Goal: Task Accomplishment & Management: Complete application form

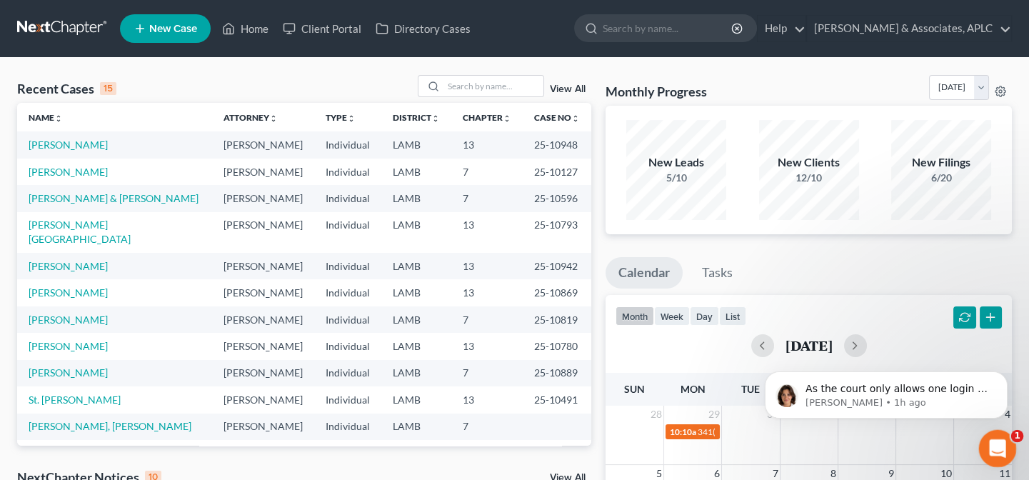
click at [997, 448] on icon "Open Intercom Messenger" at bounding box center [996, 446] width 10 height 11
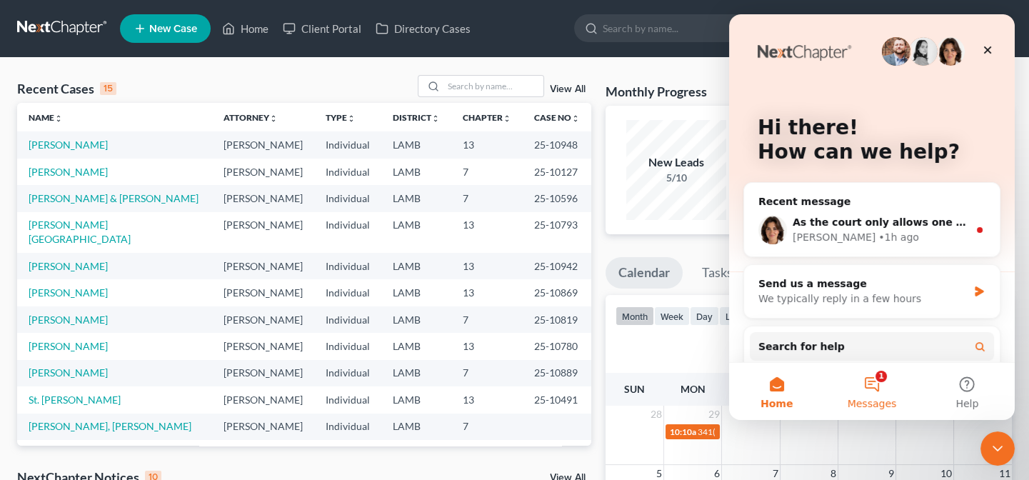
click at [876, 387] on button "1 Messages" at bounding box center [871, 391] width 95 height 57
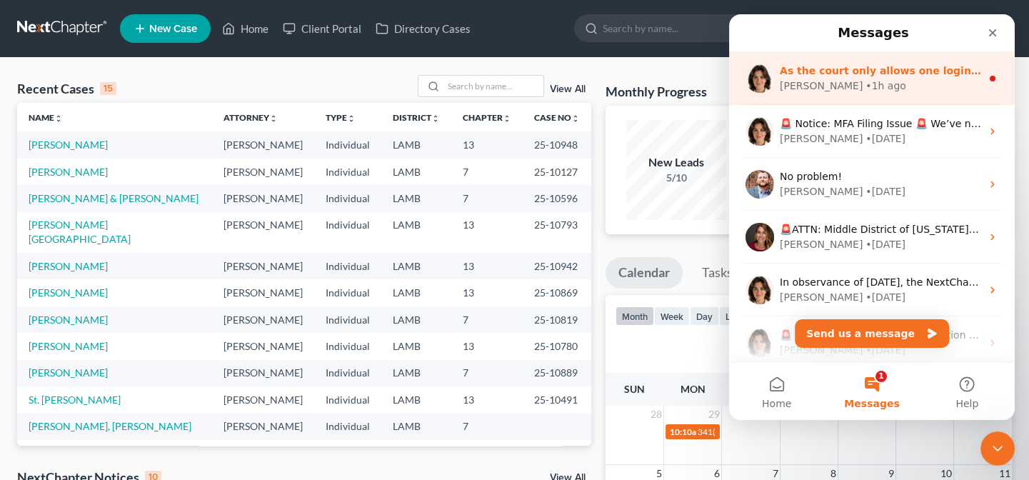
click at [887, 84] on div "Emma • 1h ago" at bounding box center [880, 86] width 201 height 15
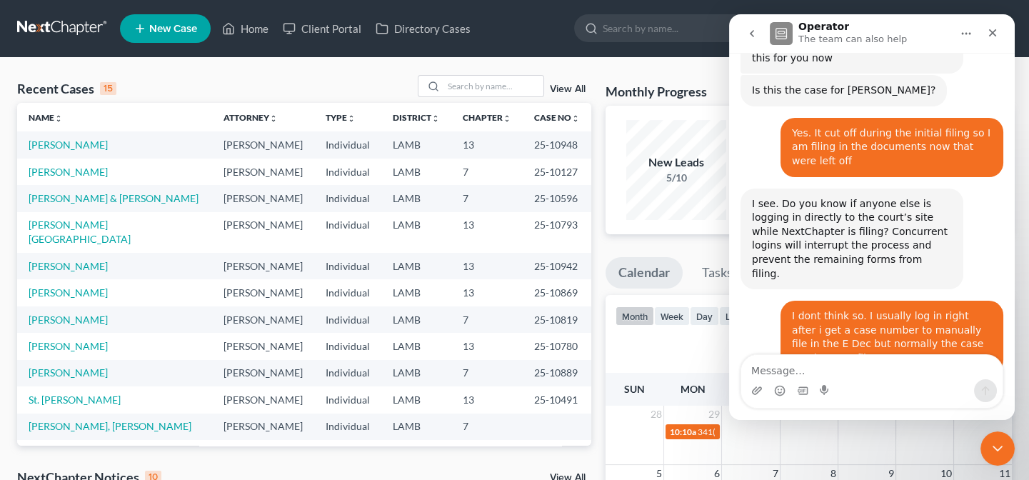
scroll to position [4264, 0]
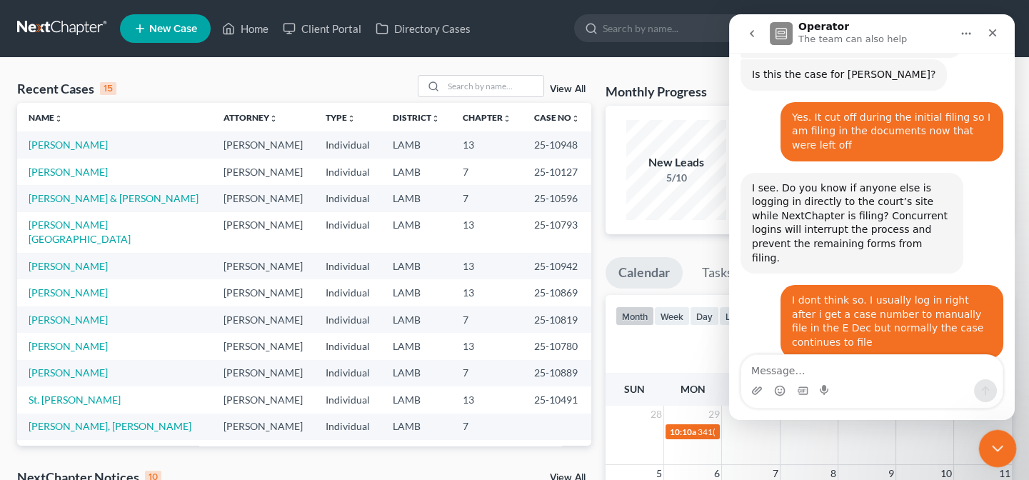
click at [999, 446] on icon "Close Intercom Messenger" at bounding box center [995, 446] width 17 height 17
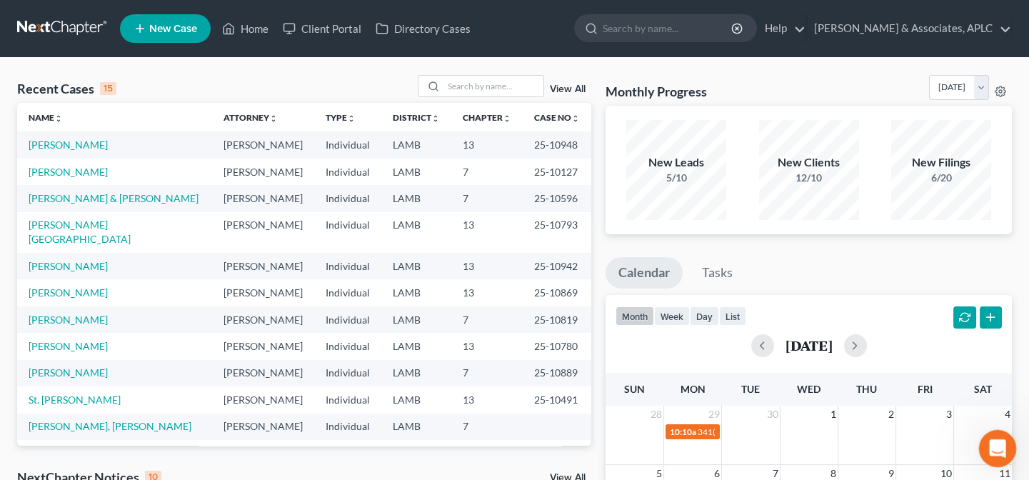
scroll to position [4239, 0]
click at [992, 443] on icon "Open Intercom Messenger" at bounding box center [996, 447] width 24 height 24
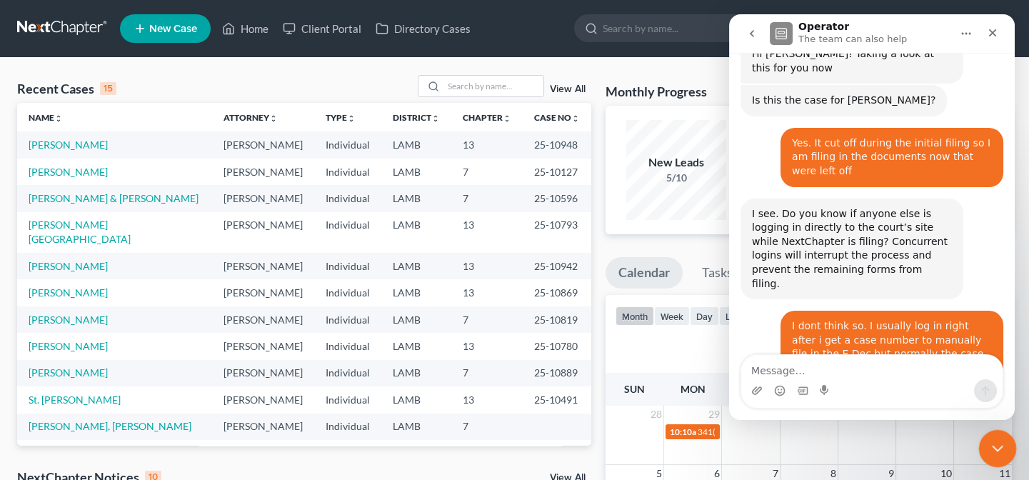
click at [1001, 447] on icon "Close Intercom Messenger" at bounding box center [995, 446] width 17 height 17
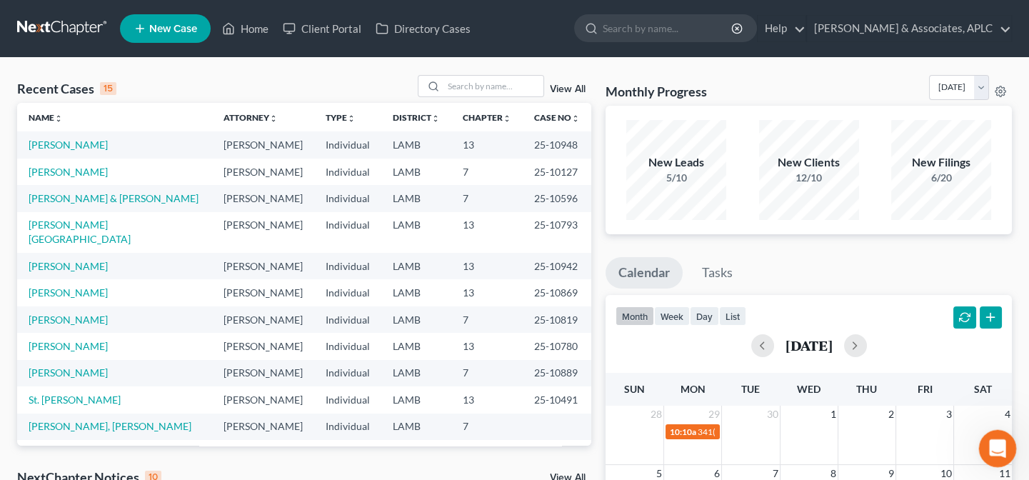
click at [1001, 452] on icon "Open Intercom Messenger" at bounding box center [996, 447] width 24 height 24
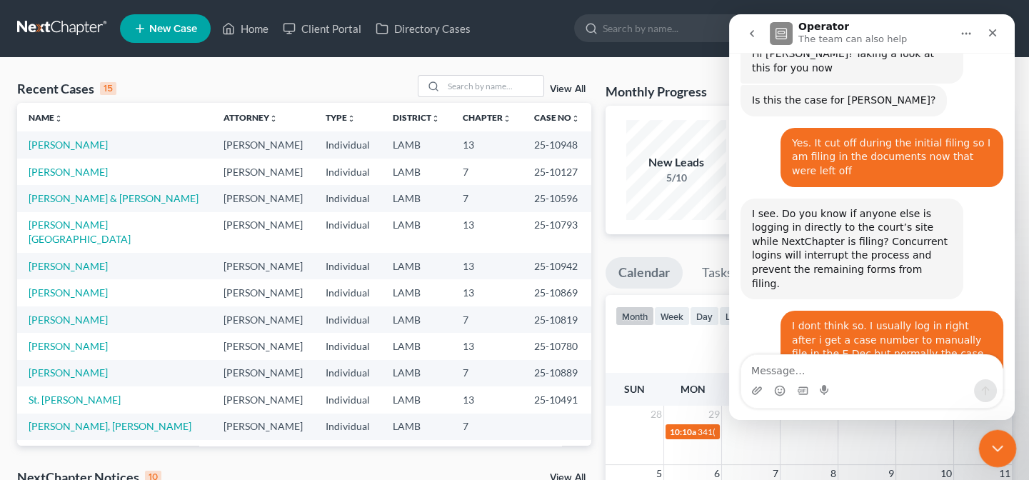
click at [1001, 452] on icon "Close Intercom Messenger" at bounding box center [995, 446] width 17 height 17
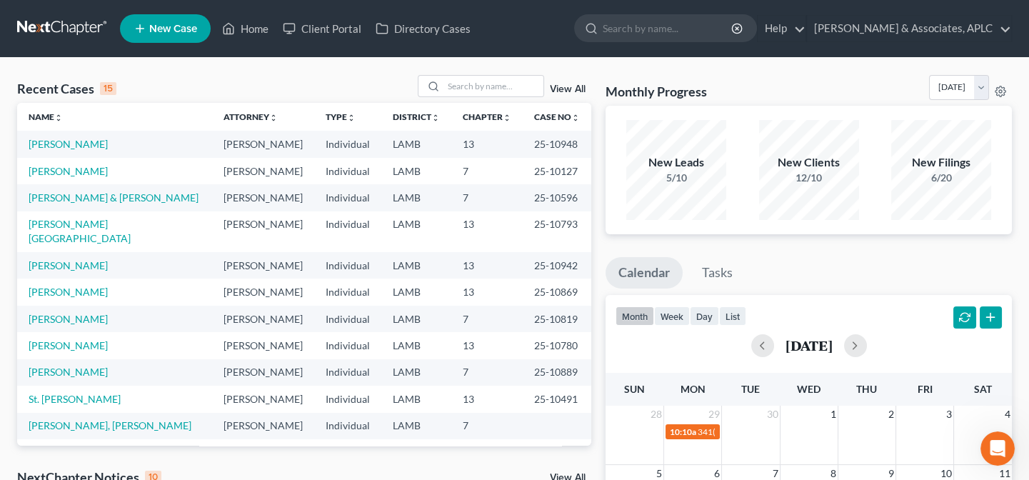
scroll to position [0, 0]
click at [518, 81] on input "search" at bounding box center [494, 86] width 100 height 21
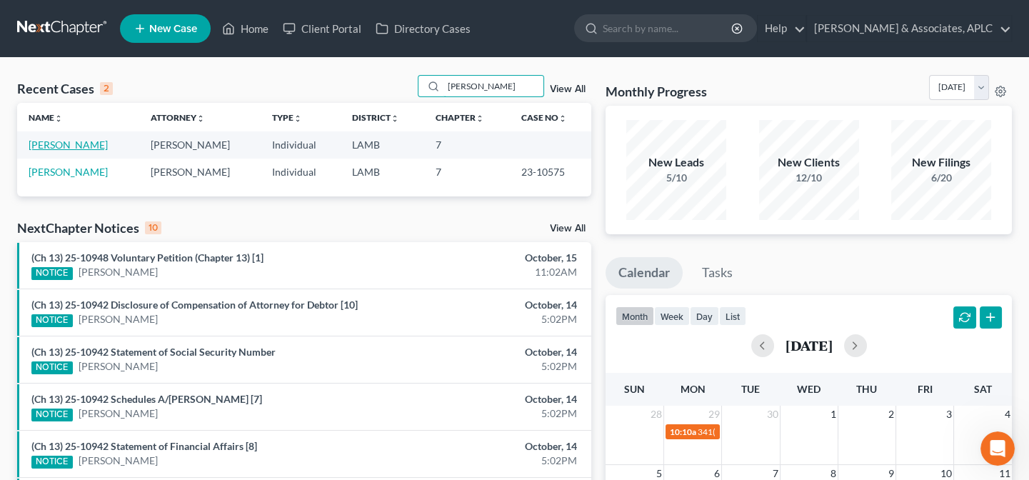
type input "mose"
click at [50, 149] on link "Mose, Tommy" at bounding box center [68, 145] width 79 height 12
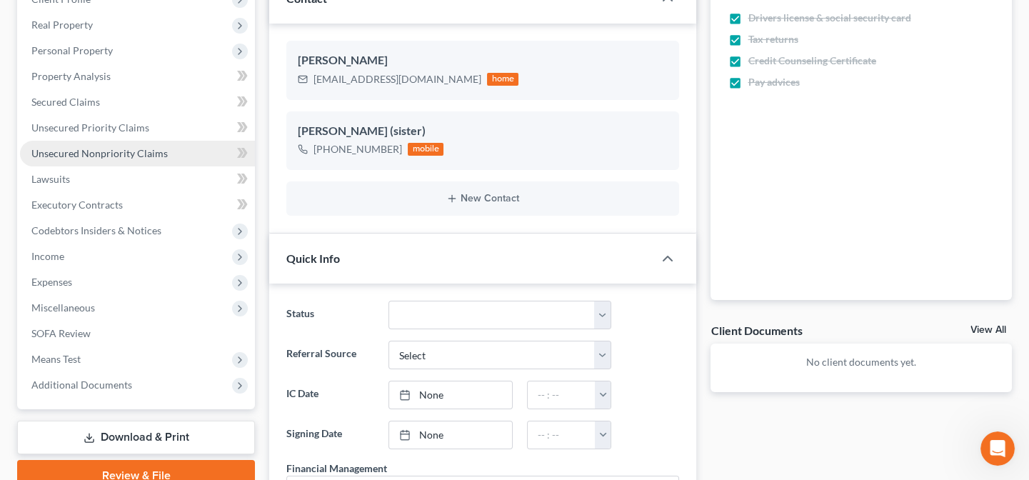
scroll to position [259, 0]
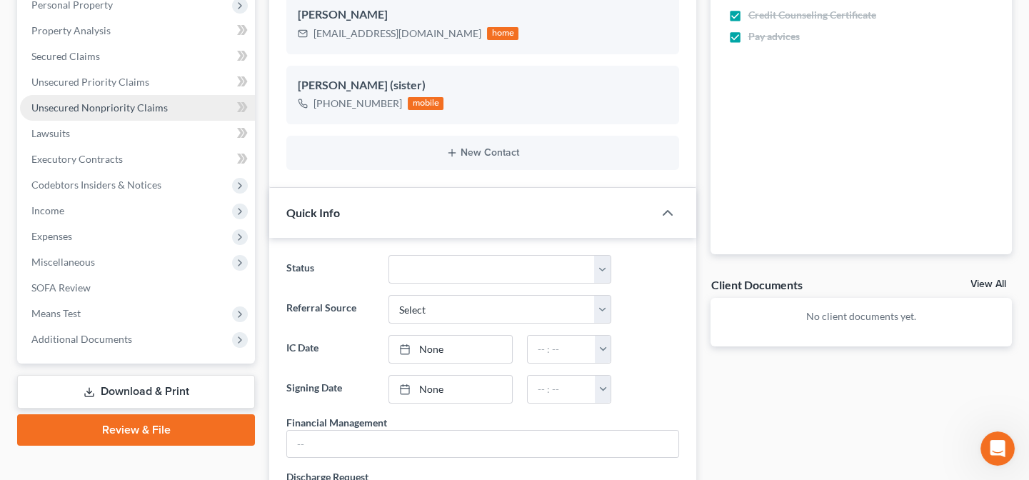
click at [83, 109] on span "Unsecured Nonpriority Claims" at bounding box center [99, 107] width 136 height 12
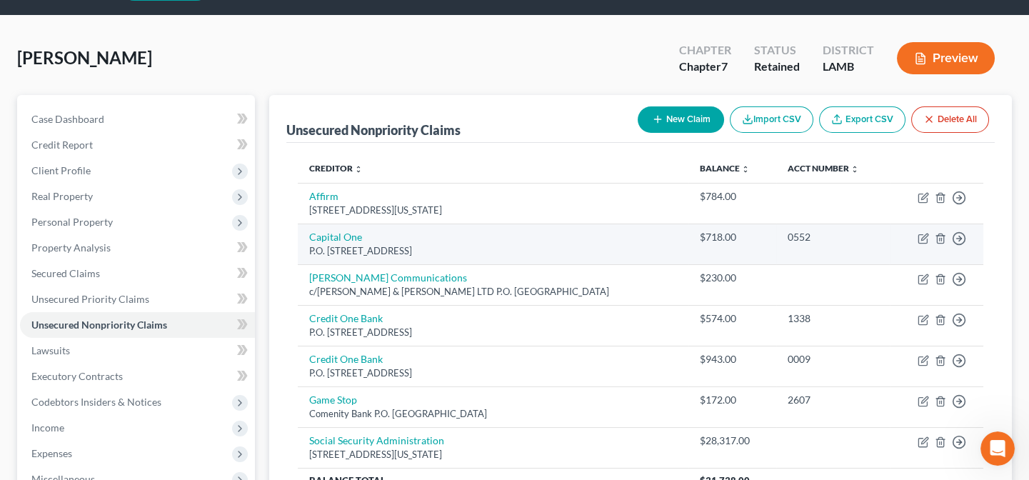
scroll to position [64, 0]
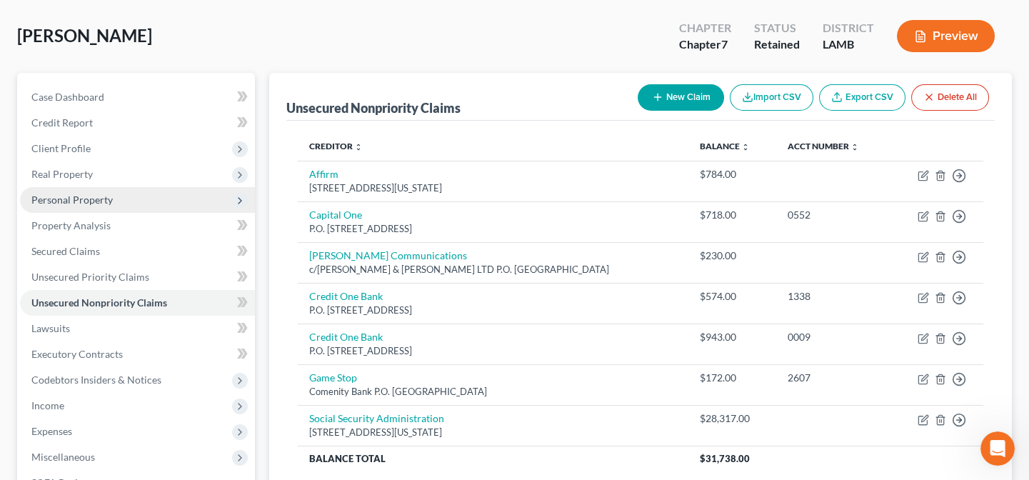
click at [56, 194] on span "Personal Property" at bounding box center [71, 200] width 81 height 12
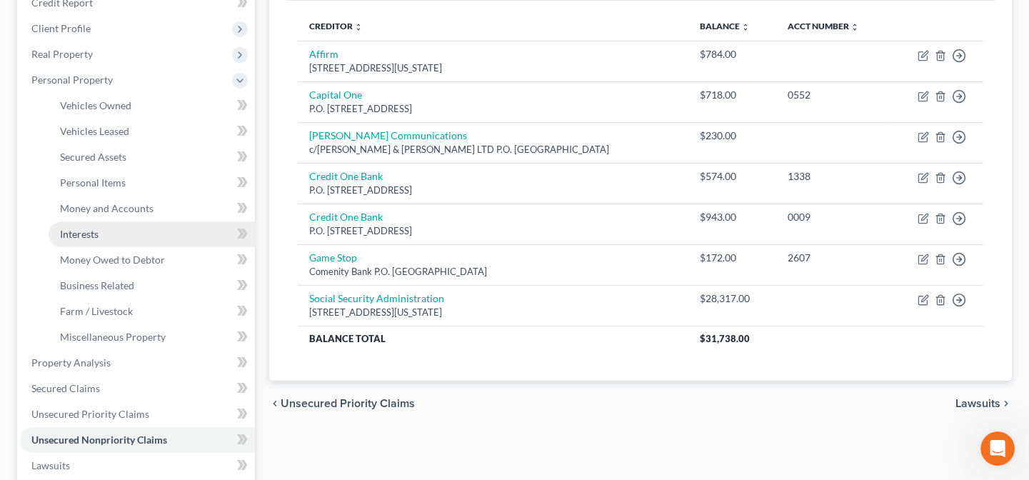
scroll to position [194, 0]
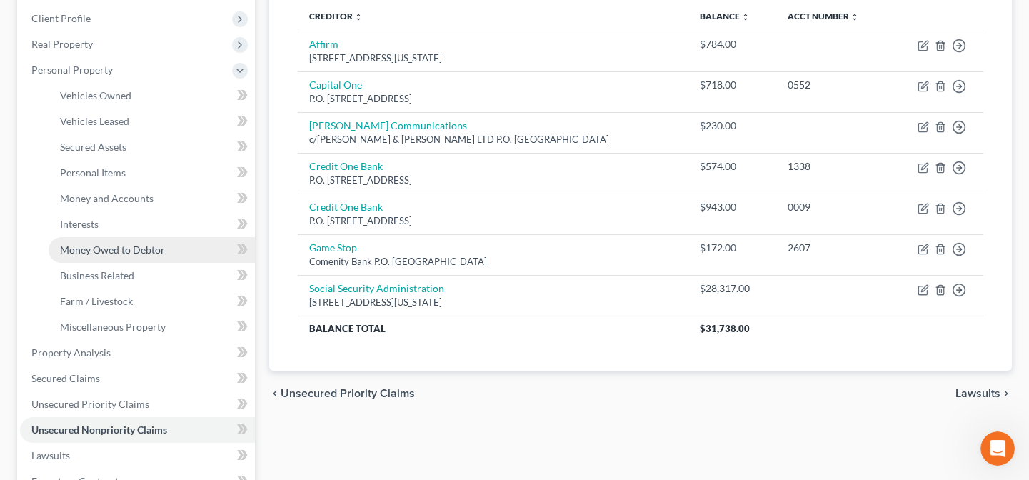
click at [99, 248] on span "Money Owed to Debtor" at bounding box center [112, 250] width 105 height 12
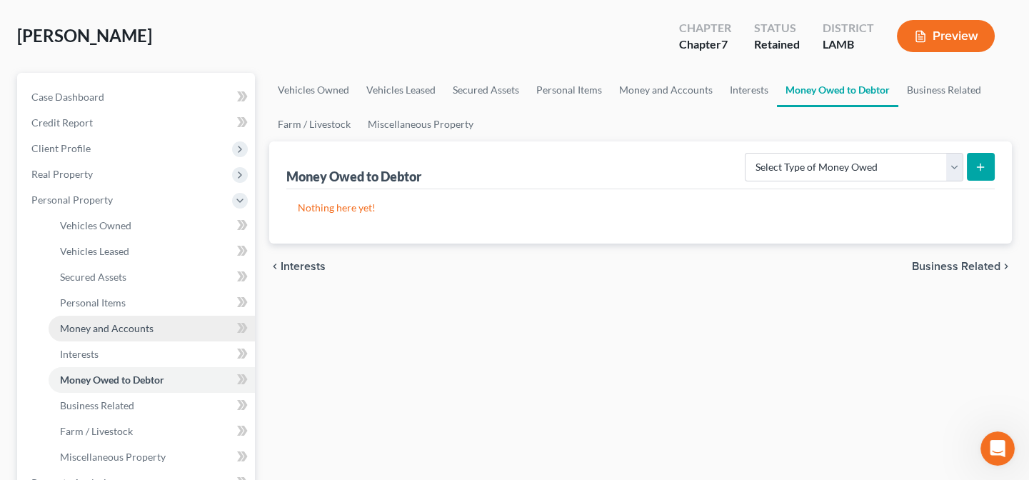
click at [128, 326] on span "Money and Accounts" at bounding box center [107, 328] width 94 height 12
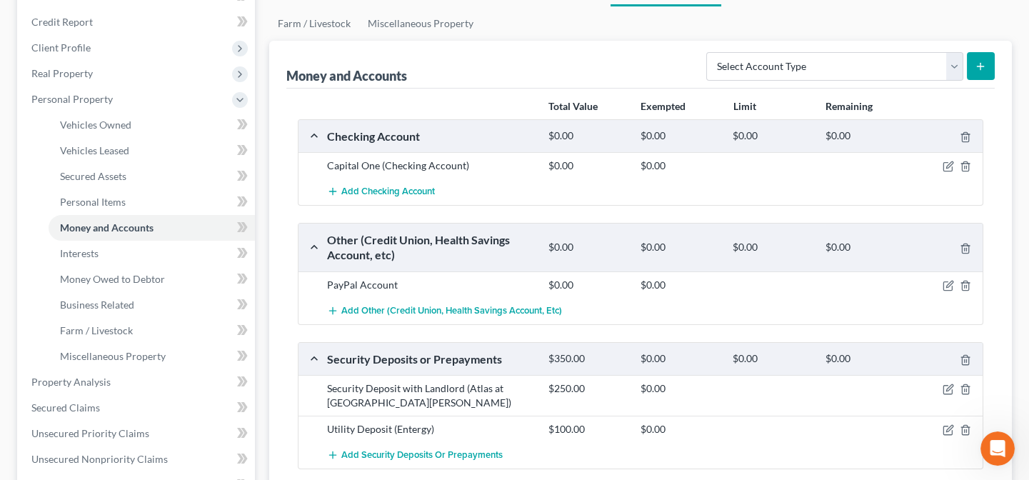
scroll to position [194, 0]
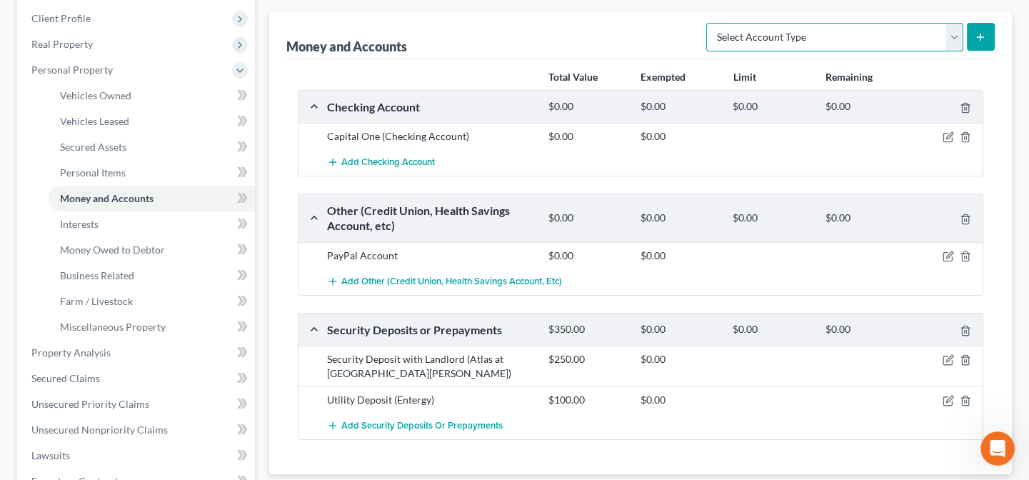
click at [759, 33] on select "Select Account Type Brokerage Cash on Hand Certificates of Deposit Checking Acc…" at bounding box center [835, 37] width 257 height 29
select select "other"
click at [710, 23] on select "Select Account Type Brokerage Cash on Hand Certificates of Deposit Checking Acc…" at bounding box center [835, 37] width 257 height 29
click at [982, 37] on line "submit" at bounding box center [981, 37] width 6 height 0
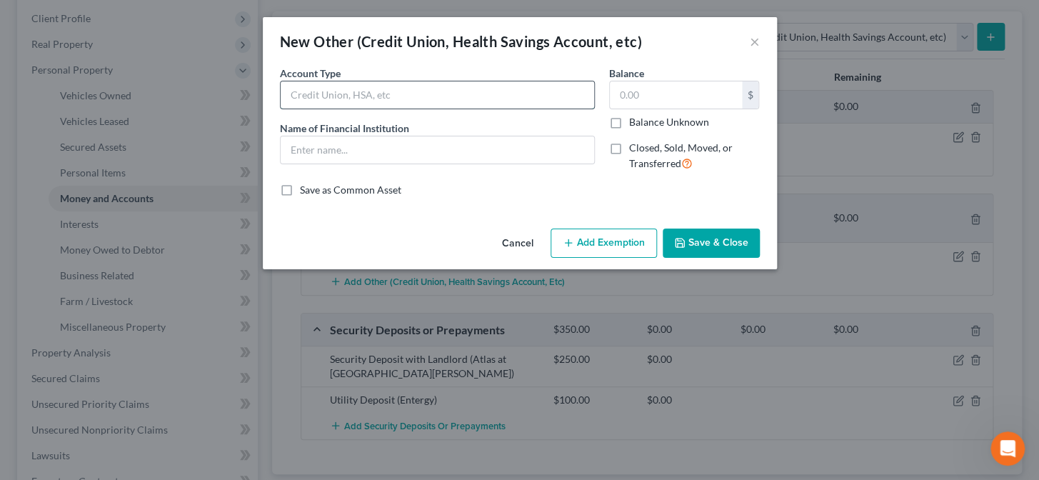
click at [427, 100] on input "text" at bounding box center [438, 94] width 314 height 27
type input "Pre Paid Debit Card"
click at [397, 157] on input "text" at bounding box center [438, 149] width 314 height 27
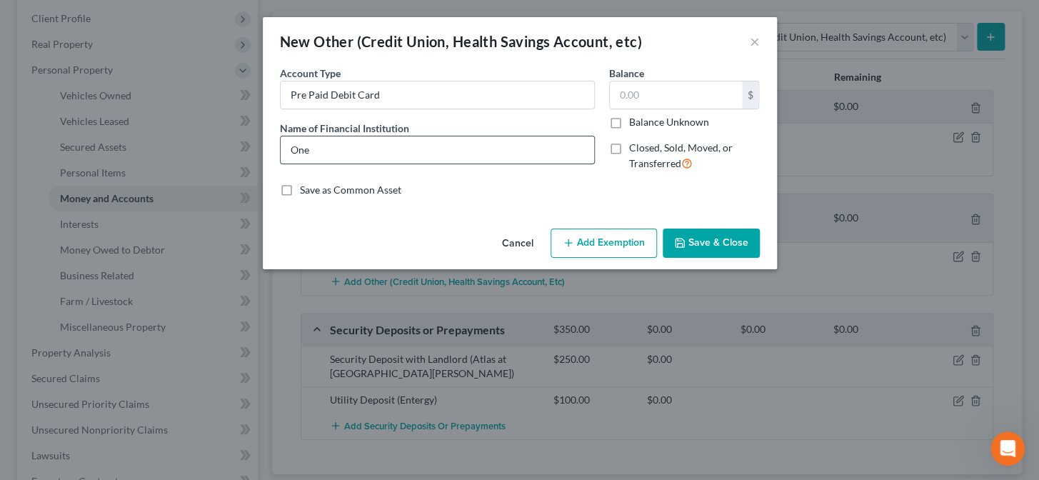
type input "One"
type input "0"
click at [351, 163] on input "One" at bounding box center [438, 149] width 314 height 27
type input "One Pay"
click at [684, 91] on input "text" at bounding box center [676, 94] width 132 height 27
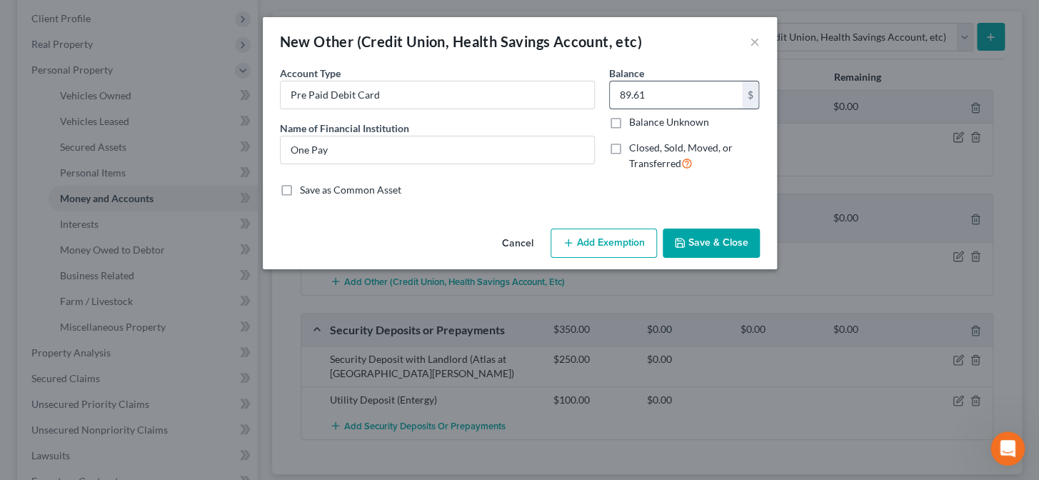
type input "89.61"
click at [707, 227] on div "Cancel Add Exemption Save & Close" at bounding box center [520, 246] width 514 height 47
click at [704, 235] on button "Save & Close" at bounding box center [711, 244] width 97 height 30
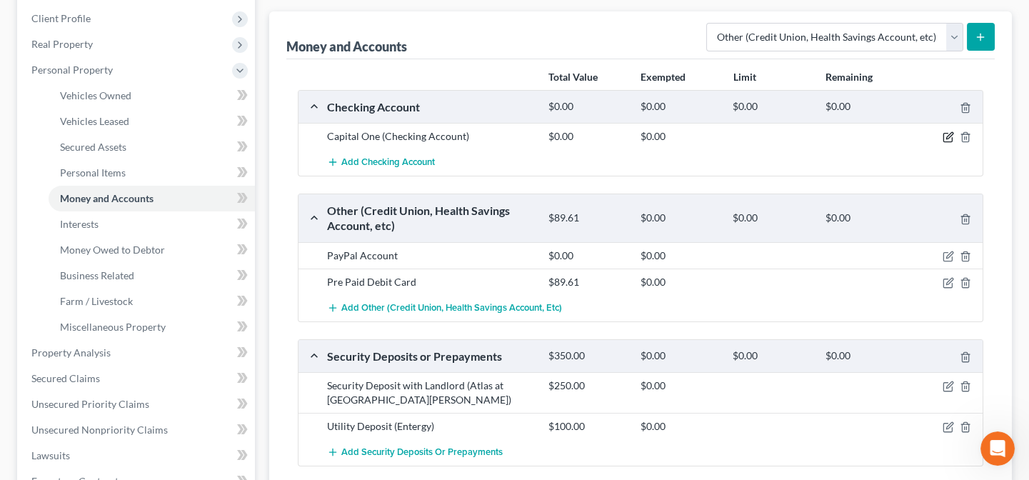
click at [951, 136] on icon "button" at bounding box center [948, 136] width 11 height 11
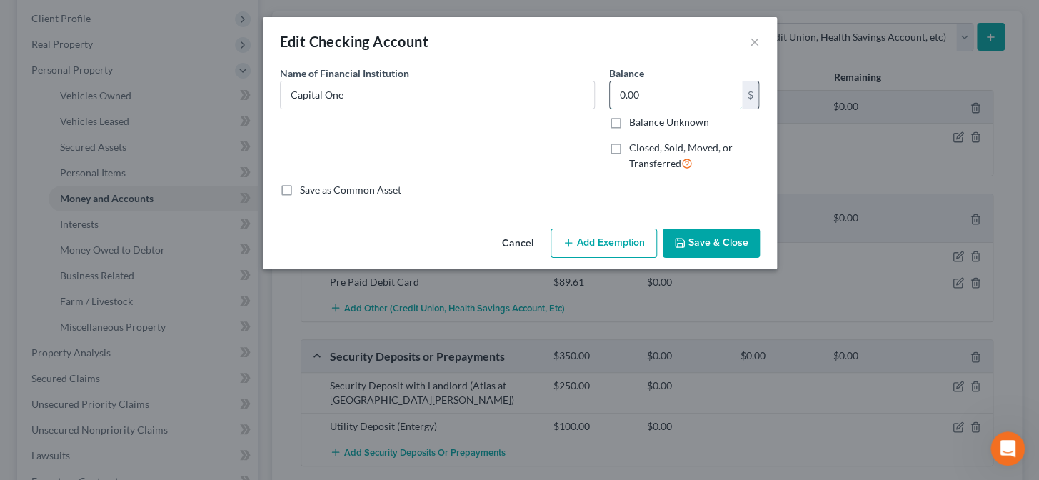
click at [678, 99] on input "0.00" at bounding box center [676, 94] width 132 height 27
type input "2.03"
click at [704, 247] on button "Save & Close" at bounding box center [711, 244] width 97 height 30
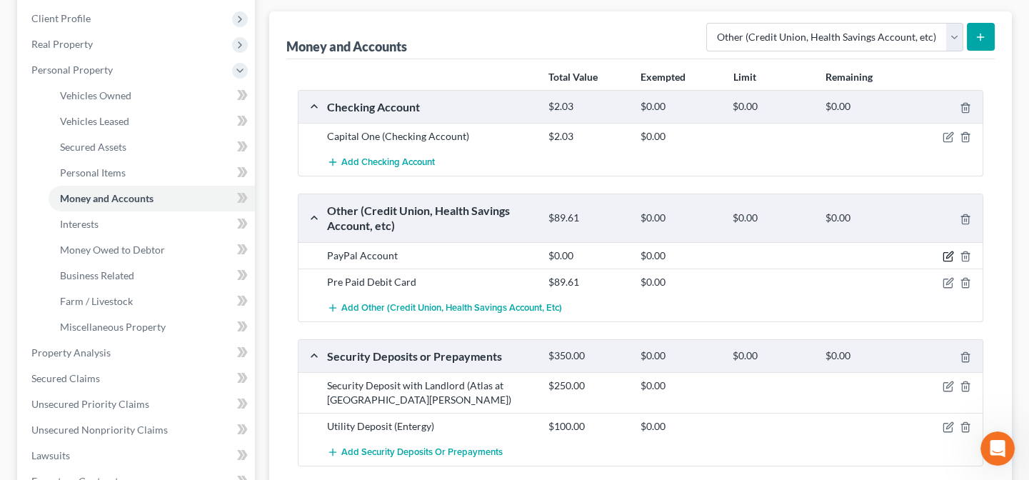
click at [951, 254] on icon "button" at bounding box center [948, 256] width 11 height 11
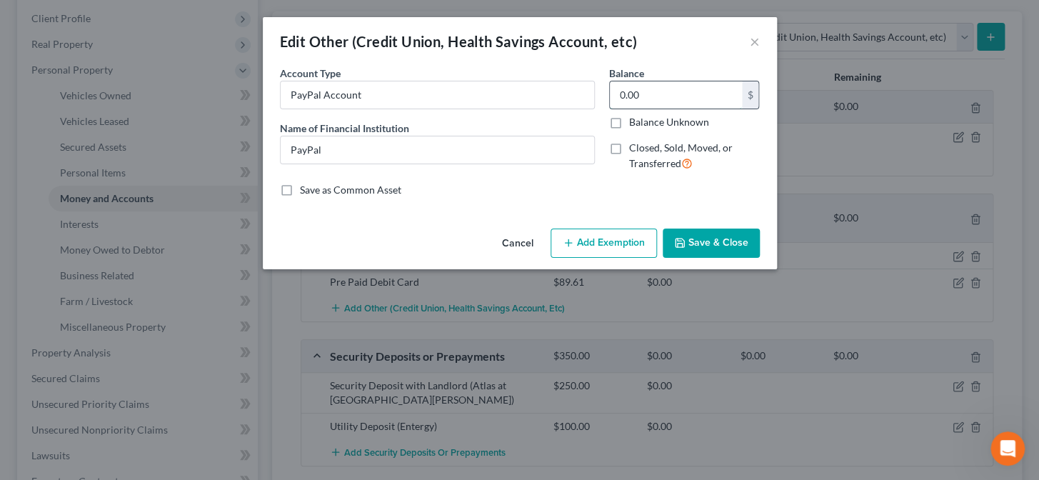
click at [699, 93] on input "0.00" at bounding box center [676, 94] width 132 height 27
type input "25.00"
click at [718, 246] on button "Save & Close" at bounding box center [711, 244] width 97 height 30
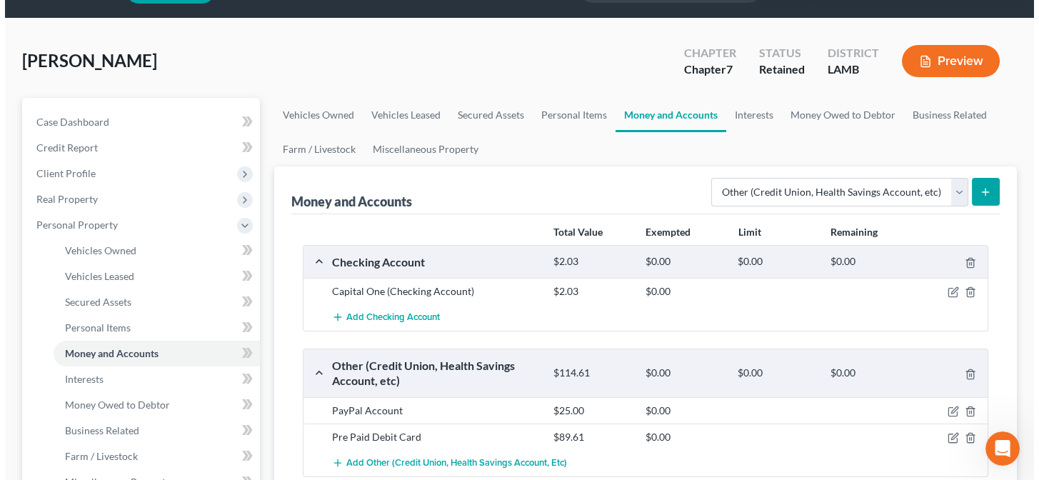
scroll to position [0, 0]
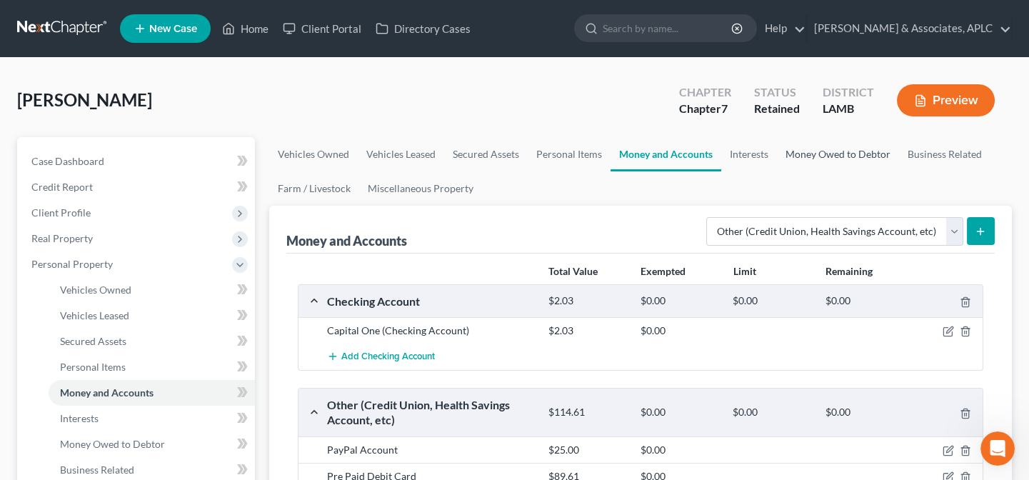
click at [847, 150] on link "Money Owed to Debtor" at bounding box center [838, 154] width 122 height 34
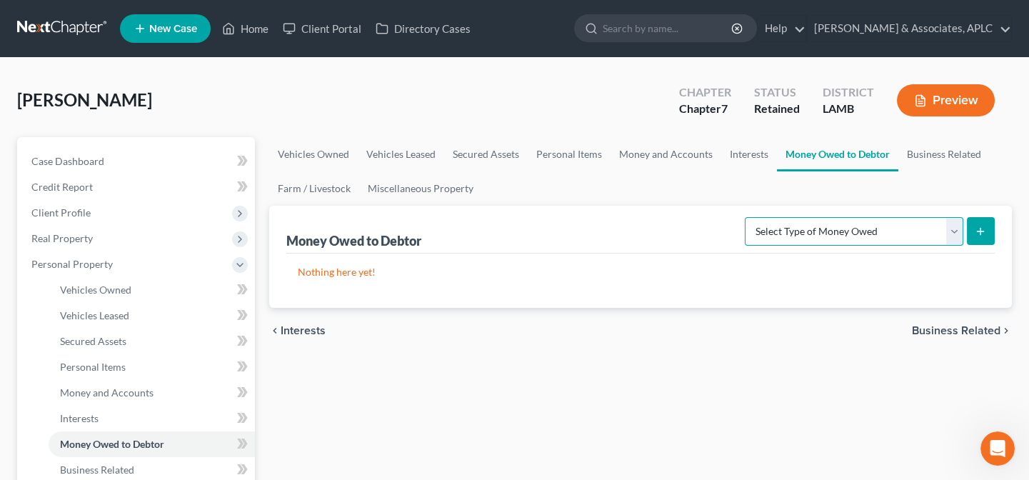
click at [809, 236] on select "Select Type of Money Owed Accounts Receivable Alimony Child Support Claims Agai…" at bounding box center [854, 231] width 219 height 29
select select "expected_tax_refund"
click at [748, 217] on select "Select Type of Money Owed Accounts Receivable Alimony Child Support Claims Agai…" at bounding box center [854, 231] width 219 height 29
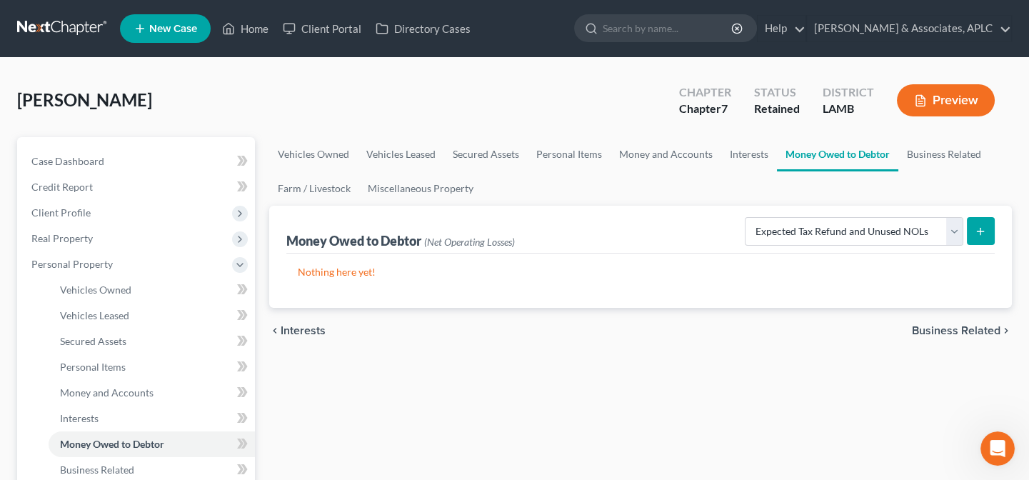
click at [976, 234] on icon "submit" at bounding box center [980, 231] width 11 height 11
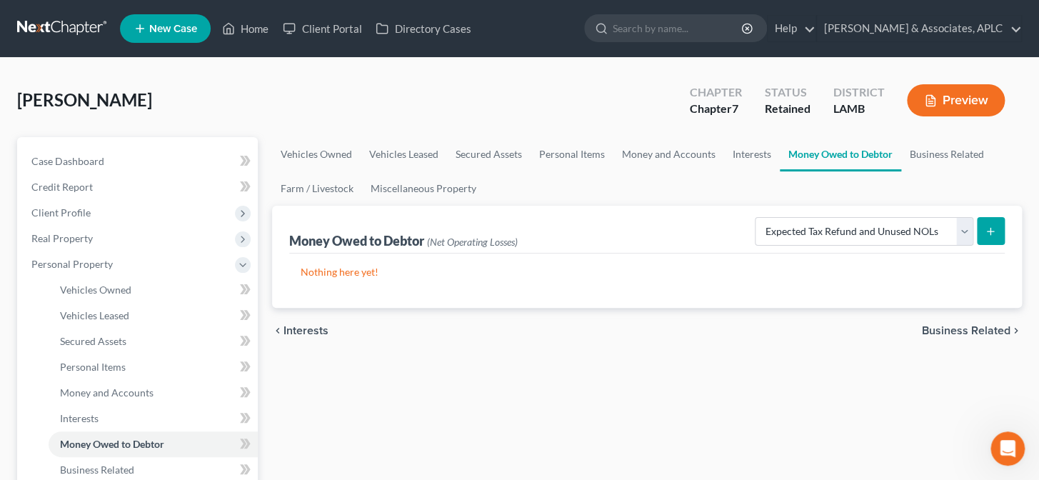
select select "0"
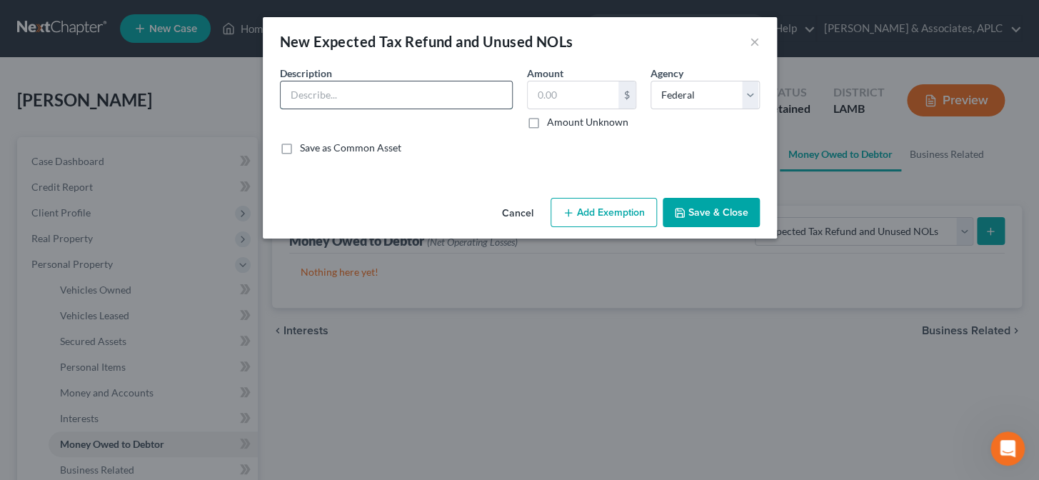
click at [362, 91] on input "text" at bounding box center [396, 94] width 231 height 27
type input "Federal Tax Refund (EIC)"
click at [547, 121] on label "Amount Unknown" at bounding box center [587, 122] width 81 height 14
click at [553, 121] on input "Amount Unknown" at bounding box center [557, 119] width 9 height 9
checkbox input "true"
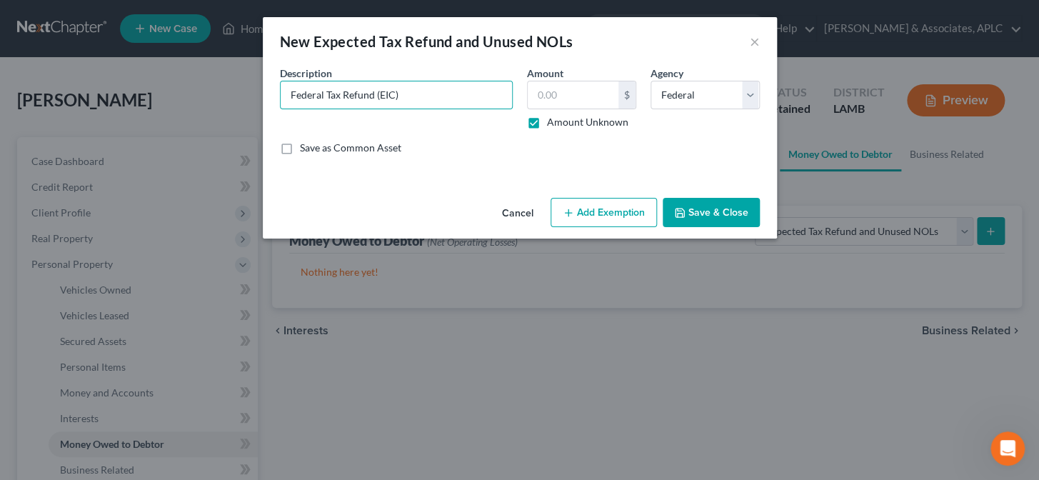
type input "0.00"
click at [584, 209] on button "Add Exemption" at bounding box center [604, 213] width 106 height 30
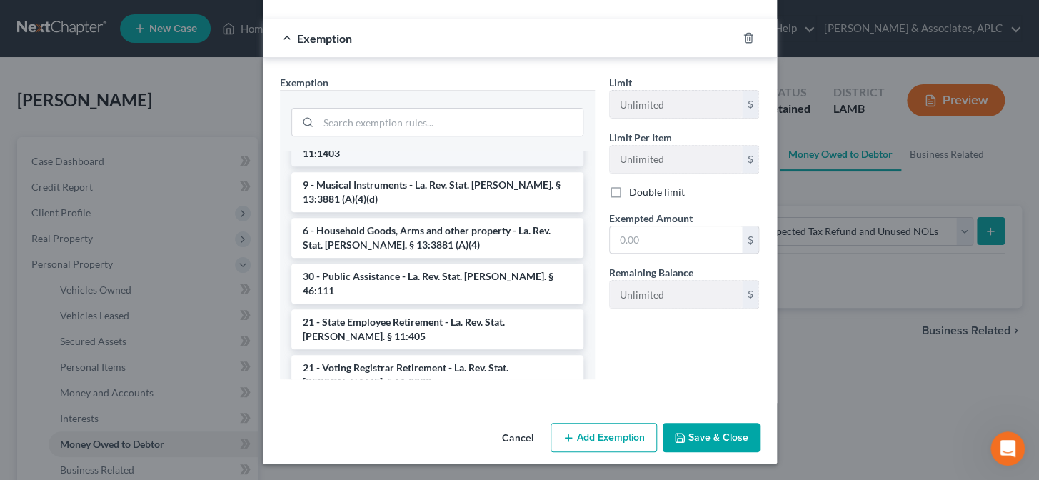
scroll to position [1753, 0]
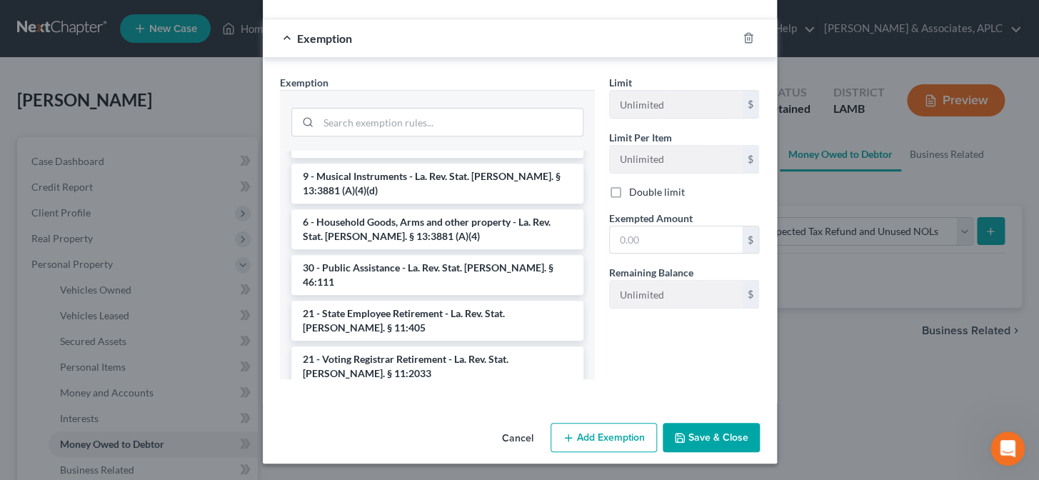
click at [381, 392] on li "30 - Earned Income Tax Credit (Amendment effective 6/11/19) - La. Rev. Stat. An…" at bounding box center [437, 412] width 292 height 40
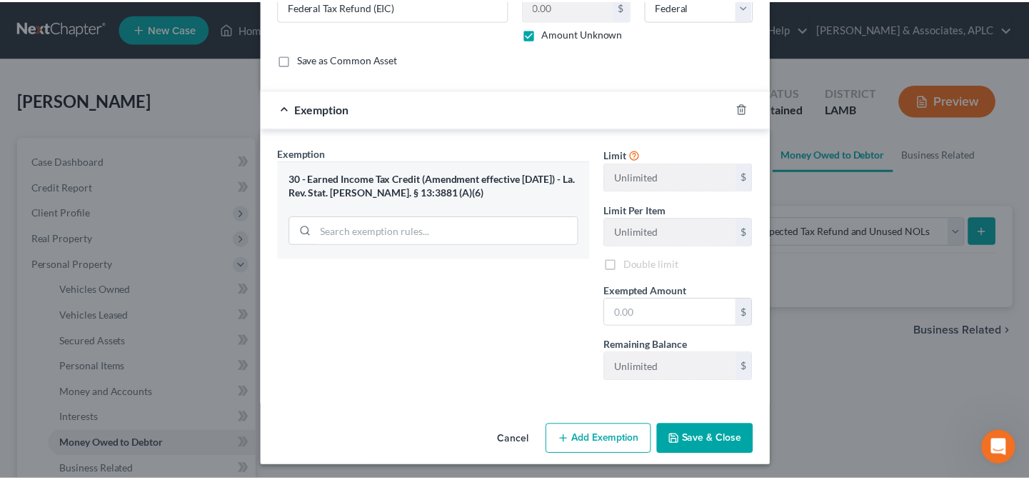
scroll to position [91, 0]
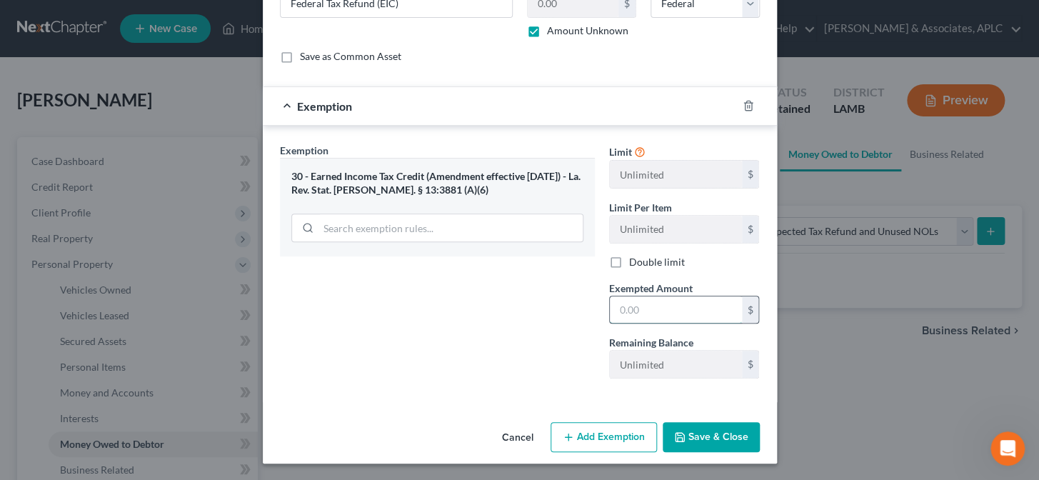
drag, startPoint x: 647, startPoint y: 307, endPoint x: 626, endPoint y: 294, distance: 25.4
click at [643, 304] on input "text" at bounding box center [676, 309] width 132 height 27
type input "0.00"
click at [680, 434] on icon "button" at bounding box center [680, 437] width 9 height 9
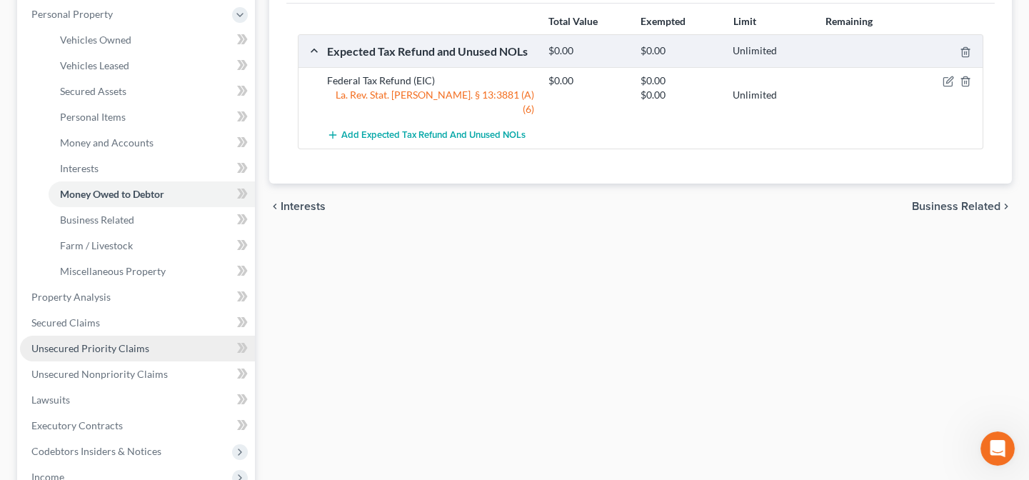
scroll to position [259, 0]
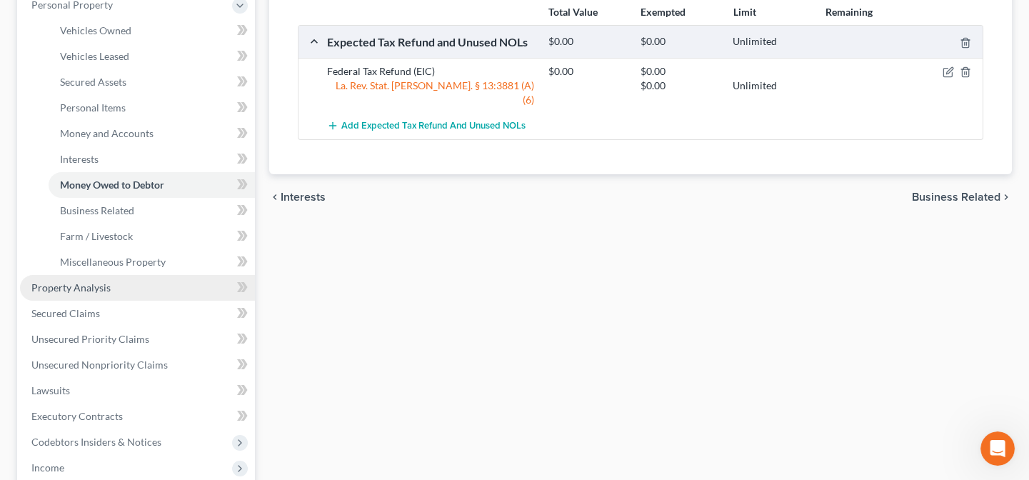
click at [94, 284] on span "Property Analysis" at bounding box center [70, 287] width 79 height 12
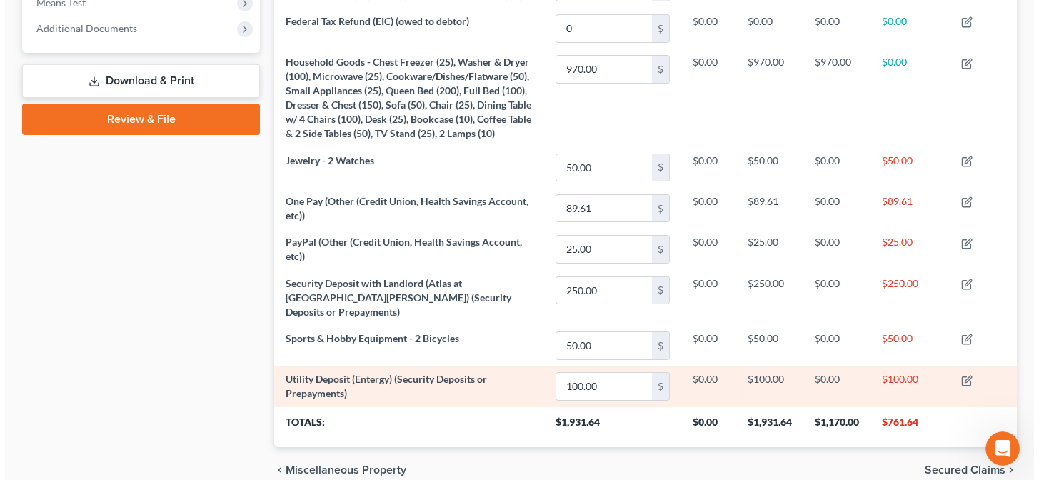
scroll to position [505, 0]
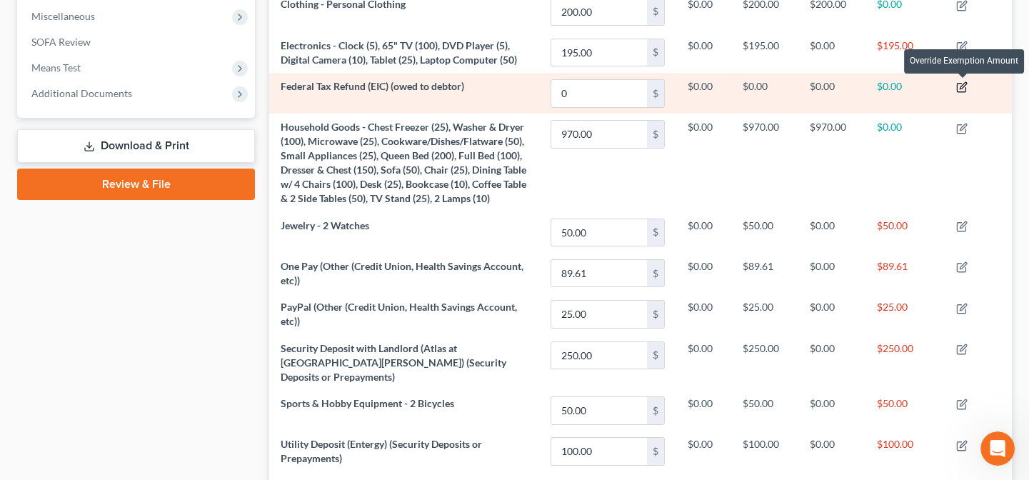
click at [966, 86] on icon "button" at bounding box center [962, 86] width 11 height 11
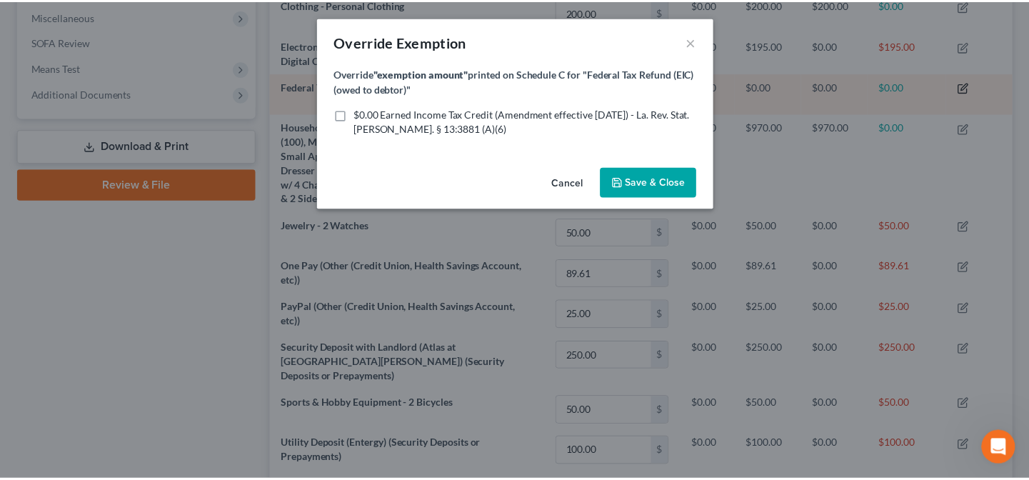
scroll to position [236, 750]
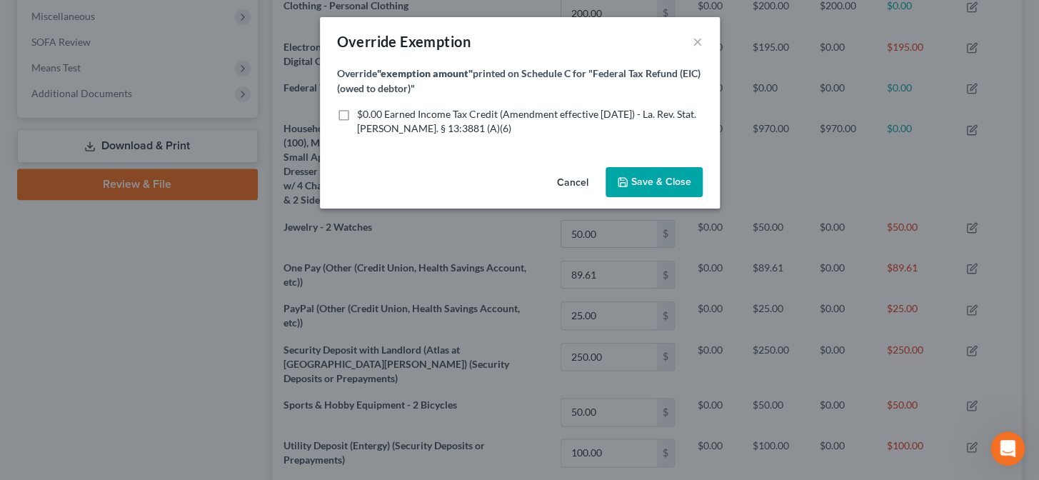
click at [357, 114] on label "$0.00 Earned Income Tax Credit (Amendment effective 6/11/19) - La. Rev. Stat. A…" at bounding box center [530, 121] width 346 height 29
click at [363, 114] on input "$0.00 Earned Income Tax Credit (Amendment effective 6/11/19) - La. Rev. Stat. A…" at bounding box center [367, 111] width 9 height 9
checkbox input "true"
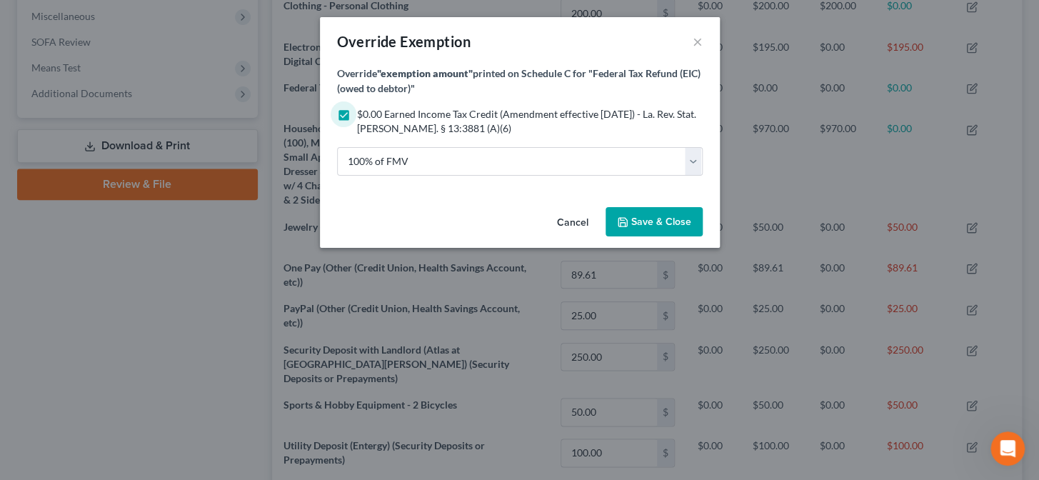
click at [637, 214] on button "Save & Close" at bounding box center [654, 222] width 97 height 30
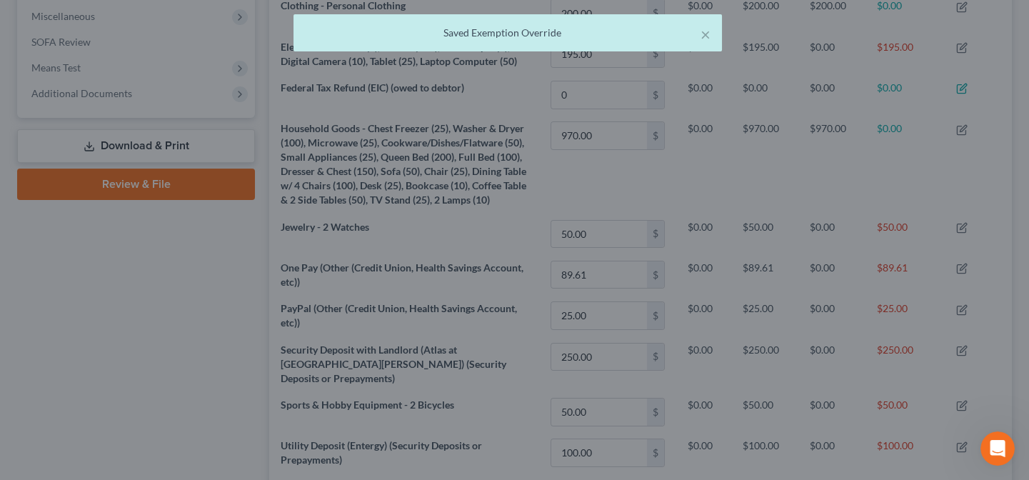
scroll to position [234, 742]
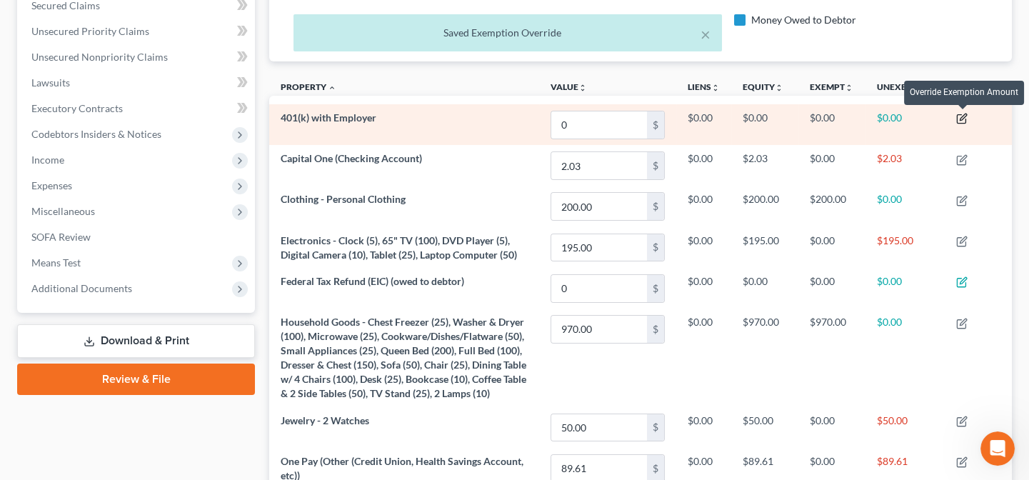
click at [964, 116] on icon "button" at bounding box center [963, 117] width 6 height 6
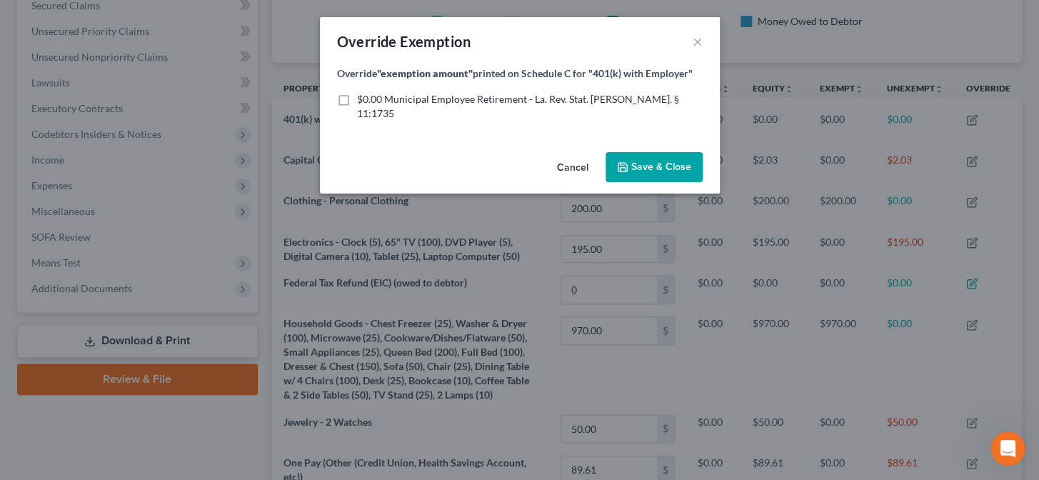
click at [357, 100] on label "$0.00 Municipal Employee Retirement - La. Rev. Stat. Ann. § 11:1735" at bounding box center [530, 106] width 346 height 29
click at [363, 100] on input "$0.00 Municipal Employee Retirement - La. Rev. Stat. Ann. § 11:1735" at bounding box center [367, 96] width 9 height 9
checkbox input "true"
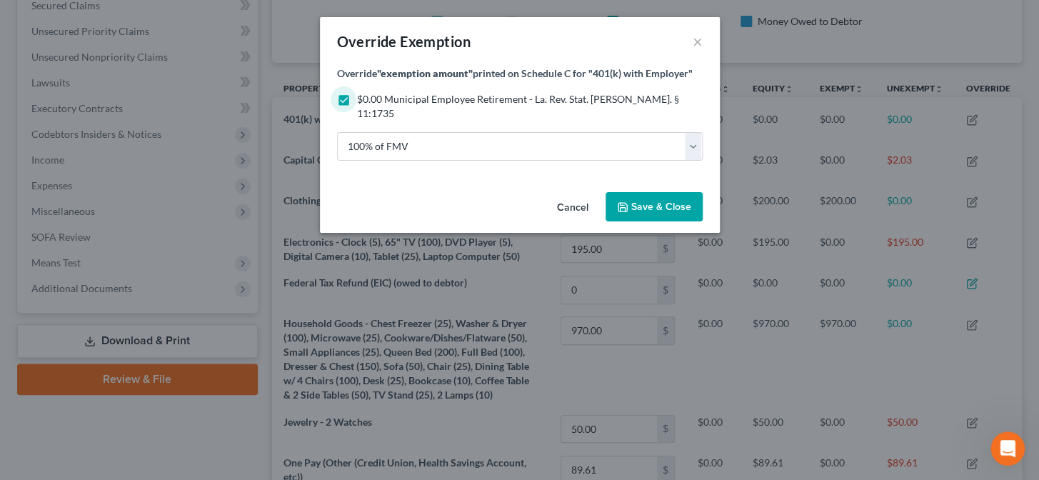
click at [646, 201] on span "Save & Close" at bounding box center [662, 207] width 60 height 12
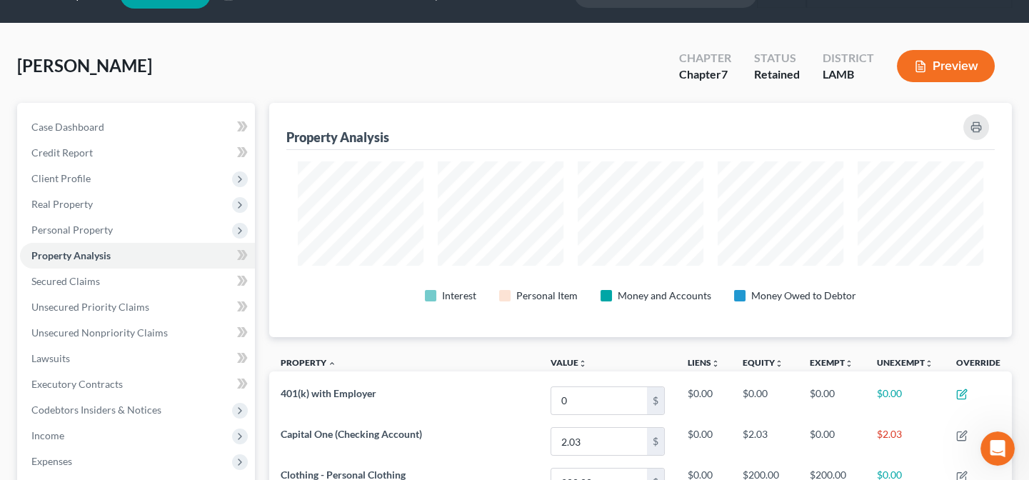
scroll to position [0, 0]
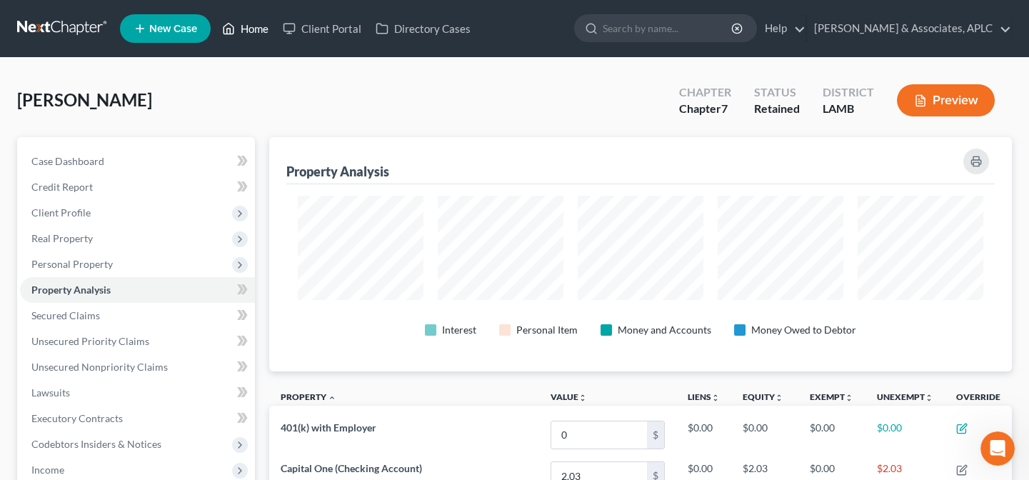
click at [254, 31] on link "Home" at bounding box center [245, 29] width 61 height 26
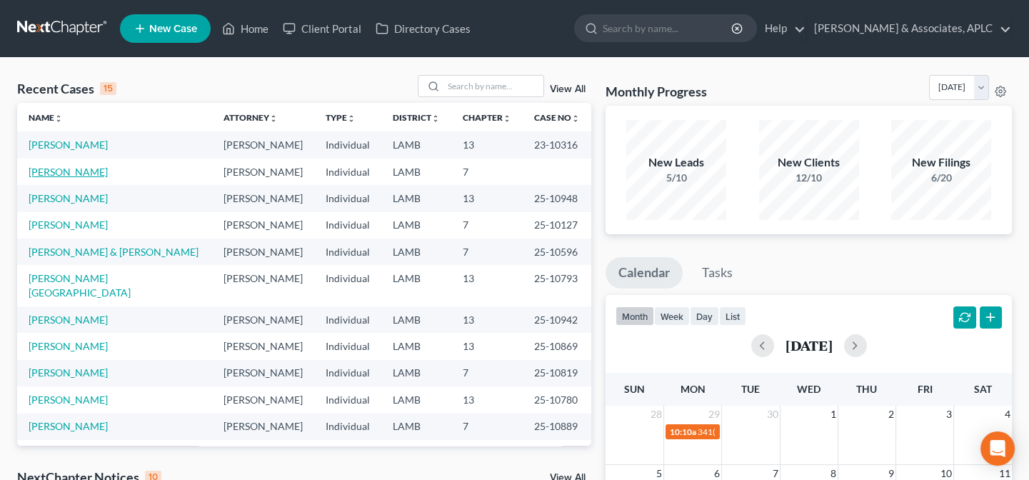
click at [67, 169] on link "[PERSON_NAME]" at bounding box center [68, 172] width 79 height 12
select select "14"
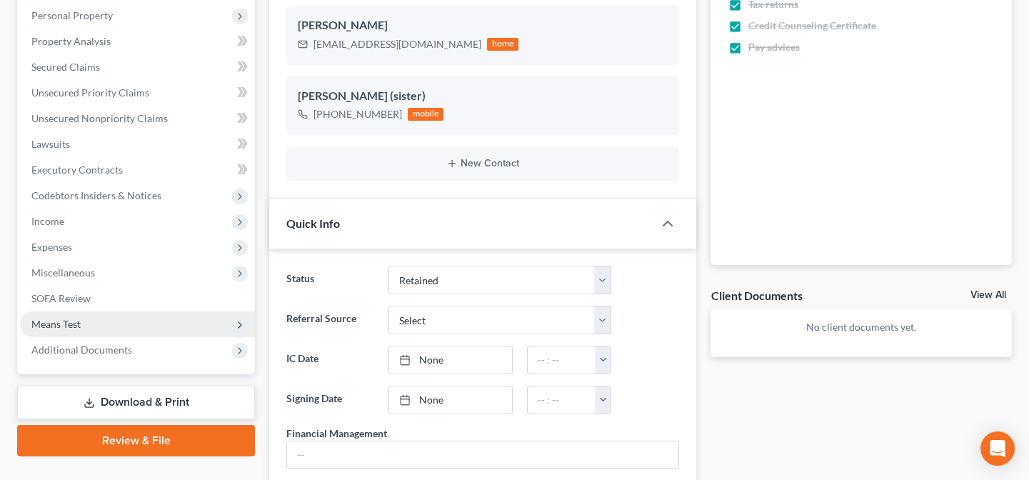
scroll to position [259, 0]
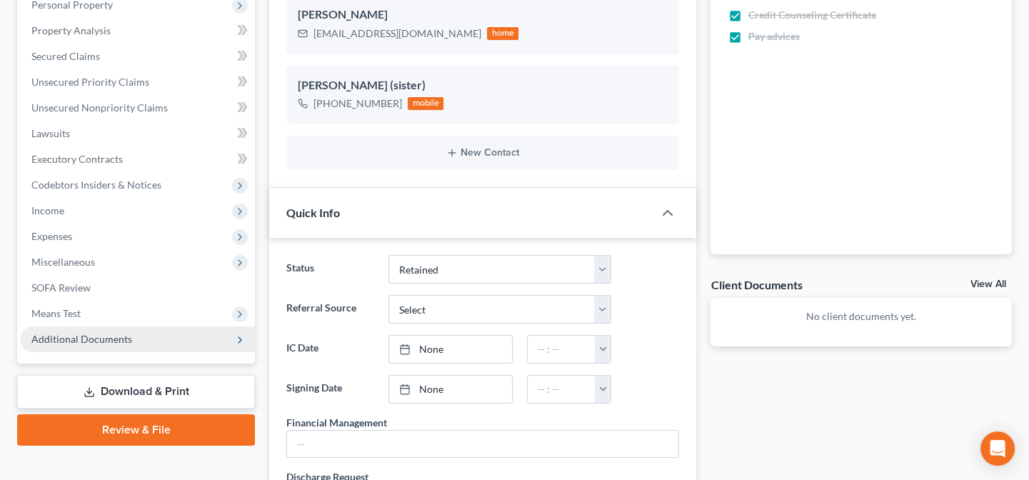
click at [93, 336] on span "Additional Documents" at bounding box center [81, 339] width 101 height 12
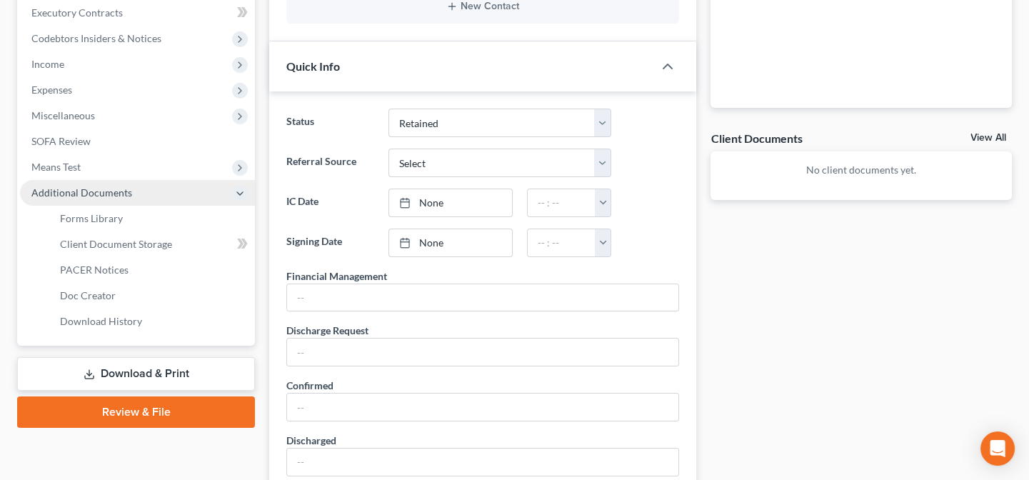
scroll to position [454, 0]
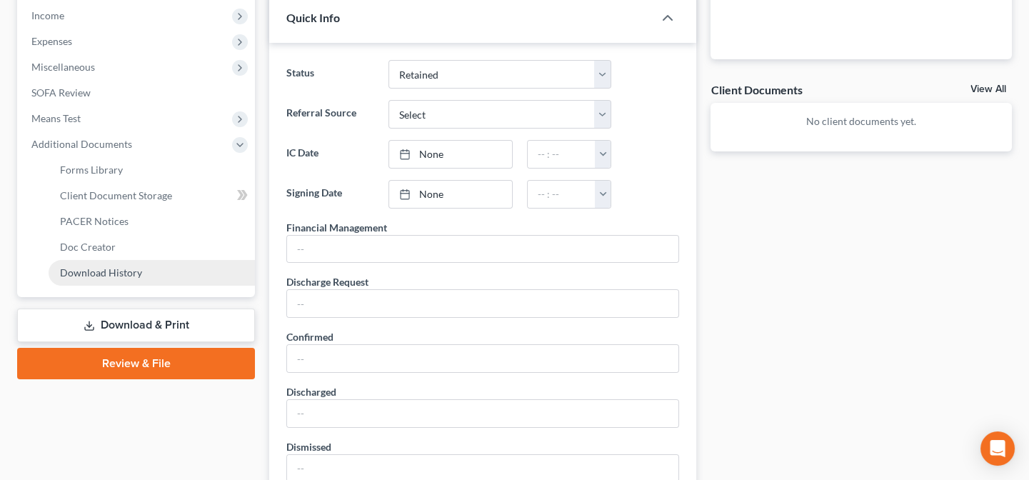
click at [99, 275] on span "Download History" at bounding box center [101, 272] width 82 height 12
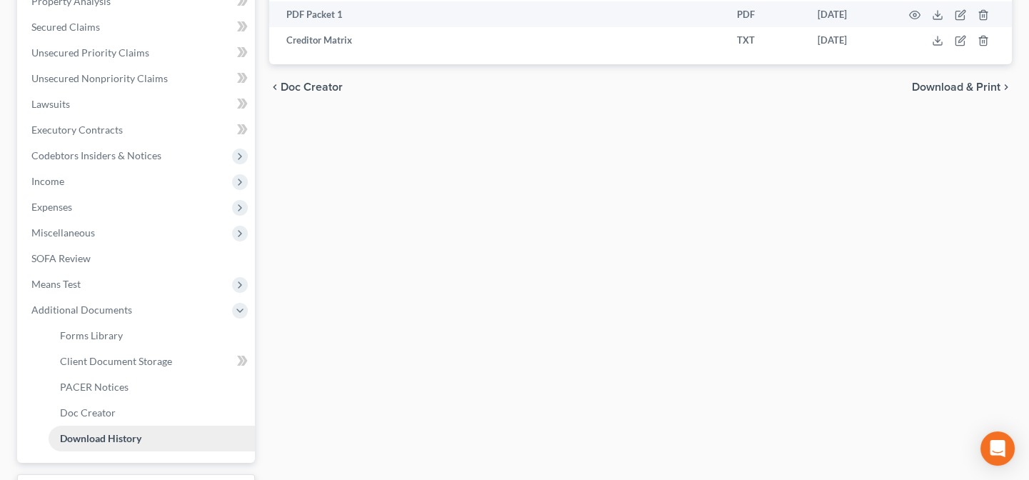
scroll to position [324, 0]
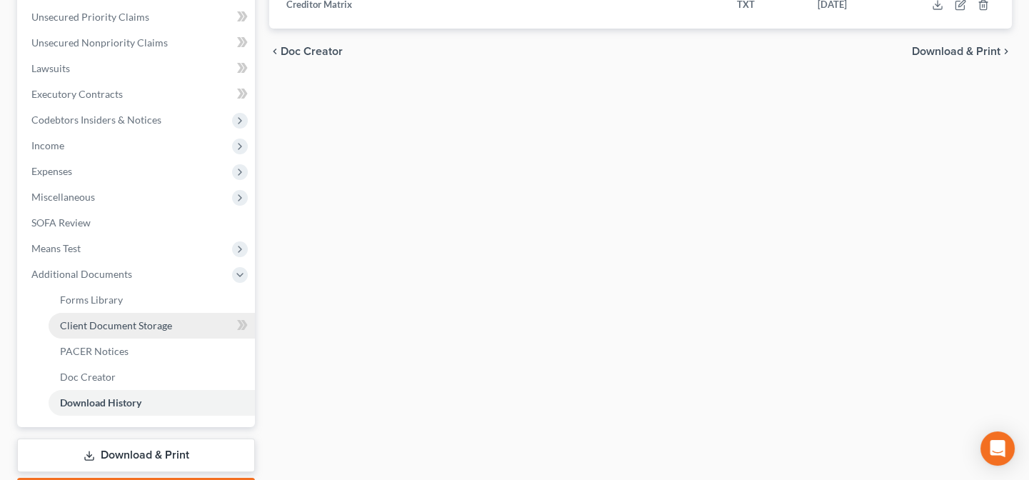
click at [95, 328] on span "Client Document Storage" at bounding box center [116, 325] width 112 height 12
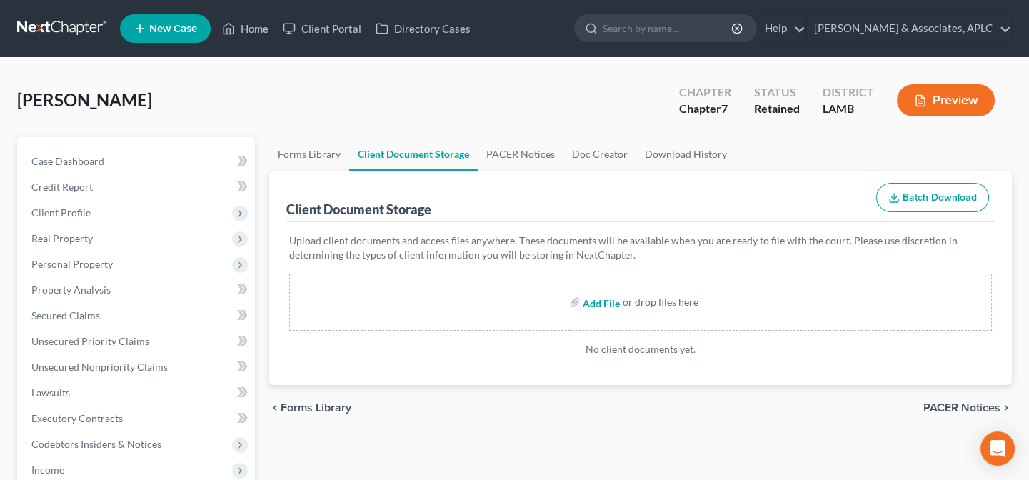
click at [604, 301] on input "file" at bounding box center [600, 302] width 34 height 26
type input "C:\fakepath\CCC.pdf"
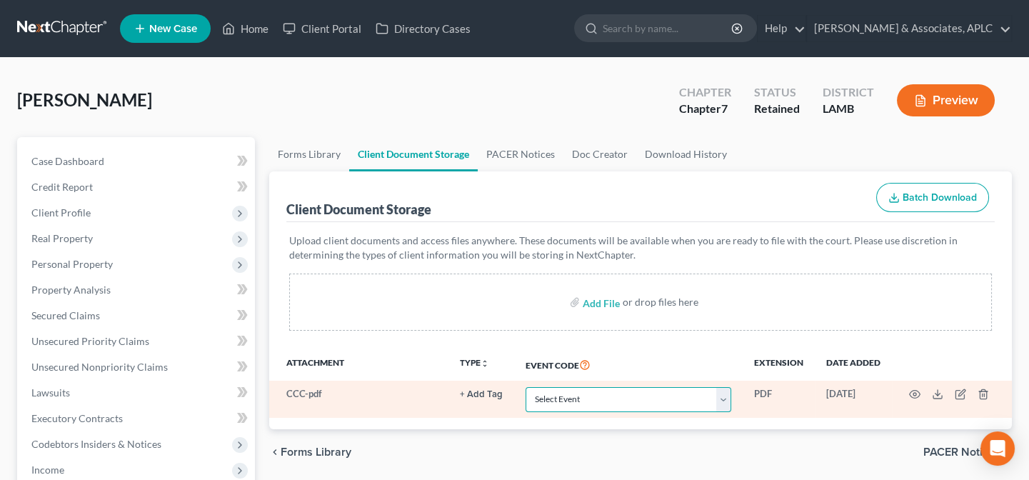
click at [589, 394] on select "Select Event 20 Largest Unsecured Creditors Amended List of Creditors Amended L…" at bounding box center [629, 399] width 206 height 25
select select "13"
click at [526, 387] on select "Select Event 20 Largest Unsecured Creditors Amended List of Creditors Amended L…" at bounding box center [629, 399] width 206 height 25
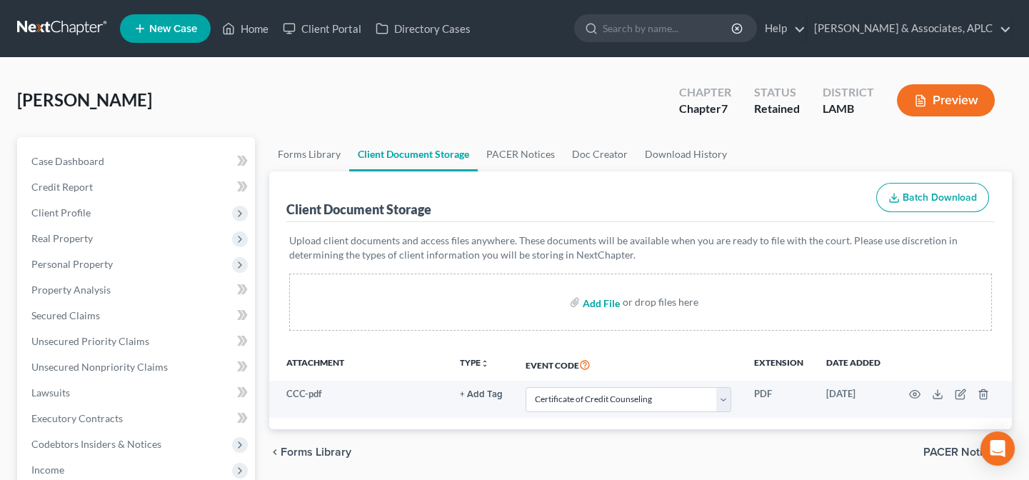
click at [601, 300] on input "file" at bounding box center [600, 302] width 34 height 26
type input "C:\fakepath\Paystubs.pdf"
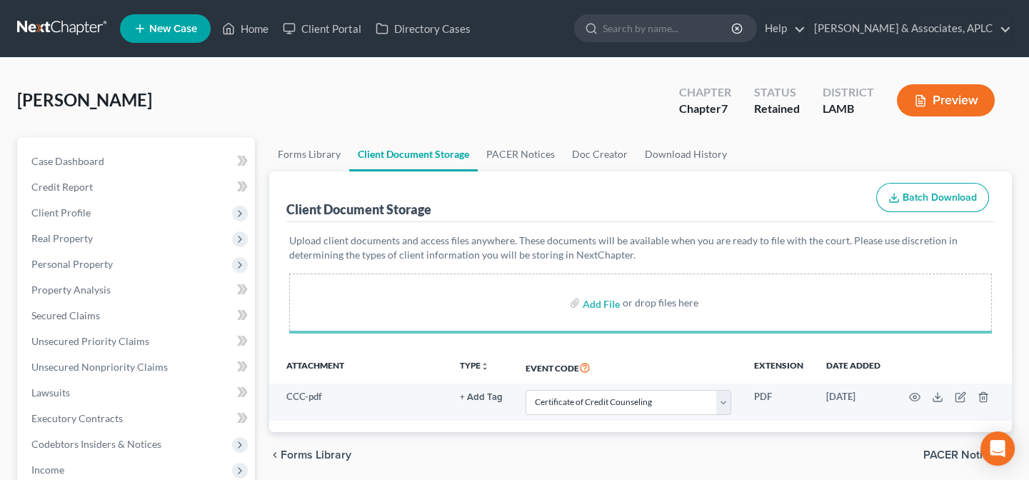
select select "13"
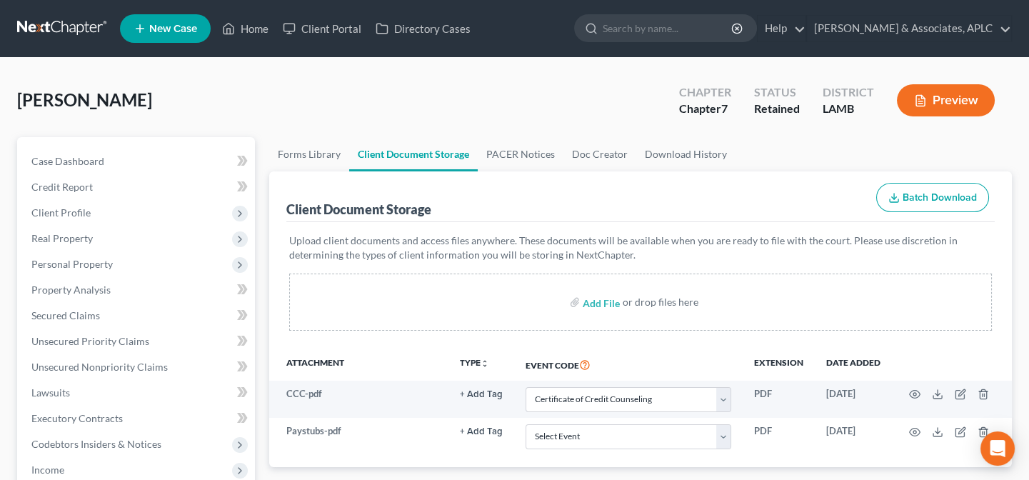
scroll to position [129, 0]
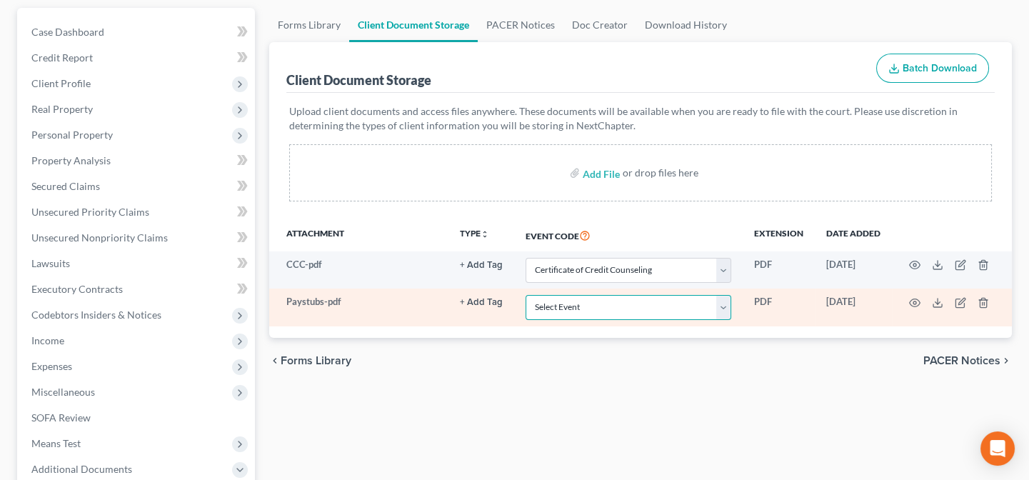
click at [598, 301] on select "Select Event 20 Largest Unsecured Creditors Amended List of Creditors Amended L…" at bounding box center [629, 307] width 206 height 25
select select "39"
click at [526, 295] on select "Select Event 20 Largest Unsecured Creditors Amended List of Creditors Amended L…" at bounding box center [629, 307] width 206 height 25
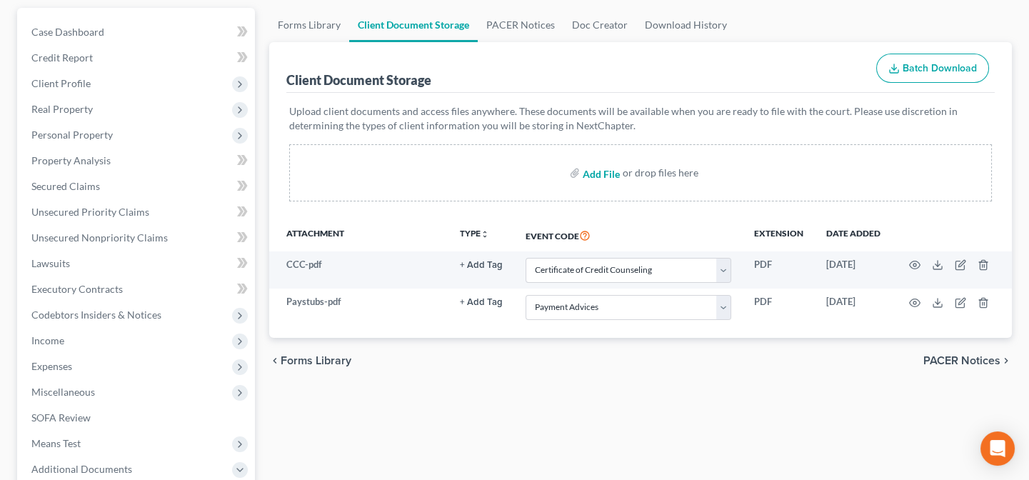
click at [601, 174] on input "file" at bounding box center [600, 173] width 34 height 26
type input "C:\fakepath\Local Form I-Mailing Verification.pdf"
select select "13"
select select "39"
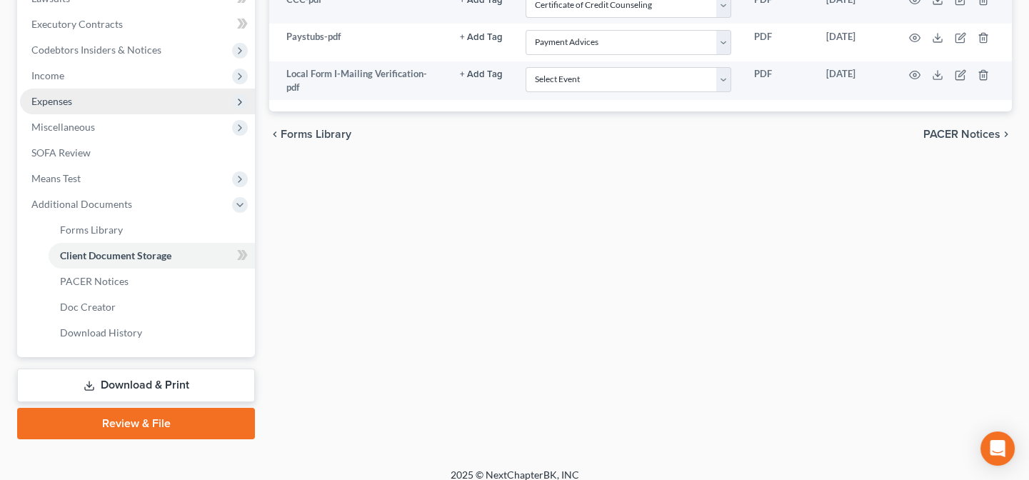
scroll to position [407, 0]
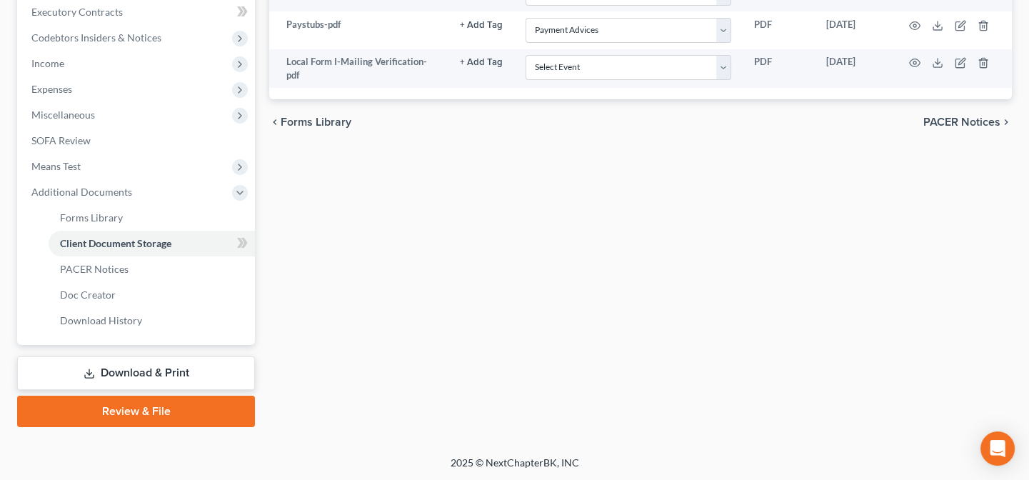
click at [152, 402] on link "Review & File" at bounding box center [136, 411] width 238 height 31
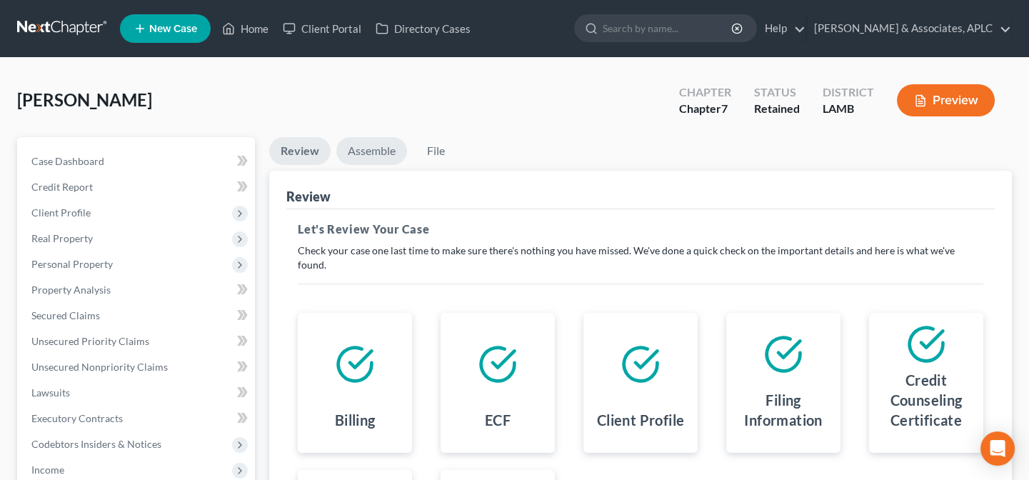
click at [364, 148] on link "Assemble" at bounding box center [371, 151] width 71 height 28
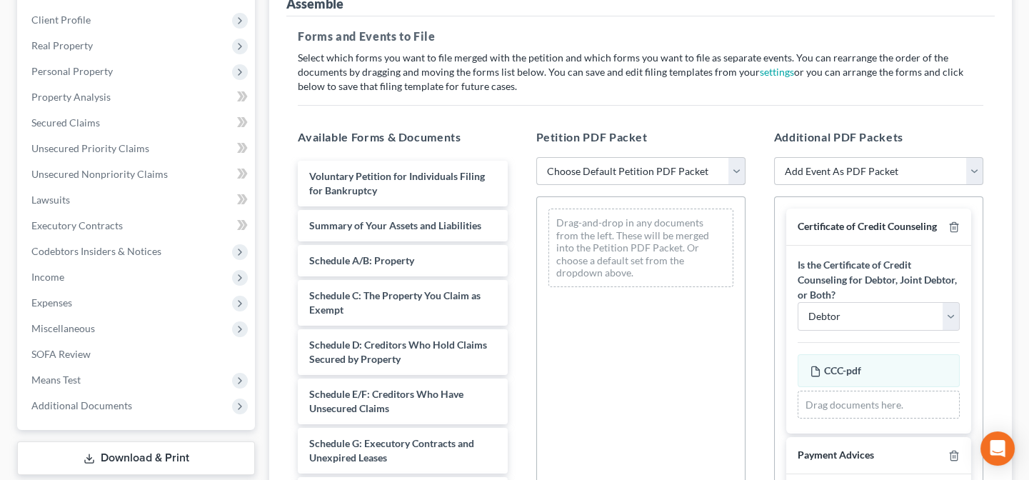
scroll to position [194, 0]
click at [628, 172] on select "Choose Default Petition PDF Packet Emergency Filing (Voluntary Petition and Cre…" at bounding box center [641, 170] width 209 height 29
select select "3"
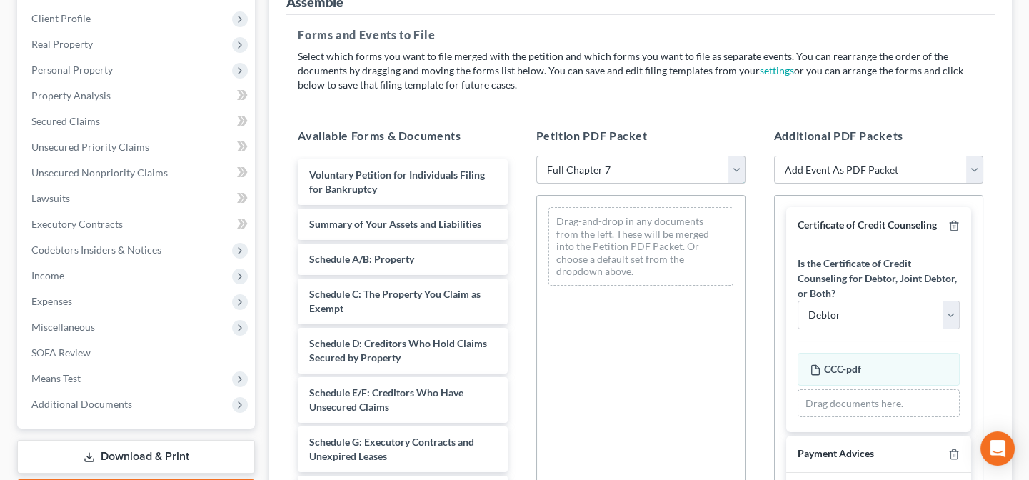
click at [537, 156] on select "Choose Default Petition PDF Packet Emergency Filing (Voluntary Petition and Cre…" at bounding box center [641, 170] width 209 height 29
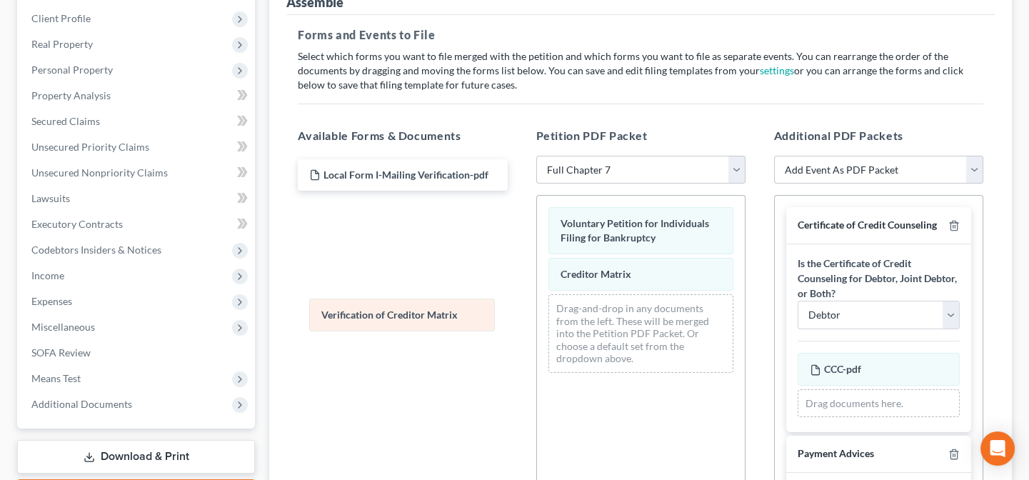
drag, startPoint x: 588, startPoint y: 314, endPoint x: 349, endPoint y: 320, distance: 238.7
click at [537, 320] on div "Verification of Creditor Matrix Voluntary Petition for Individuals Filing for B…" at bounding box center [641, 290] width 208 height 189
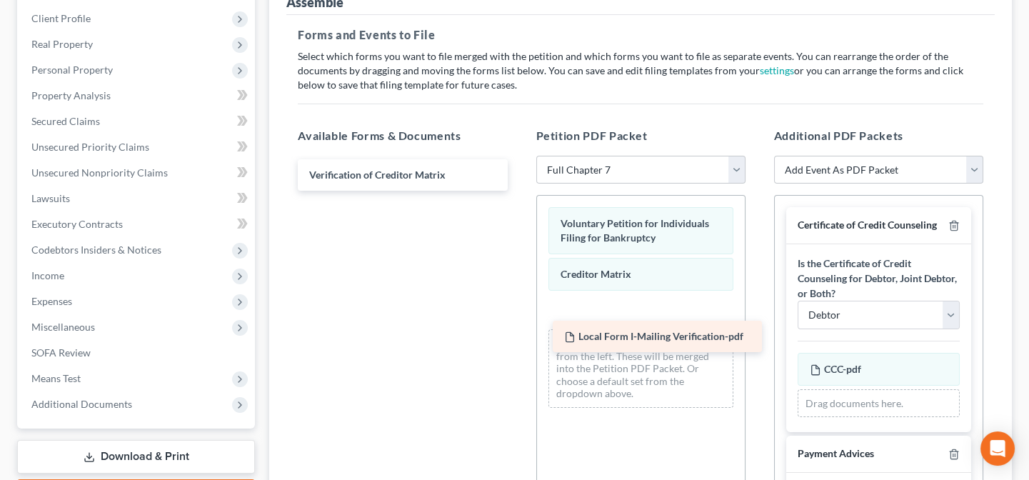
drag, startPoint x: 357, startPoint y: 175, endPoint x: 612, endPoint y: 339, distance: 303.0
click at [519, 191] on div "Local Form I-Mailing Verification-pdf Local Form I-Mailing Verification-pdf Ver…" at bounding box center [402, 174] width 232 height 31
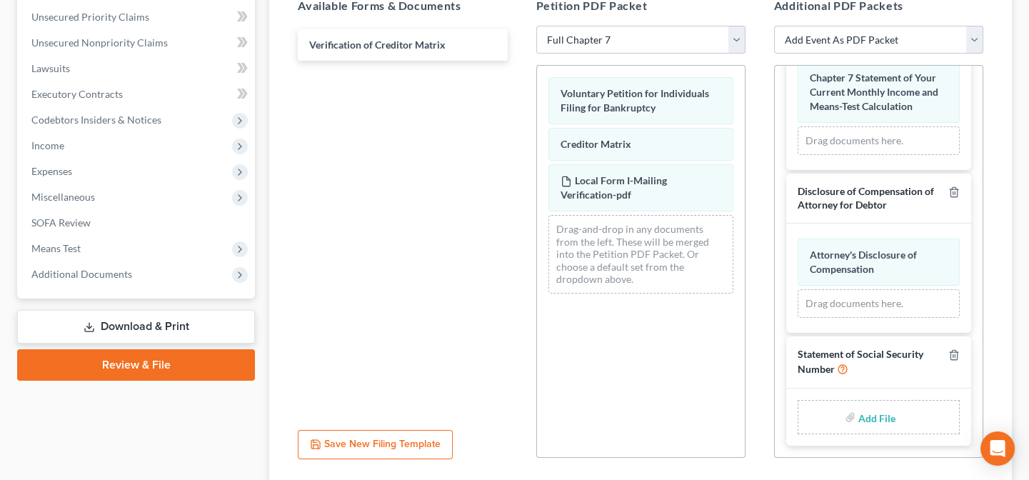
scroll to position [1839, 0]
click at [869, 414] on input "file" at bounding box center [876, 417] width 34 height 26
type input "C:\fakepath\Statement About Social Security Number.pdf"
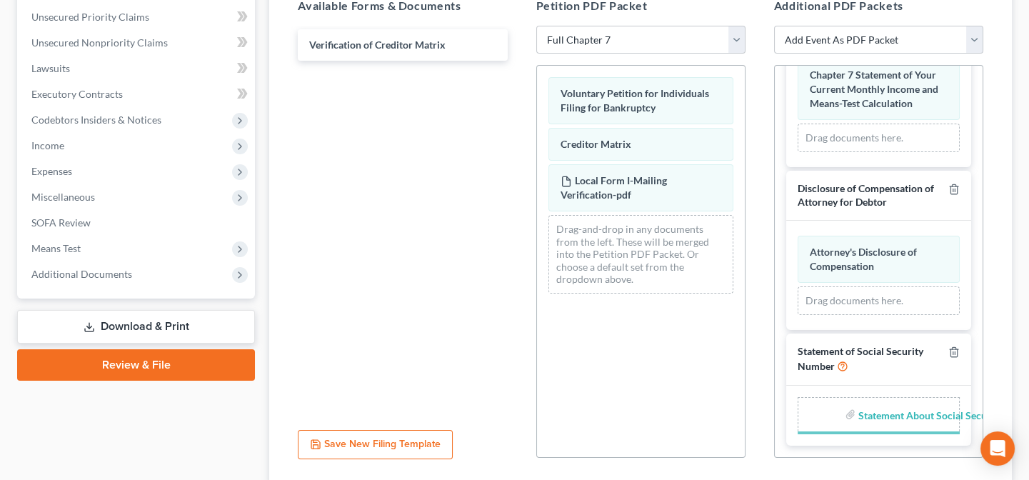
scroll to position [1833, 0]
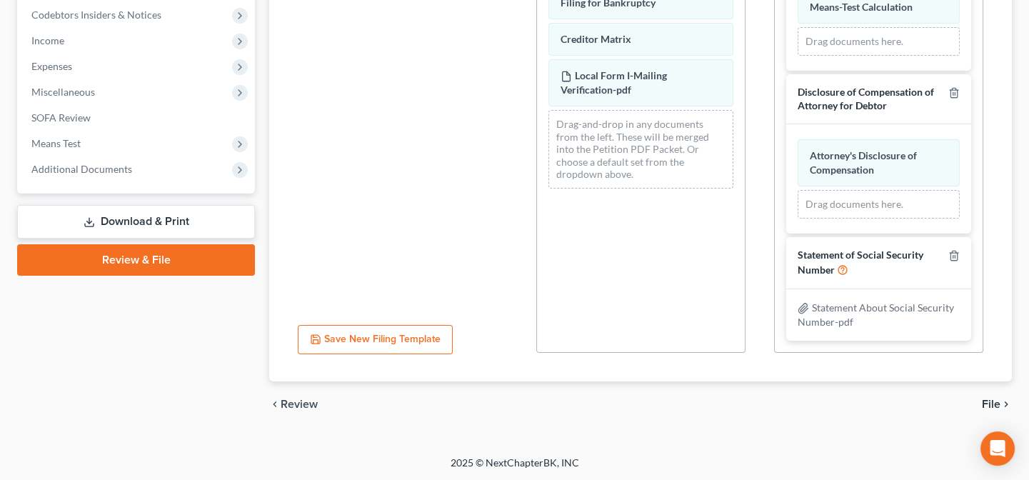
click at [994, 404] on span "File" at bounding box center [991, 404] width 19 height 11
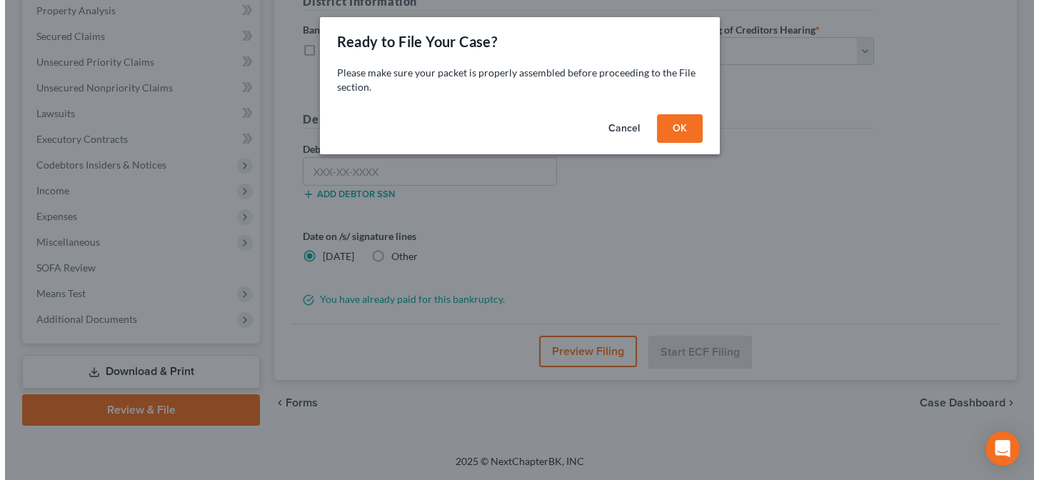
scroll to position [278, 0]
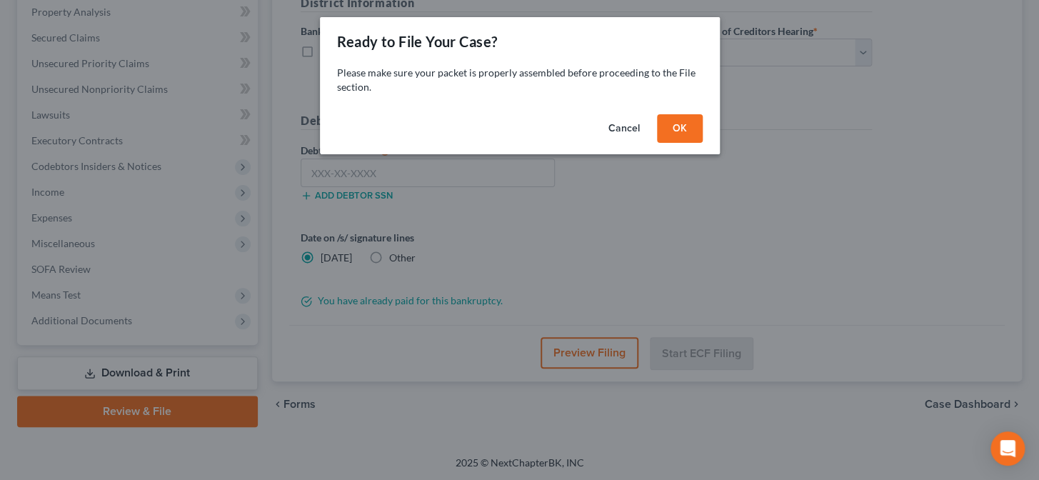
click at [685, 129] on button "OK" at bounding box center [680, 128] width 46 height 29
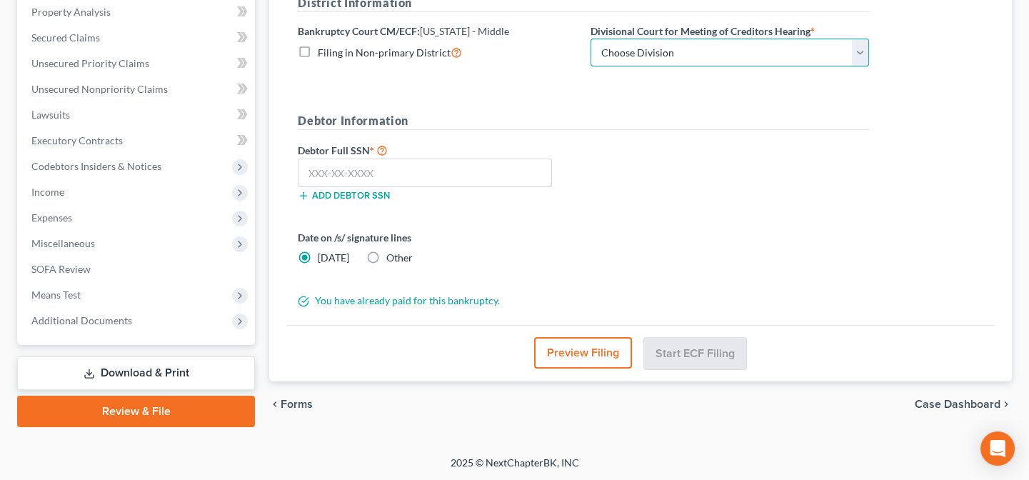
click at [630, 51] on select "Choose Division Baton Rouge" at bounding box center [730, 53] width 279 height 29
select select "0"
click at [591, 39] on select "Choose Division Baton Rouge" at bounding box center [730, 53] width 279 height 29
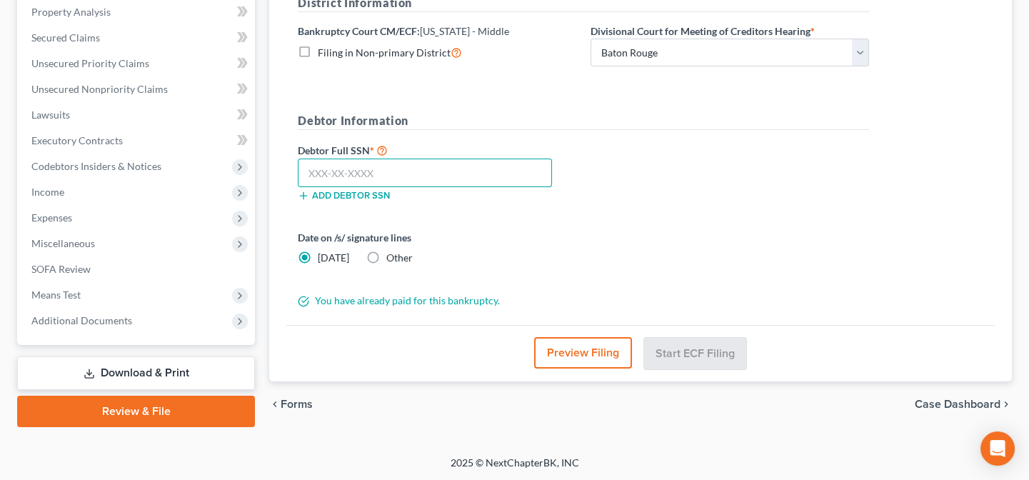
click at [499, 177] on input "text" at bounding box center [425, 173] width 254 height 29
type input "438-39-5556"
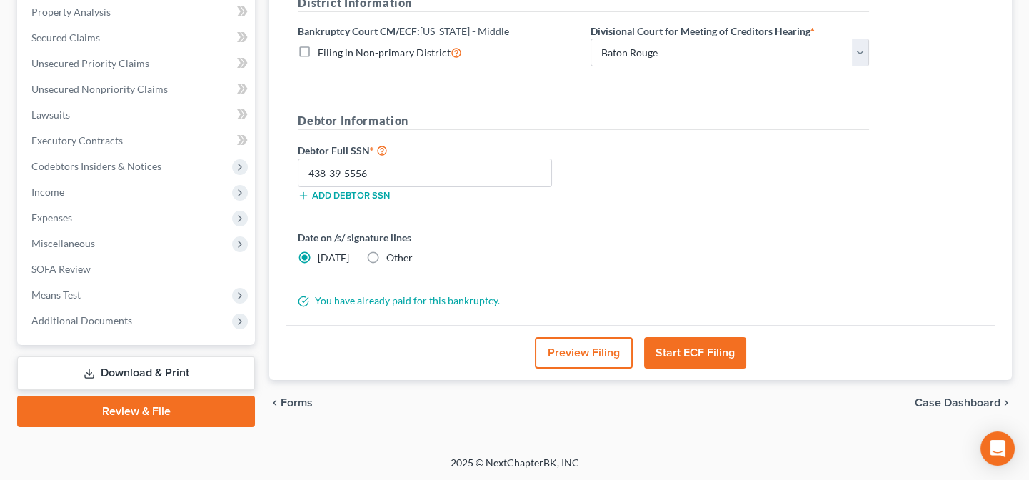
click at [710, 348] on button "Start ECF Filing" at bounding box center [695, 352] width 102 height 31
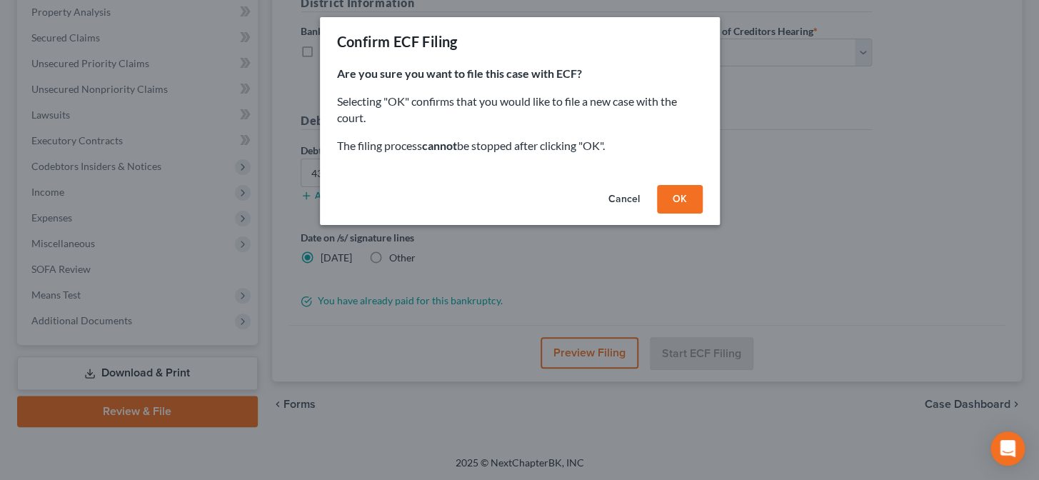
click at [679, 199] on button "OK" at bounding box center [680, 199] width 46 height 29
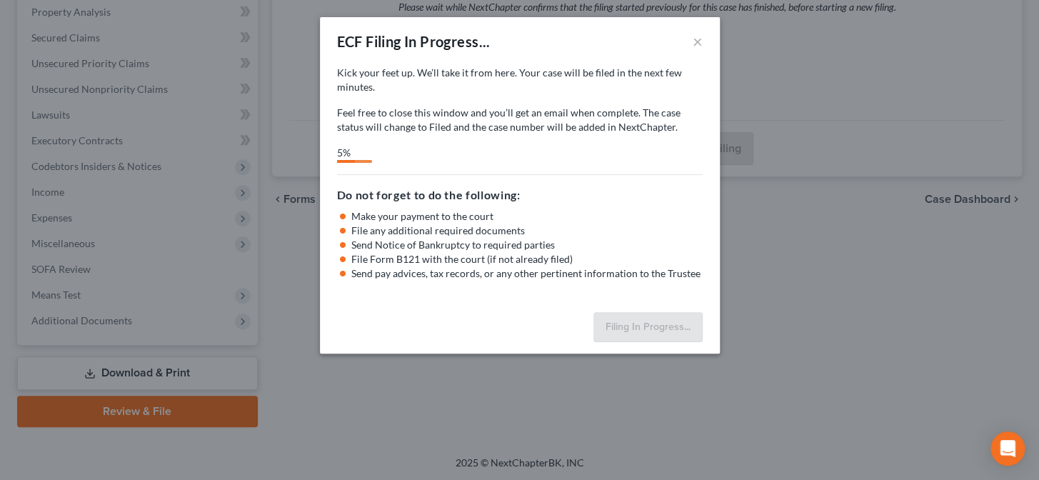
select select "0"
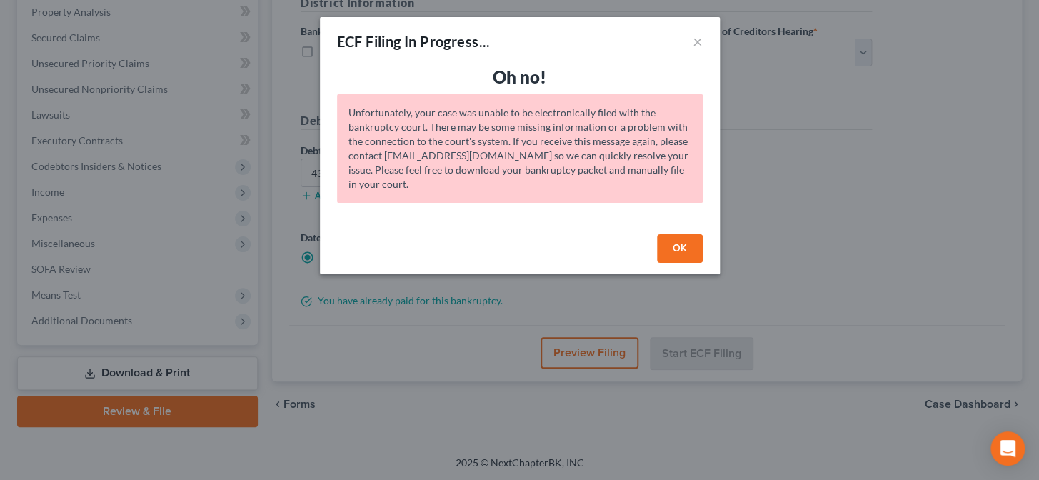
click at [689, 251] on button "OK" at bounding box center [680, 248] width 46 height 29
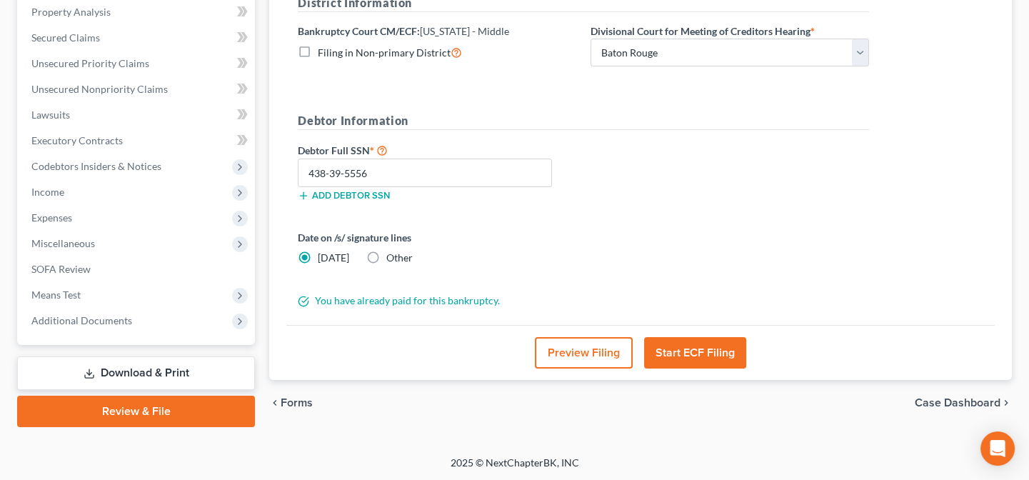
click at [703, 343] on button "Start ECF Filing" at bounding box center [695, 352] width 102 height 31
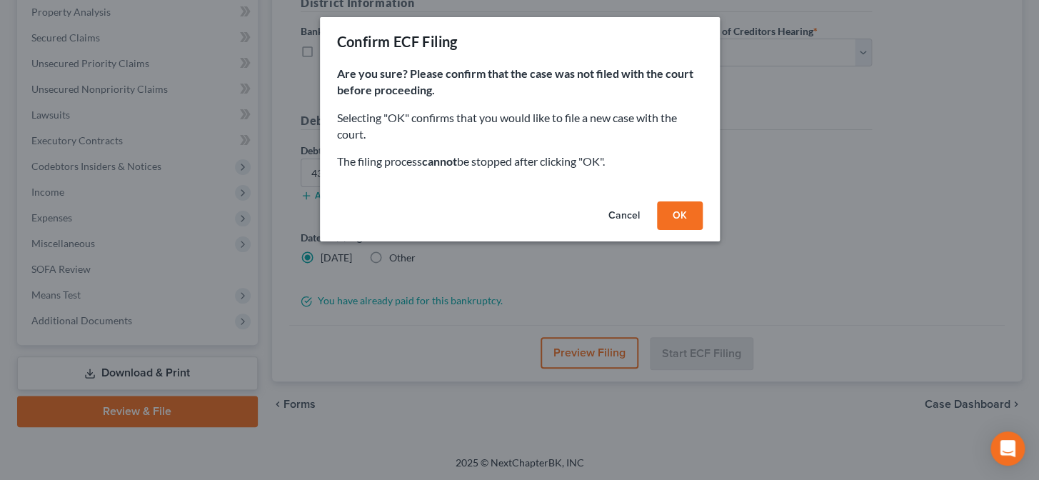
click at [689, 212] on button "OK" at bounding box center [680, 215] width 46 height 29
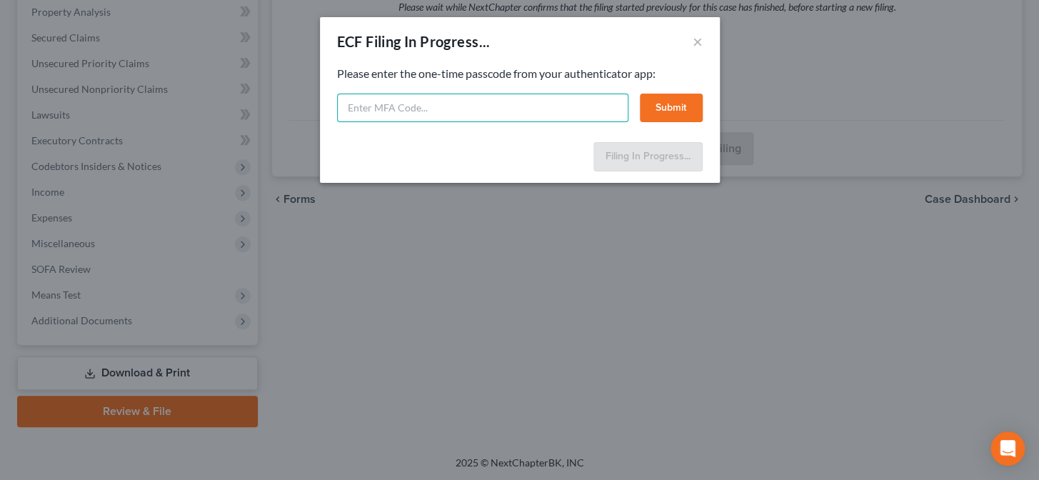
click at [573, 100] on input "text" at bounding box center [482, 108] width 291 height 29
type input "860031"
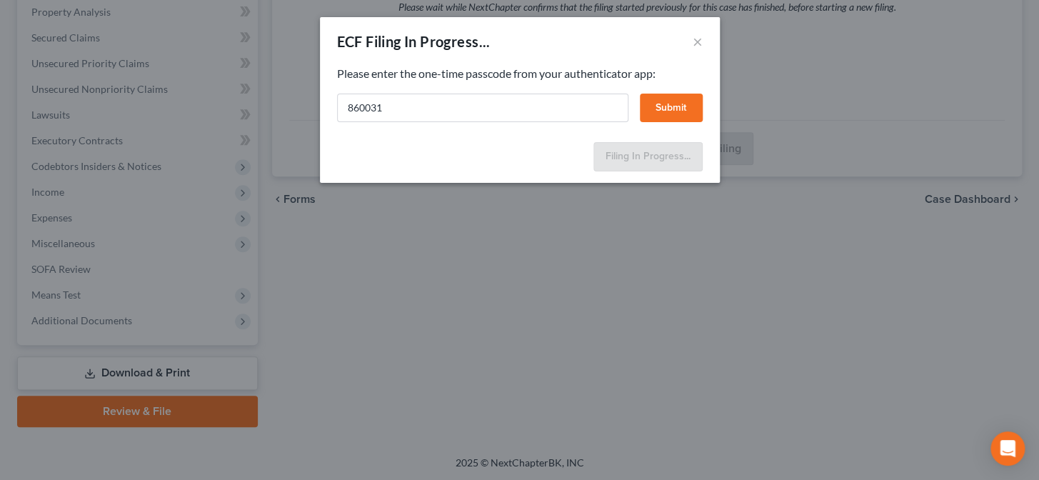
click at [673, 106] on button "Submit" at bounding box center [671, 108] width 63 height 29
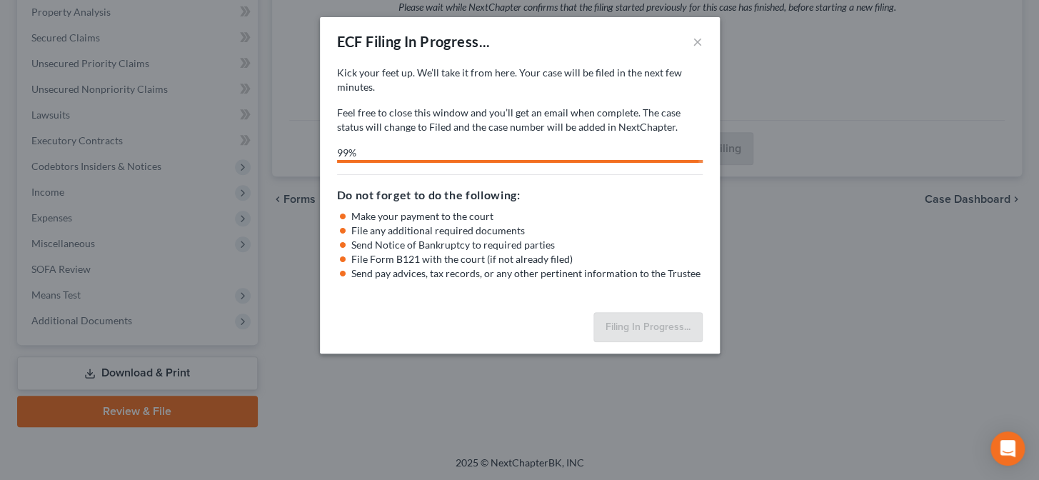
click at [541, 416] on div "ECF Filing In Progress... × Kick your feet up. We’ll take it from here. Your ca…" at bounding box center [519, 240] width 1039 height 480
click at [1012, 434] on div "Open Intercom Messenger" at bounding box center [1008, 449] width 38 height 38
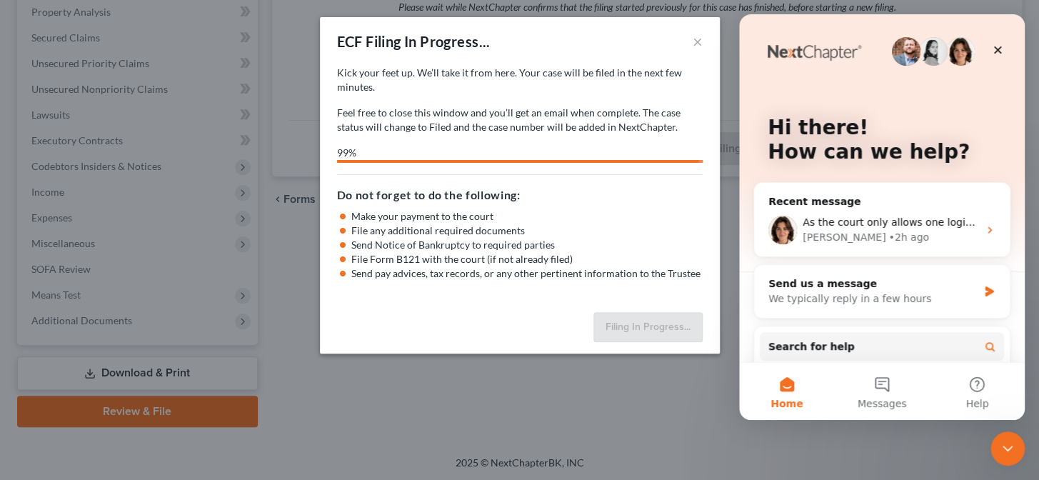
scroll to position [0, 0]
click at [899, 230] on div "Emma • 2h ago" at bounding box center [891, 237] width 176 height 15
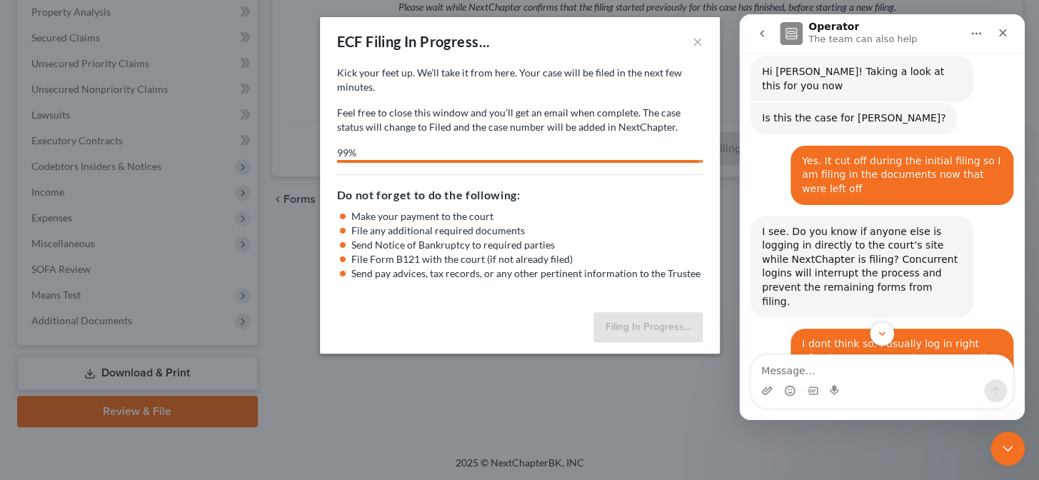
scroll to position [4239, 0]
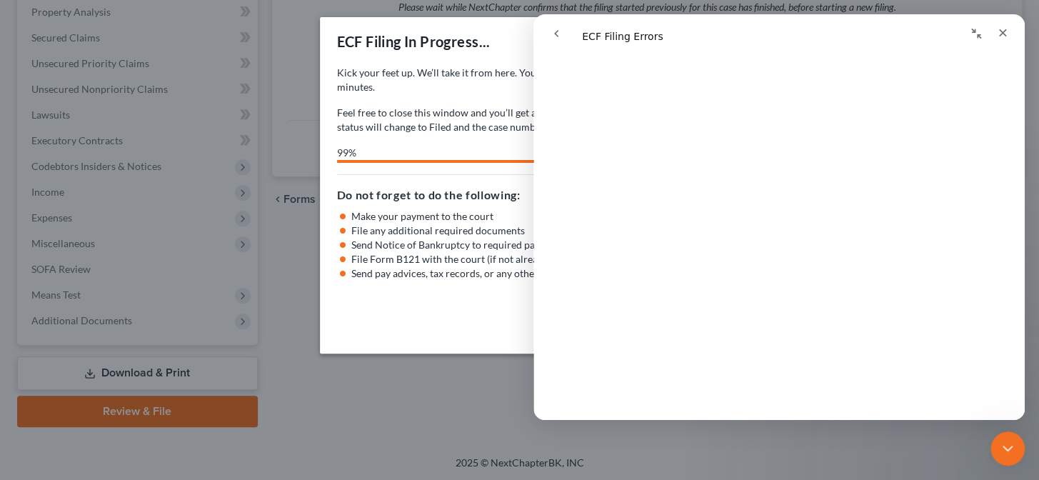
scroll to position [2468, 0]
click at [560, 36] on icon "go back" at bounding box center [556, 33] width 11 height 11
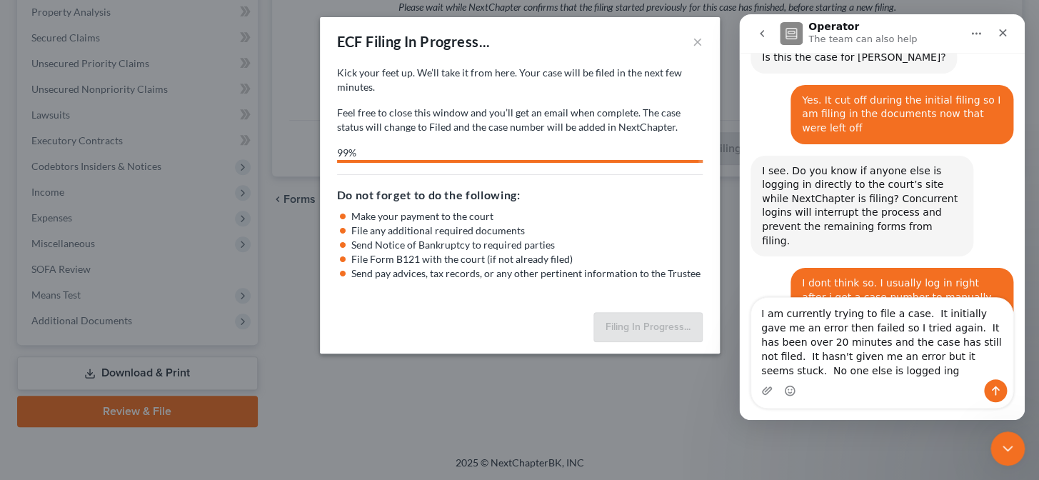
scroll to position [4296, 0]
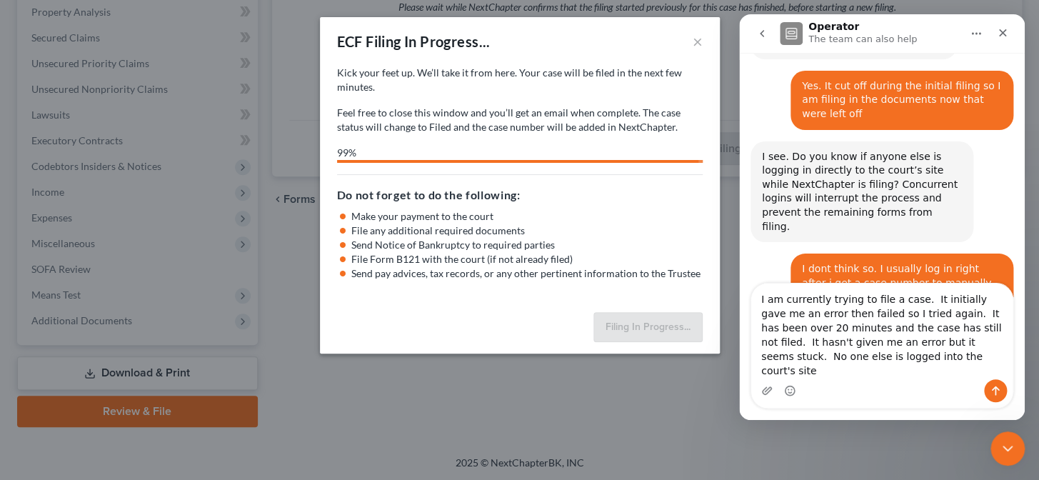
type textarea "I am currently trying to file a case. It initially gave me an error then failed…"
click at [992, 388] on icon "Send a message…" at bounding box center [995, 390] width 11 height 11
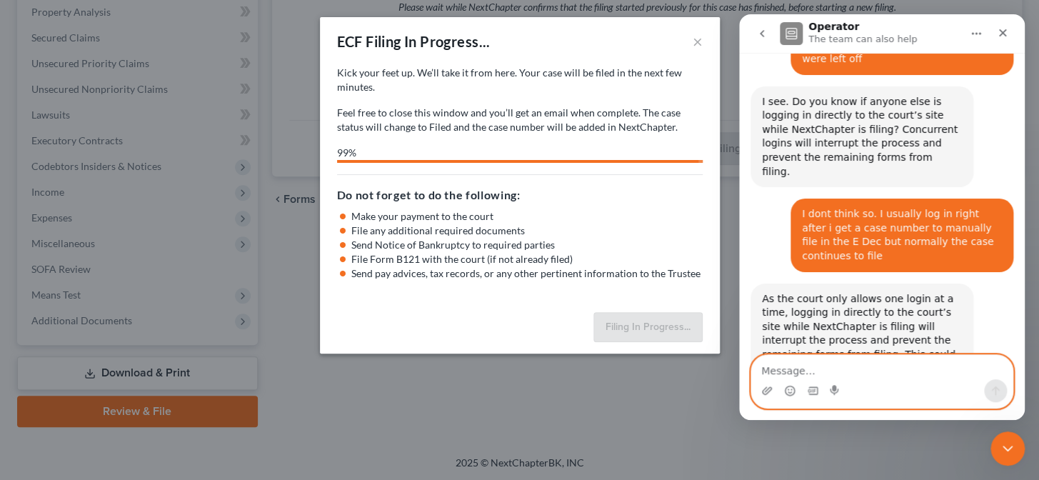
scroll to position [4352, 0]
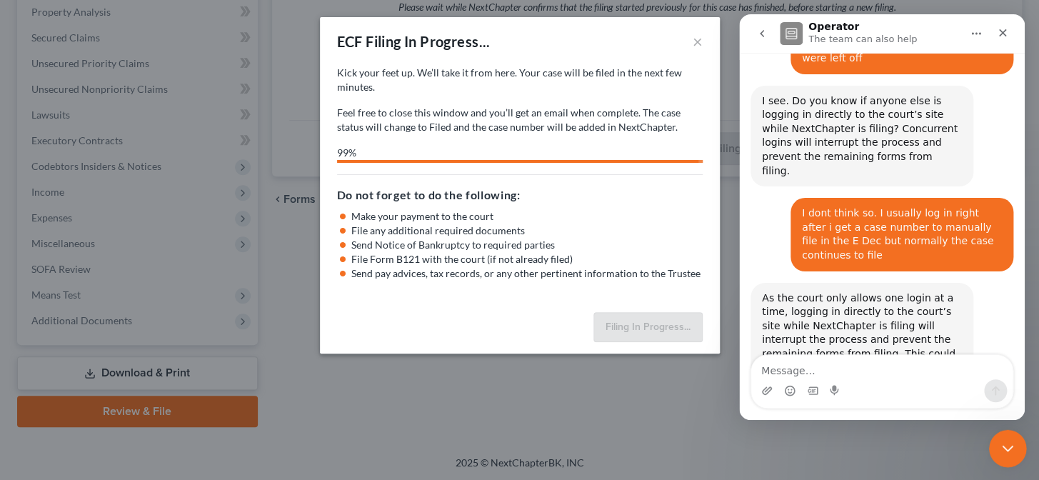
click at [1004, 450] on icon "Close Intercom Messenger" at bounding box center [1006, 446] width 17 height 17
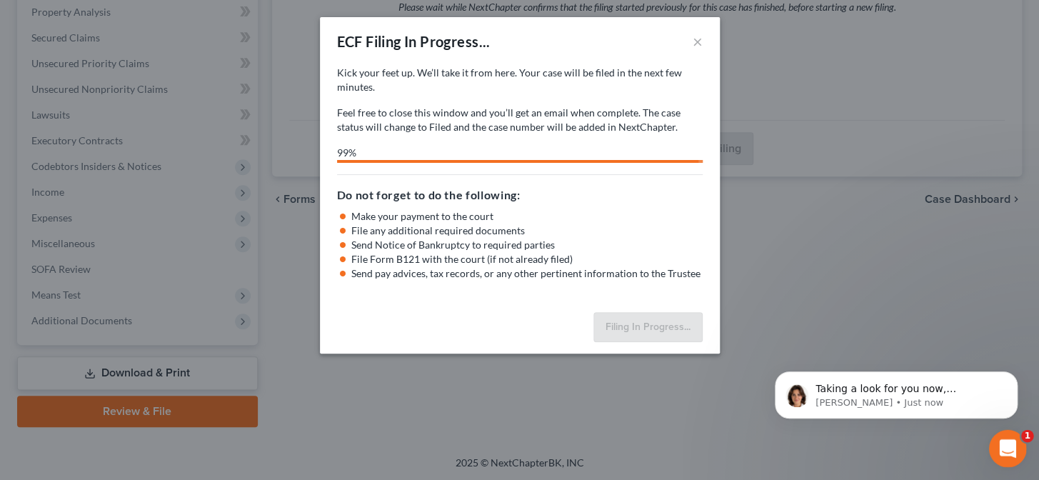
scroll to position [0, 0]
select select "0"
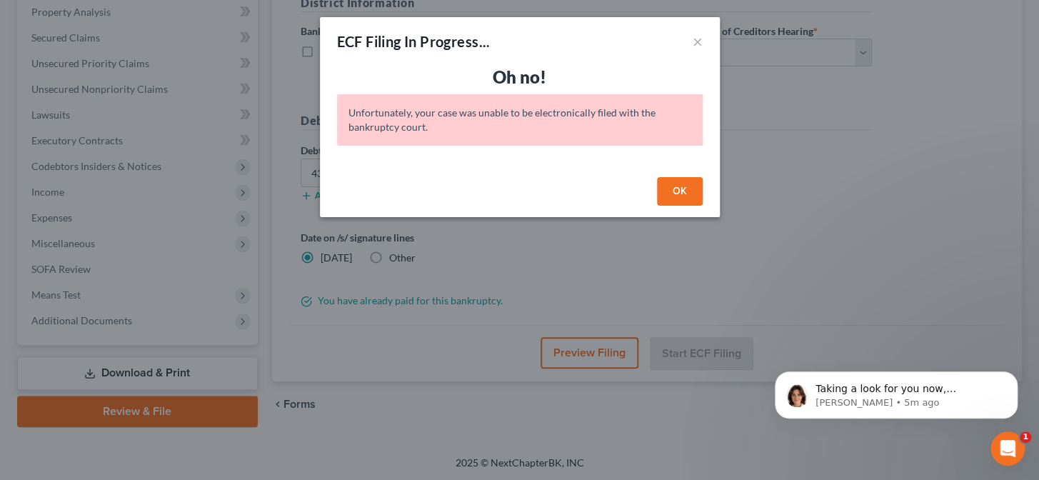
scroll to position [4394, 0]
click at [1007, 451] on icon "Open Intercom Messenger" at bounding box center [1007, 447] width 24 height 24
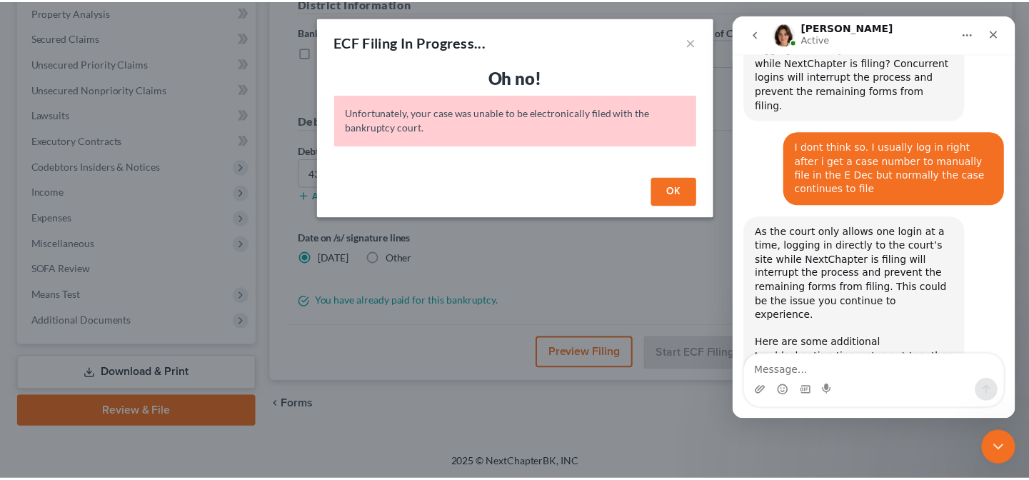
scroll to position [4419, 0]
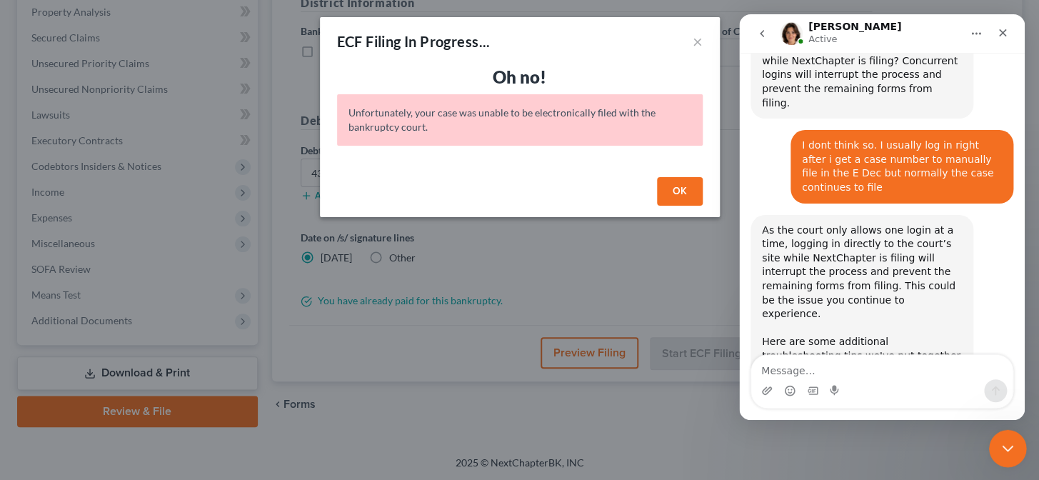
drag, startPoint x: 1004, startPoint y: 449, endPoint x: 1918, endPoint y: 858, distance: 1001.2
click at [1004, 449] on icon "Close Intercom Messenger" at bounding box center [1006, 446] width 17 height 17
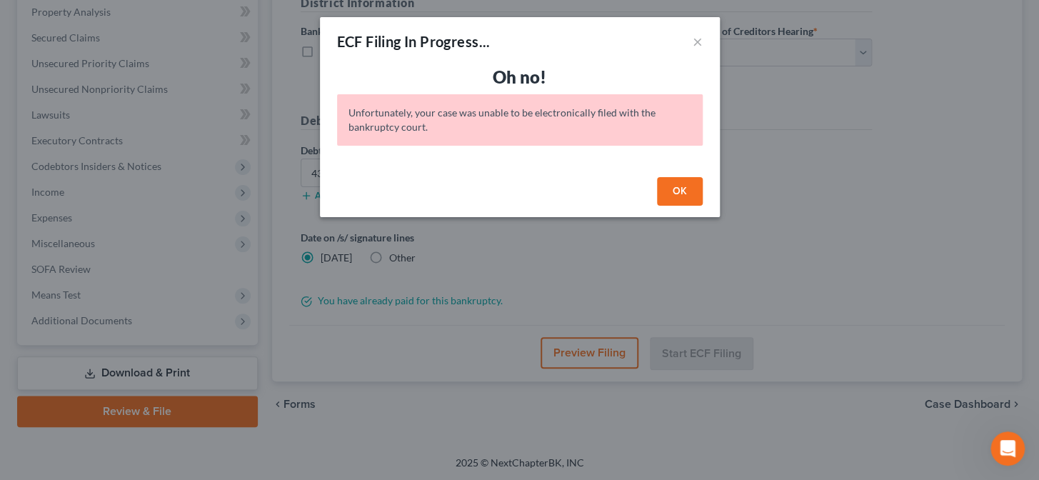
click at [675, 188] on button "OK" at bounding box center [680, 191] width 46 height 29
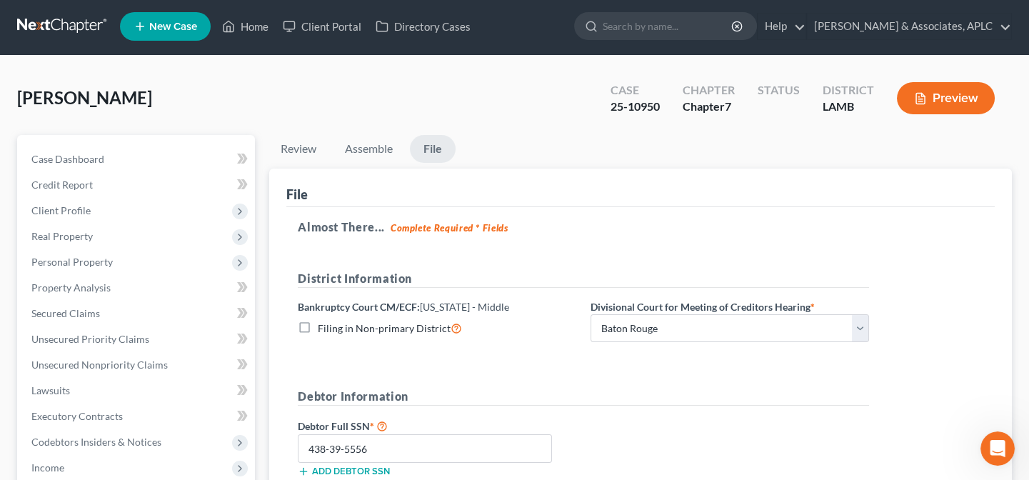
scroll to position [0, 0]
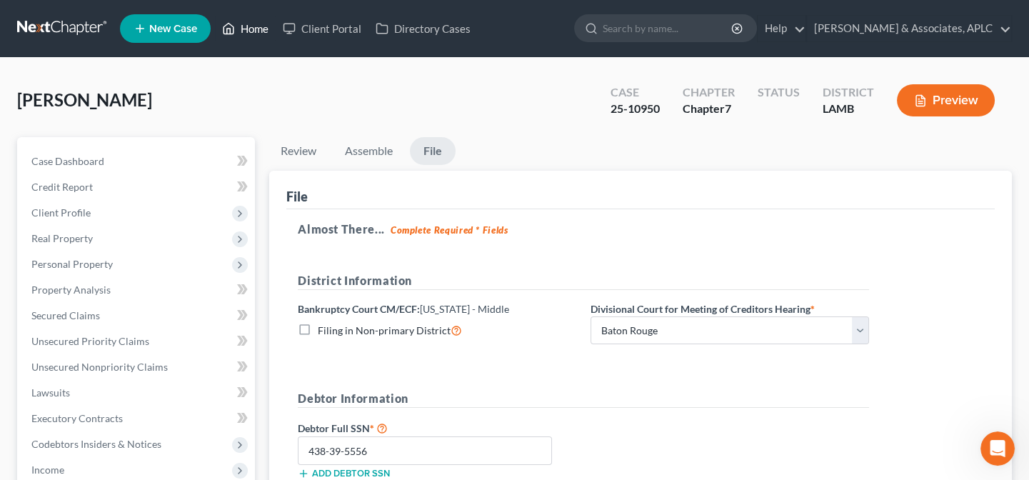
click at [259, 28] on link "Home" at bounding box center [245, 29] width 61 height 26
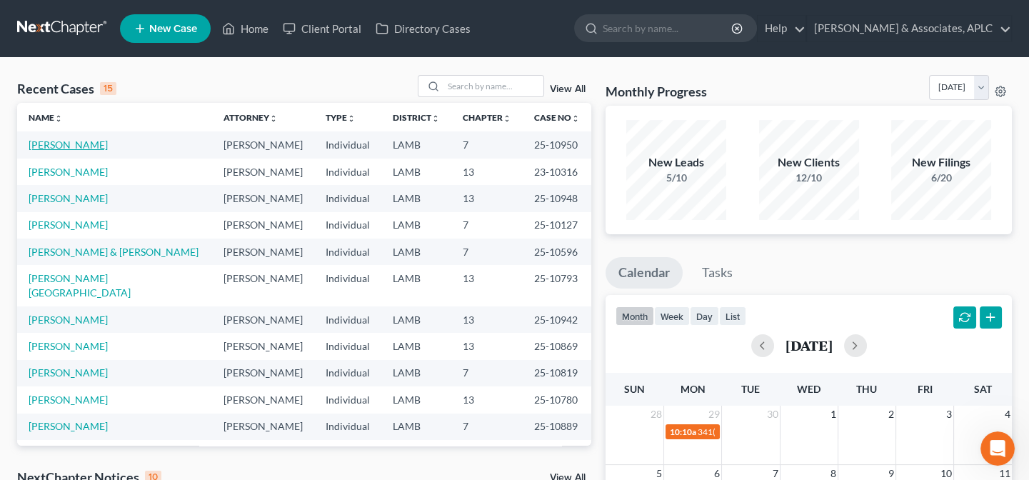
click at [71, 148] on link "Mose, Tommy" at bounding box center [68, 145] width 79 height 12
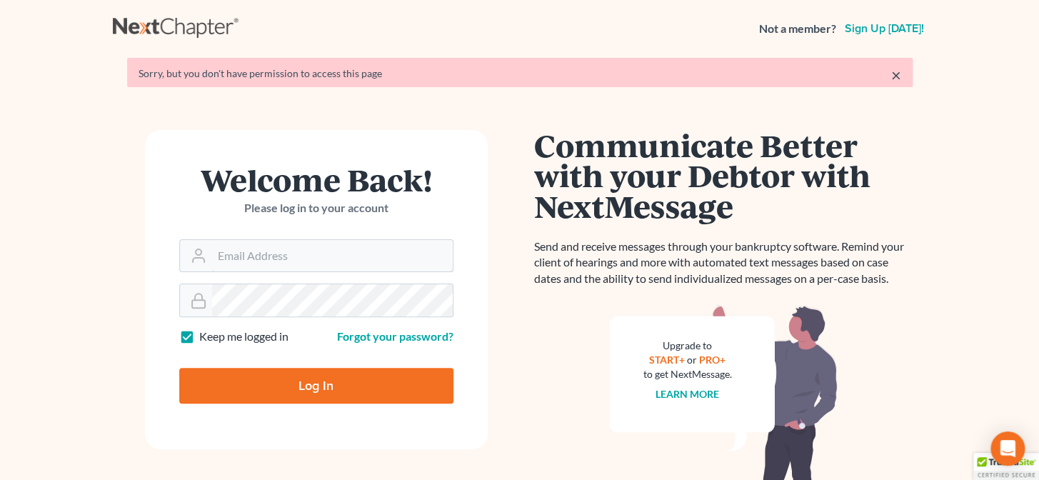
type input "[PERSON_NAME][EMAIL_ADDRESS][DOMAIN_NAME]"
click at [353, 396] on form "Welcome Back! Please log in to your account Email Address brittney@derrensjohns…" at bounding box center [316, 289] width 343 height 319
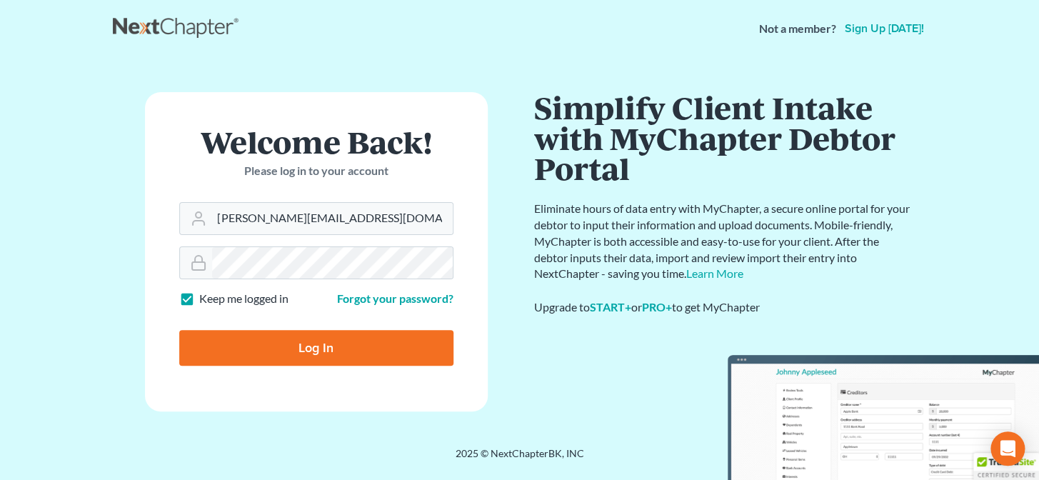
click at [339, 372] on form "Welcome Back! Please log in to your account Email Address brittney@derrensjohns…" at bounding box center [316, 251] width 343 height 319
click at [329, 351] on input "Log In" at bounding box center [316, 348] width 274 height 36
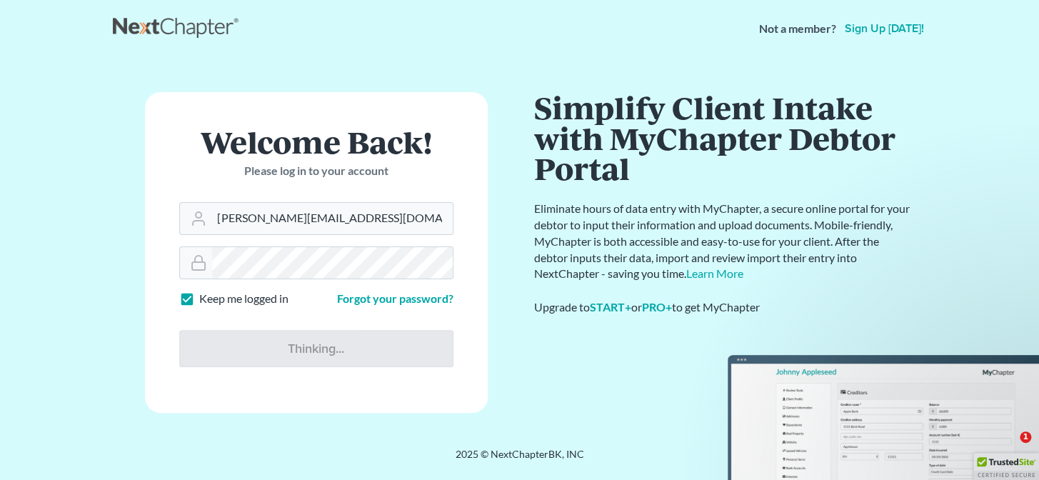
type input "Thinking..."
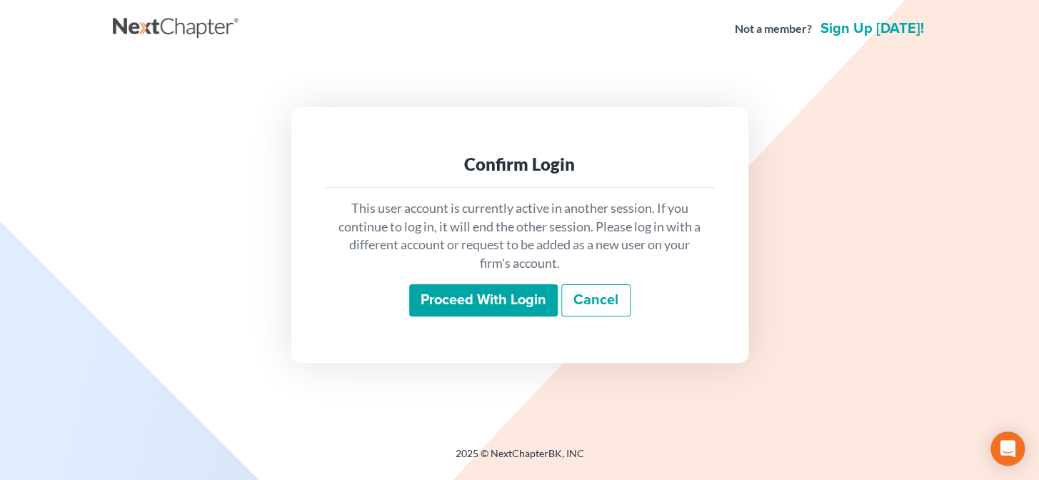
click at [474, 297] on input "Proceed with login" at bounding box center [483, 300] width 149 height 33
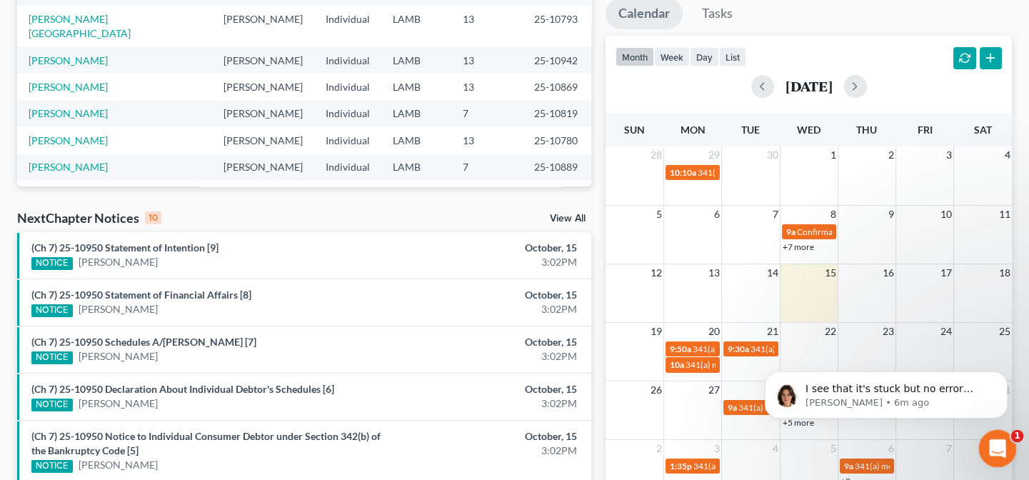
click at [1005, 446] on icon "Open Intercom Messenger" at bounding box center [996, 447] width 24 height 24
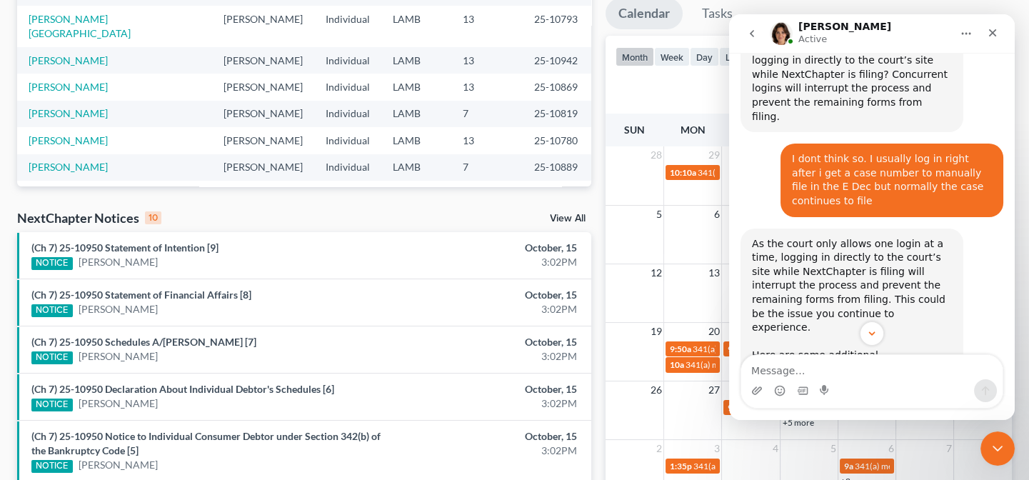
scroll to position [4484, 0]
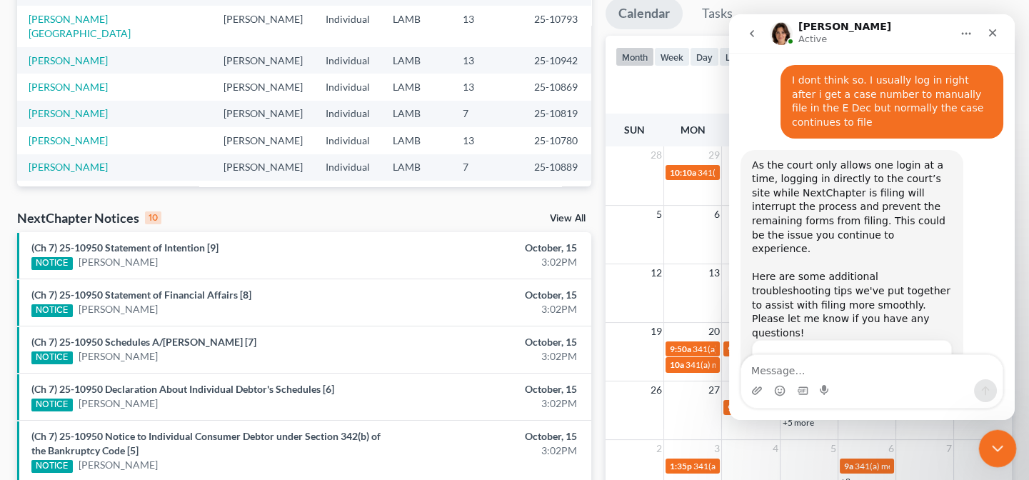
click at [998, 442] on icon "Close Intercom Messenger" at bounding box center [995, 446] width 17 height 17
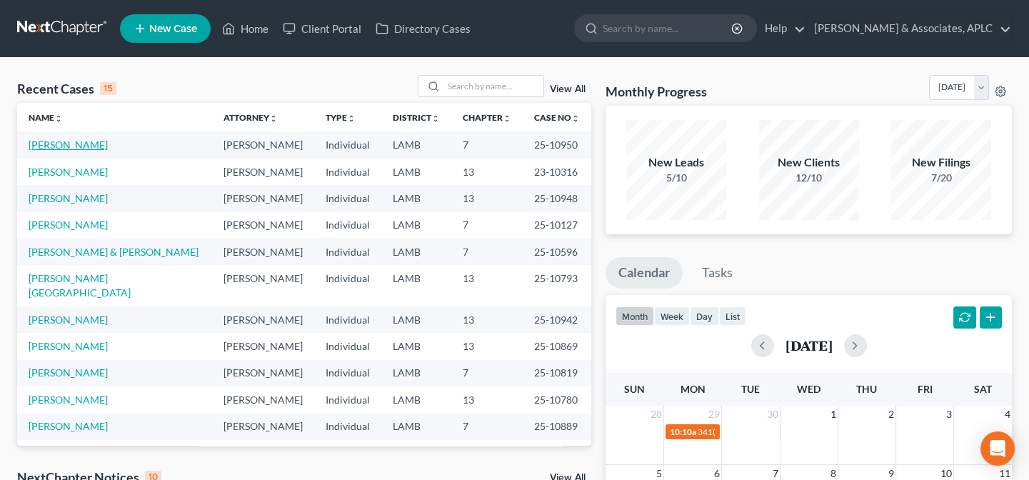
click at [57, 144] on link "[PERSON_NAME]" at bounding box center [68, 145] width 79 height 12
select select "8"
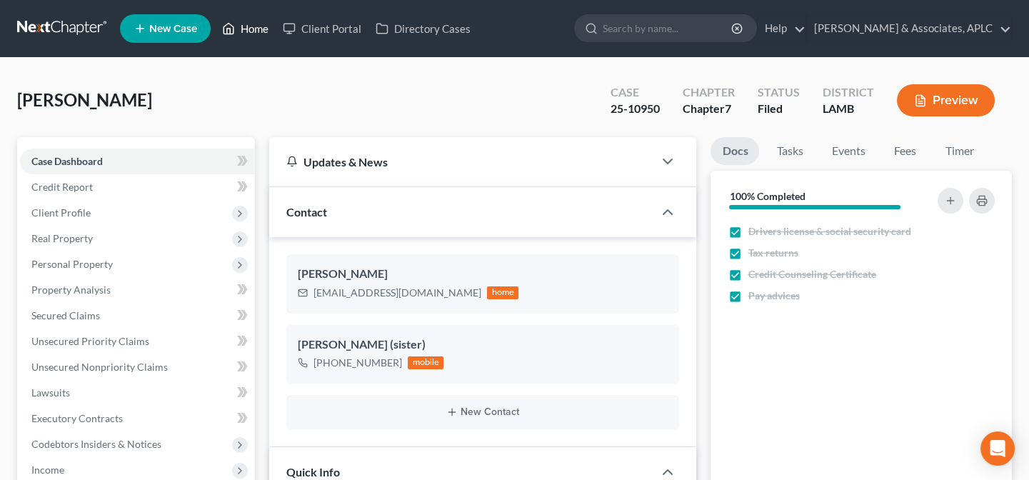
click at [254, 22] on link "Home" at bounding box center [245, 29] width 61 height 26
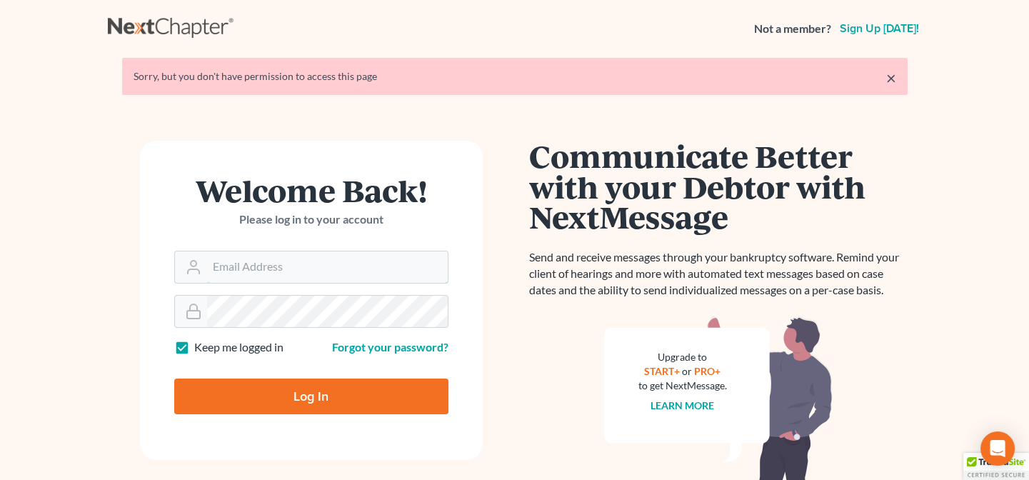
type input "[PERSON_NAME][EMAIL_ADDRESS][DOMAIN_NAME]"
click at [314, 411] on input "Log In" at bounding box center [311, 397] width 274 height 36
type input "Thinking..."
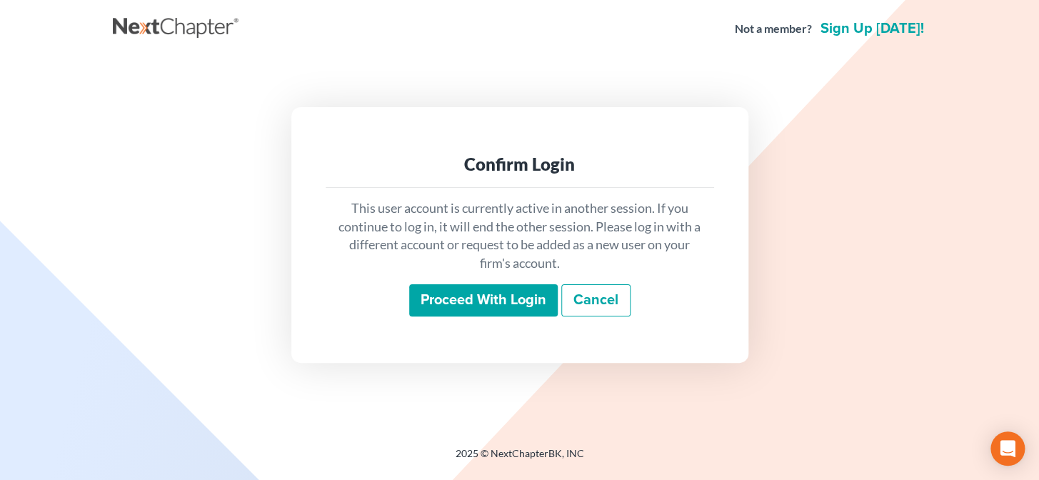
click at [470, 314] on input "Proceed with login" at bounding box center [483, 300] width 149 height 33
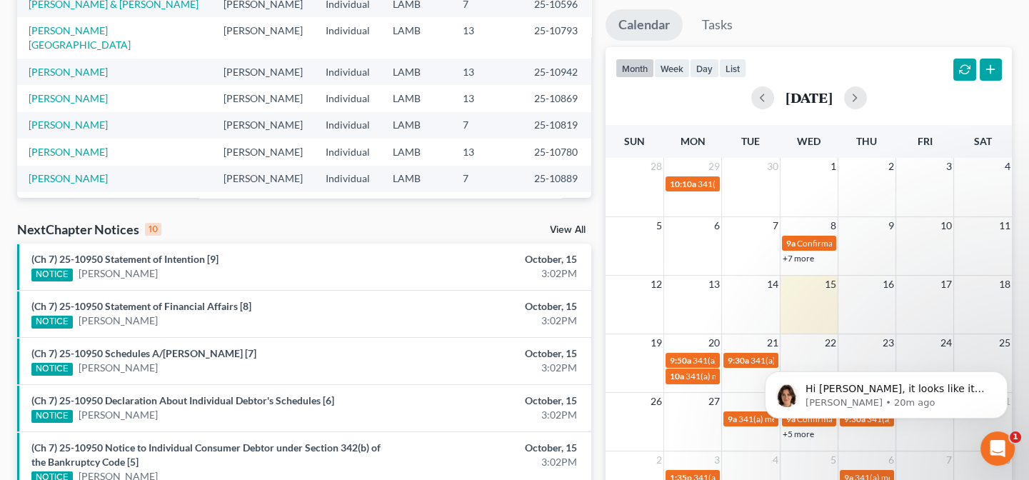
scroll to position [259, 0]
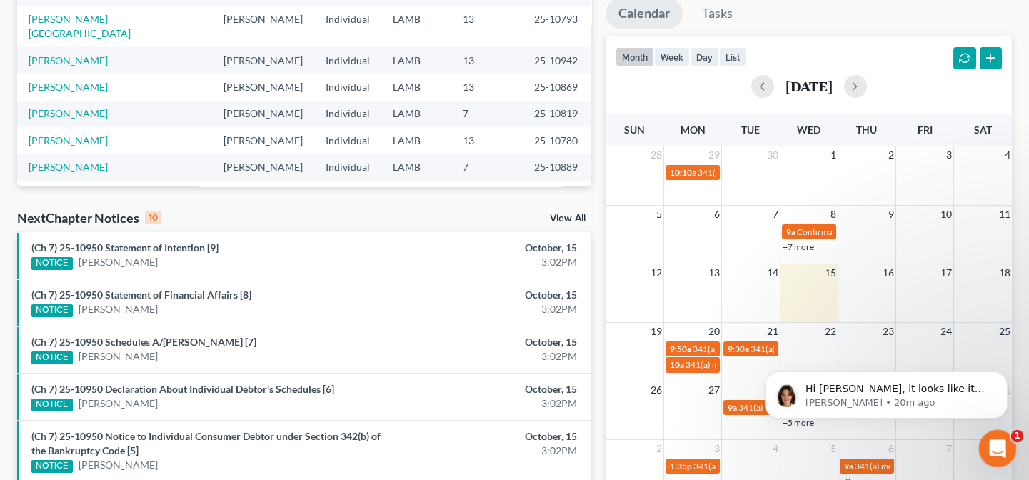
click at [1015, 440] on span "1" at bounding box center [1018, 436] width 13 height 13
click at [989, 447] on icon "Open Intercom Messenger" at bounding box center [996, 447] width 24 height 24
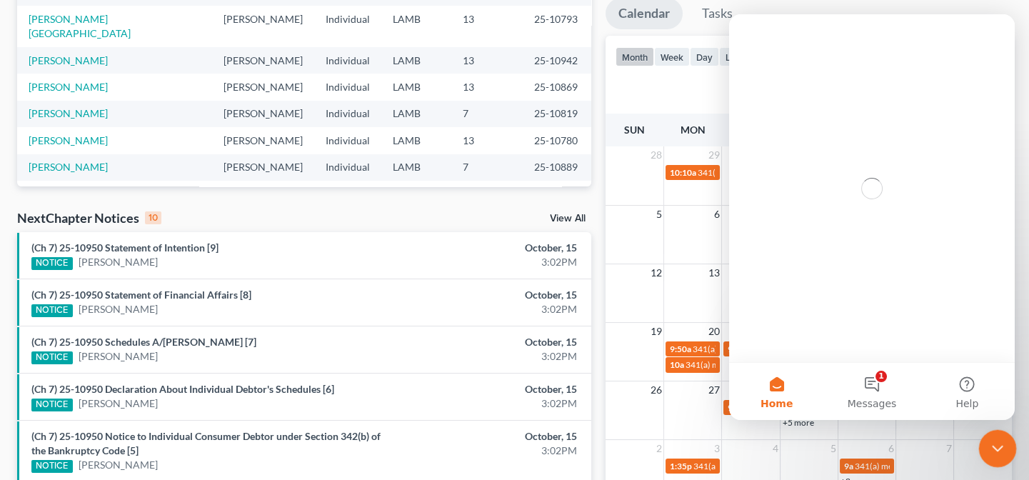
scroll to position [0, 0]
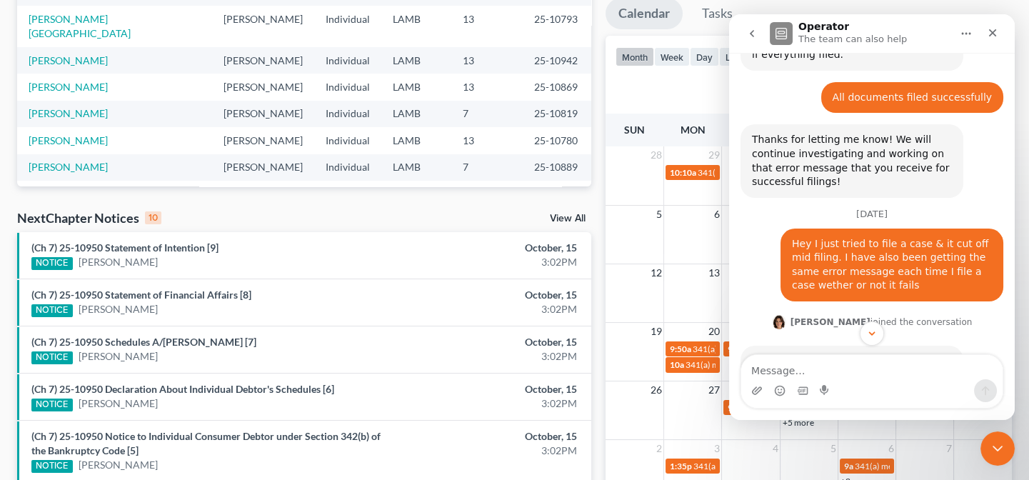
scroll to position [4544, 0]
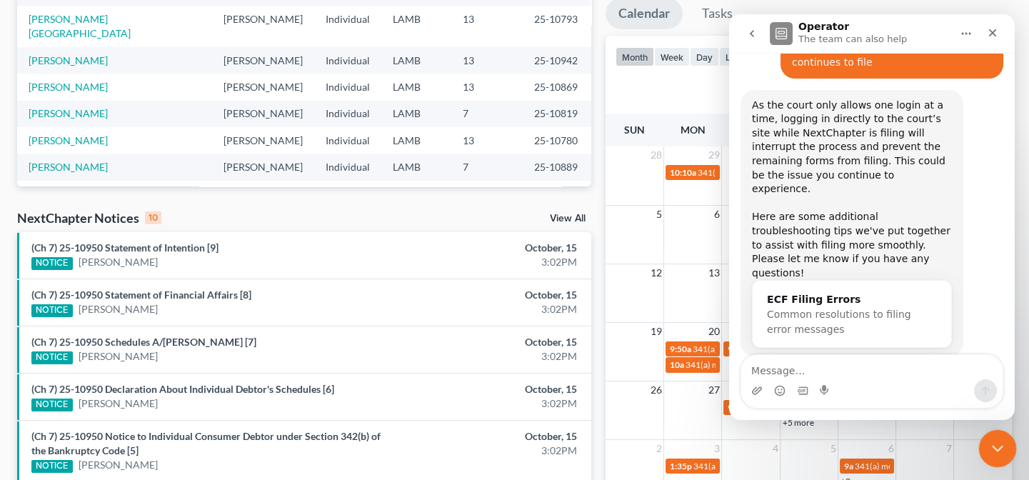
click at [1002, 447] on icon "Close Intercom Messenger" at bounding box center [995, 446] width 17 height 17
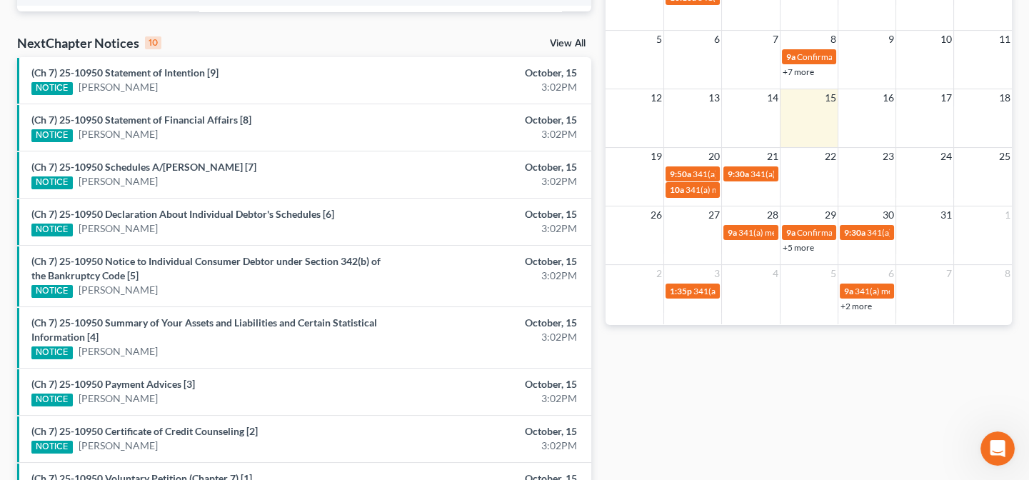
scroll to position [259, 0]
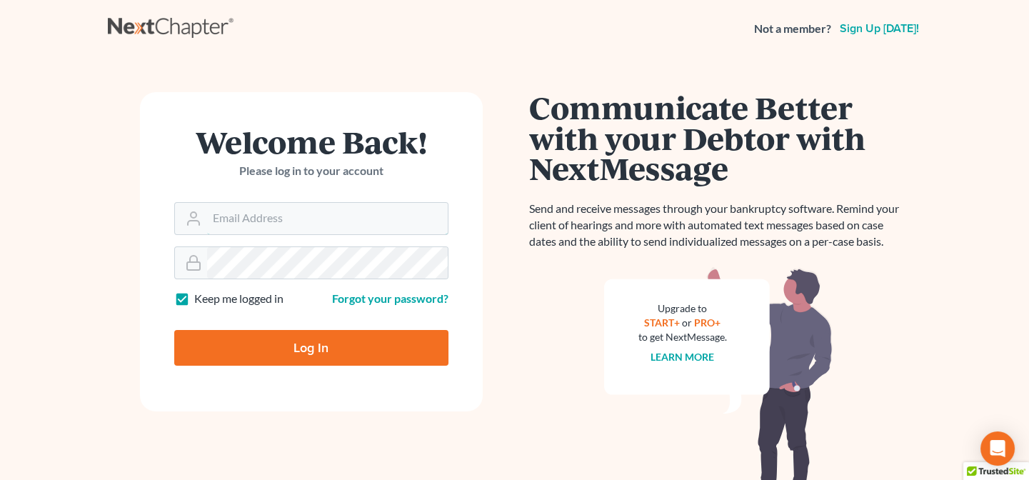
type input "[PERSON_NAME][EMAIL_ADDRESS][DOMAIN_NAME]"
click at [315, 342] on input "Log In" at bounding box center [311, 348] width 274 height 36
type input "Thinking..."
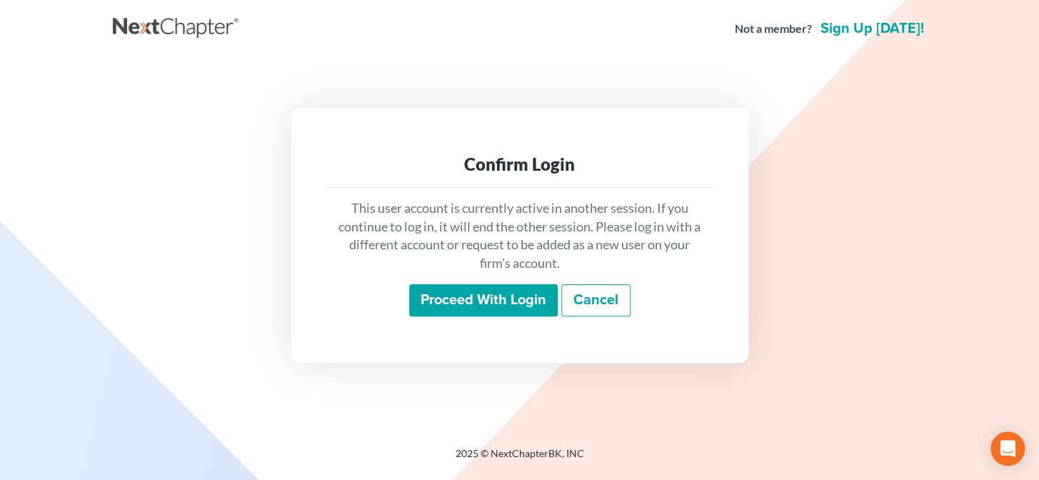
click at [435, 301] on input "Proceed with login" at bounding box center [483, 300] width 149 height 33
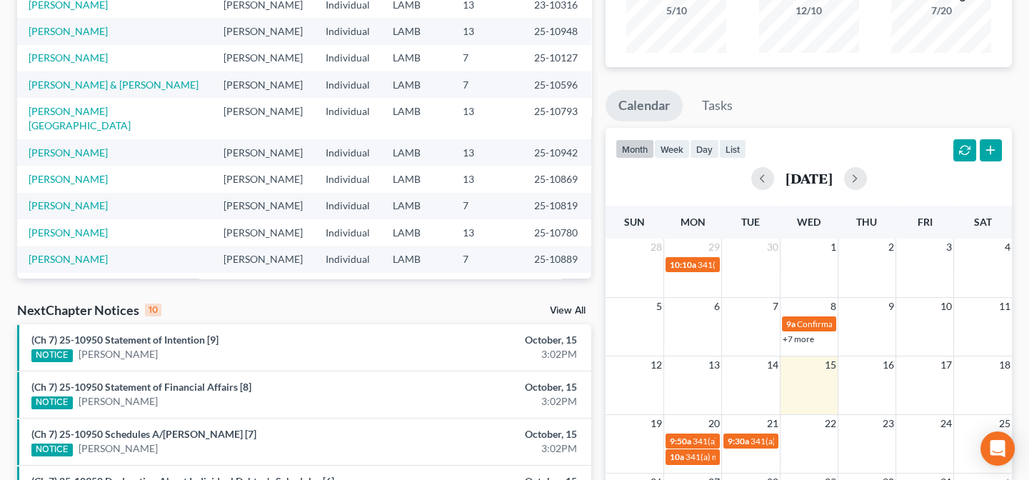
scroll to position [194, 0]
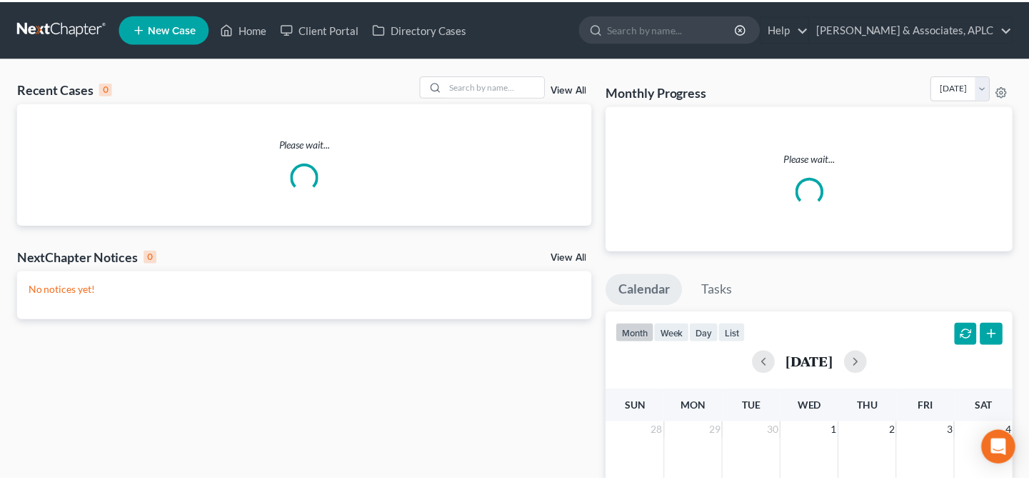
scroll to position [194, 0]
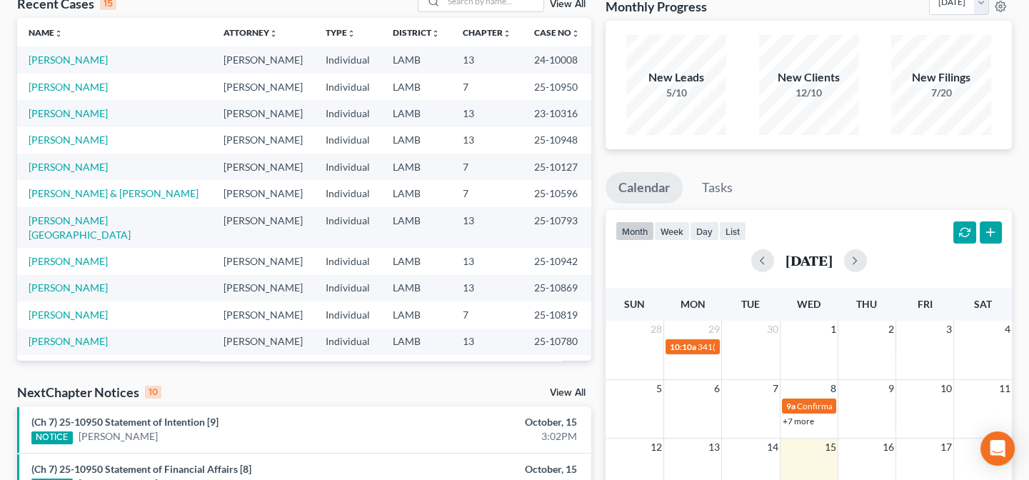
scroll to position [64, 0]
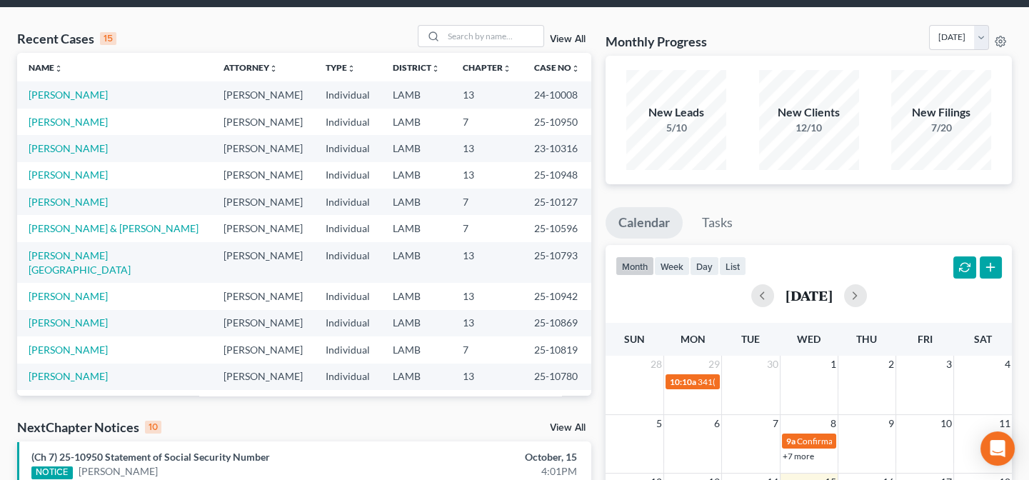
scroll to position [259, 0]
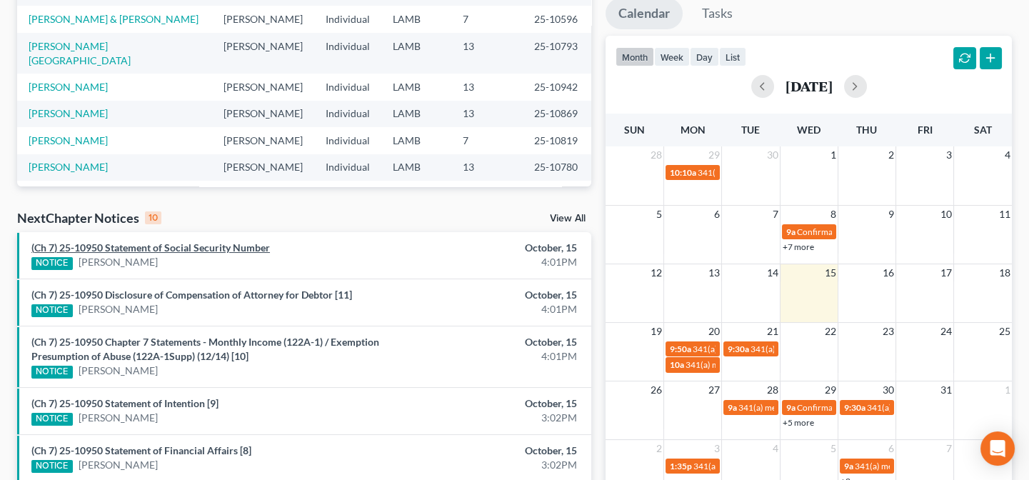
click at [215, 246] on link "(Ch 7) 25-10950 Statement of Social Security Number" at bounding box center [150, 247] width 239 height 12
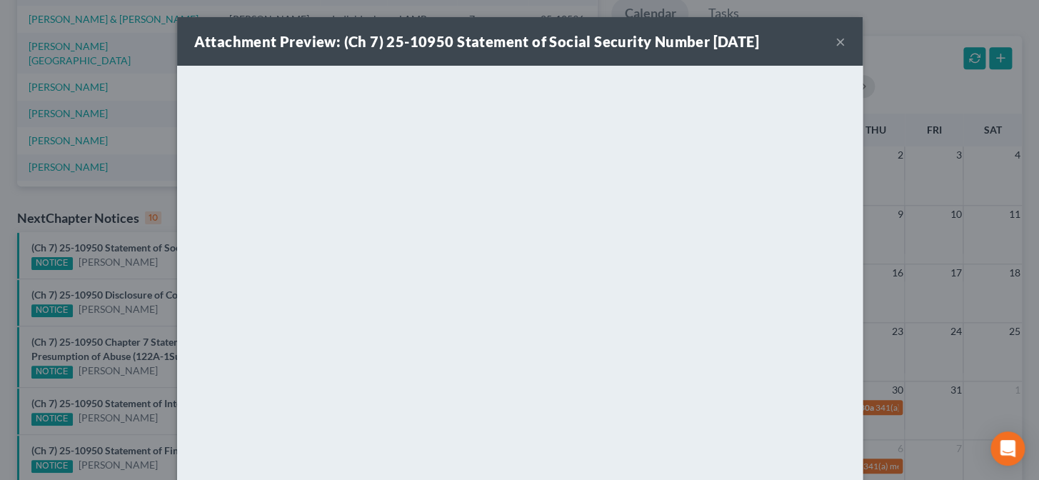
click at [152, 253] on div "Attachment Preview: (Ch 7) 25-10950 Statement of Social Security Number [DATE] …" at bounding box center [519, 240] width 1039 height 480
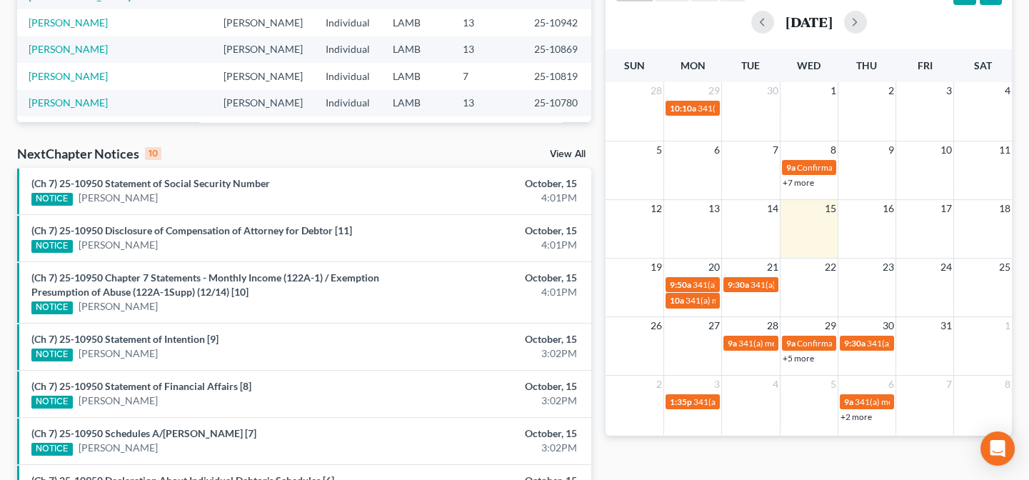
scroll to position [324, 0]
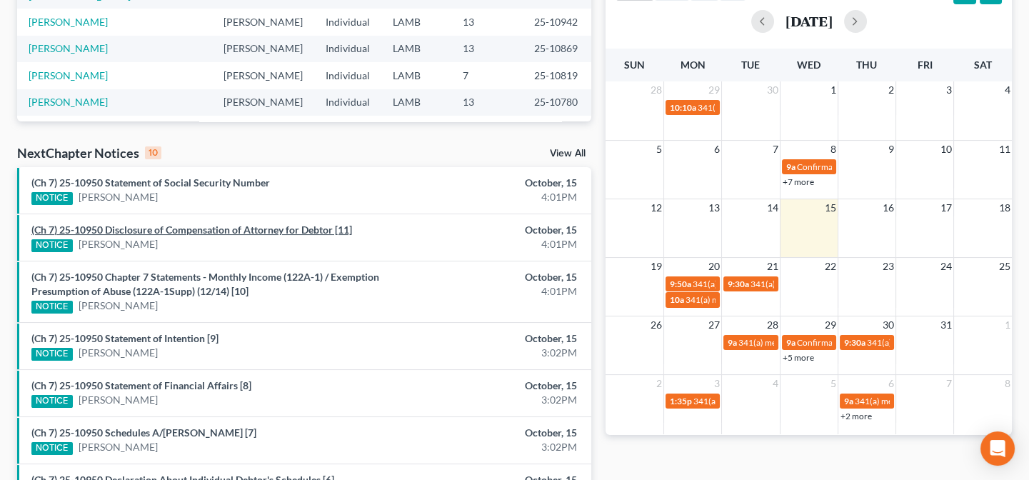
click at [167, 231] on link "(Ch 7) 25-10950 Disclosure of Compensation of Attorney for Debtor [11]" at bounding box center [191, 230] width 321 height 12
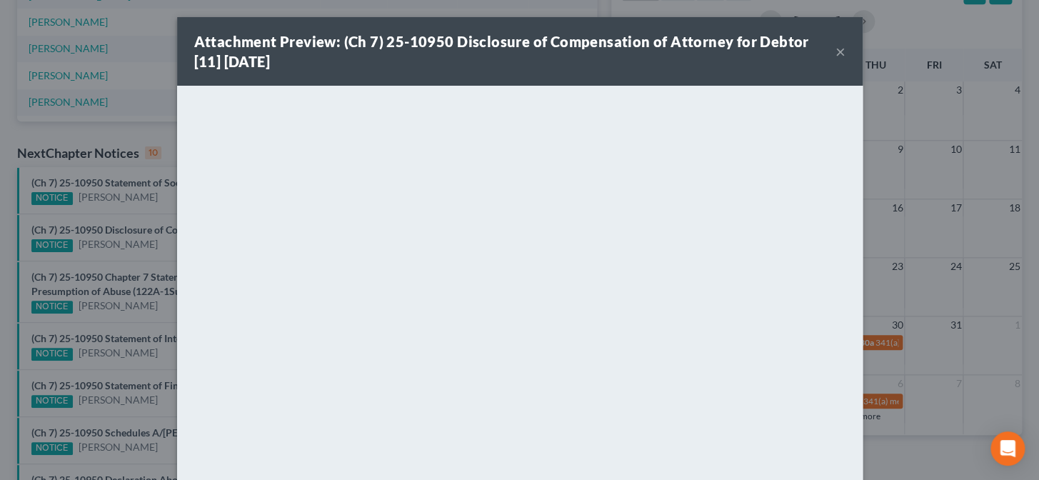
click at [81, 248] on div "Attachment Preview: (Ch 7) 25-10950 Disclosure of Compensation of Attorney for …" at bounding box center [519, 240] width 1039 height 480
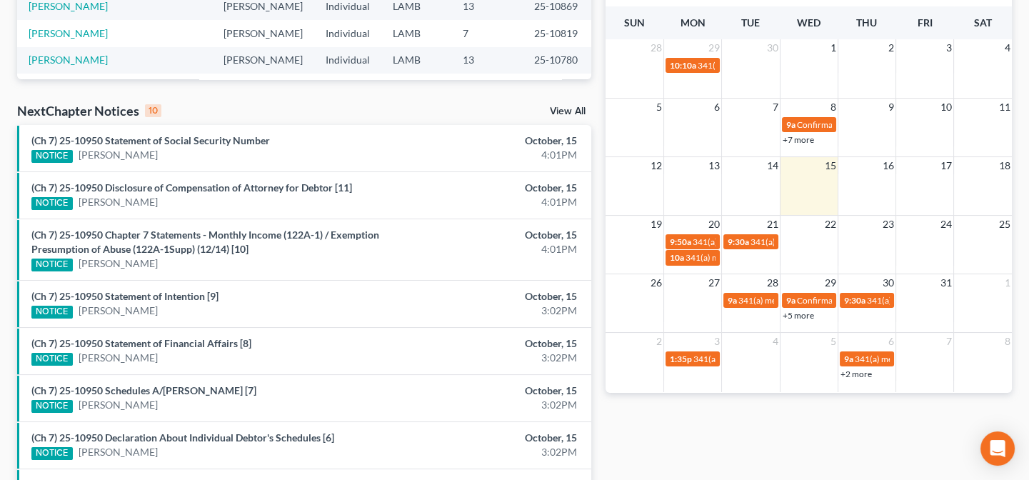
scroll to position [389, 0]
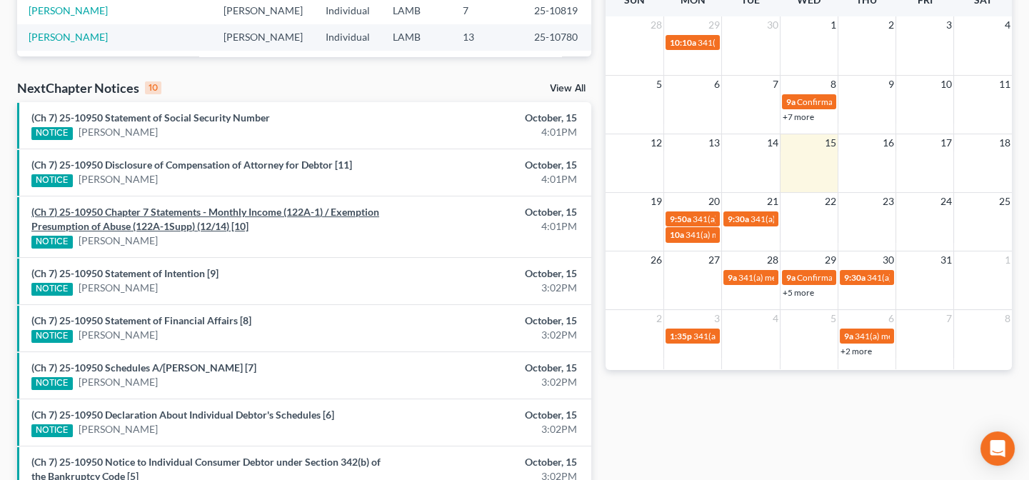
click at [144, 221] on link "(Ch 7) 25-10950 Chapter 7 Statements - Monthly Income (122A-1) / Exemption Pres…" at bounding box center [205, 219] width 348 height 26
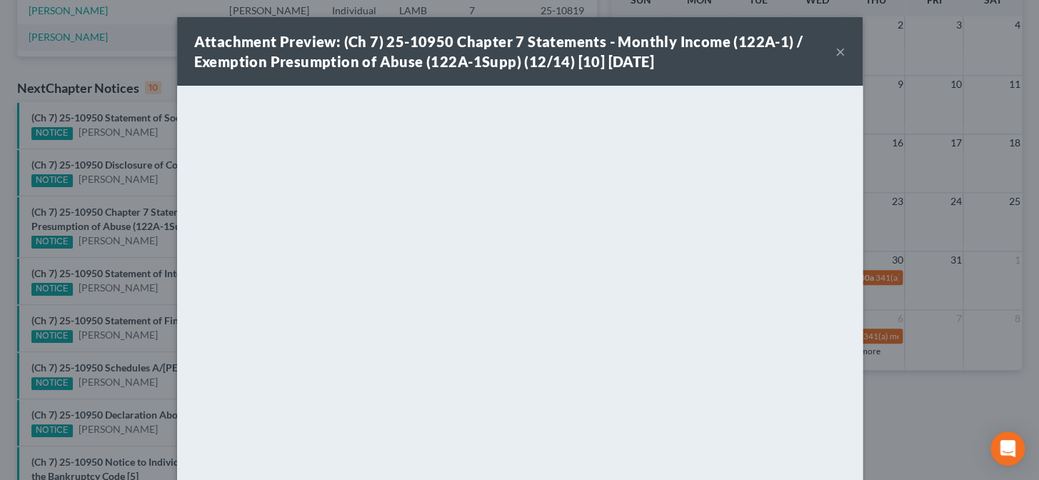
click at [141, 256] on div "Attachment Preview: (Ch 7) 25-10950 Chapter 7 Statements - Monthly Income (122A…" at bounding box center [519, 240] width 1039 height 480
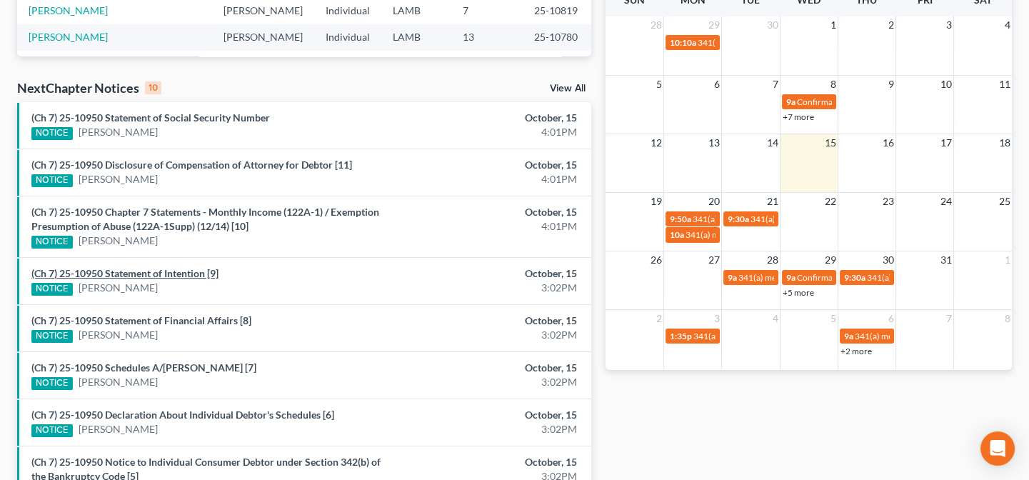
click at [141, 274] on link "(Ch 7) 25-10950 Statement of Intention [9]" at bounding box center [124, 273] width 187 height 12
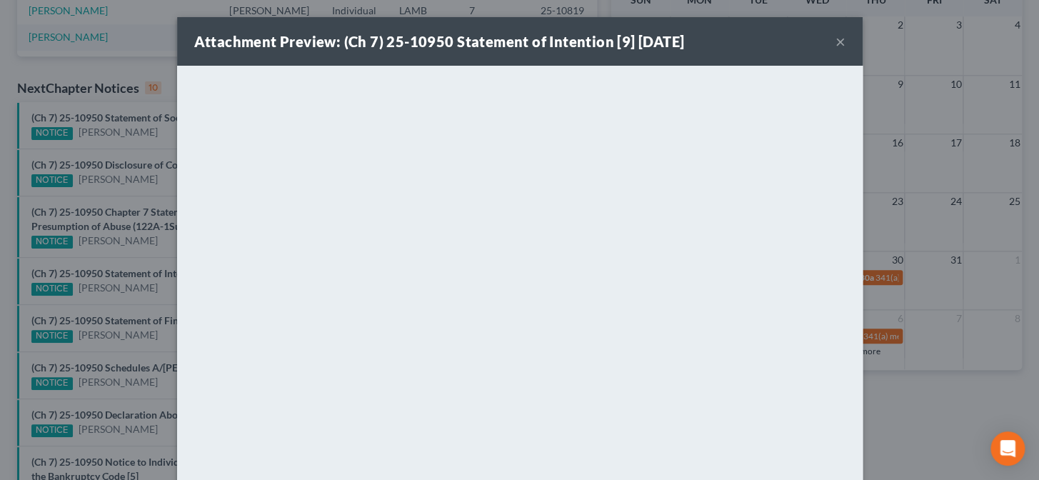
click at [134, 327] on div "Attachment Preview: (Ch 7) 25-10950 Statement of Intention [9] 10/15/2025 × <ob…" at bounding box center [519, 240] width 1039 height 480
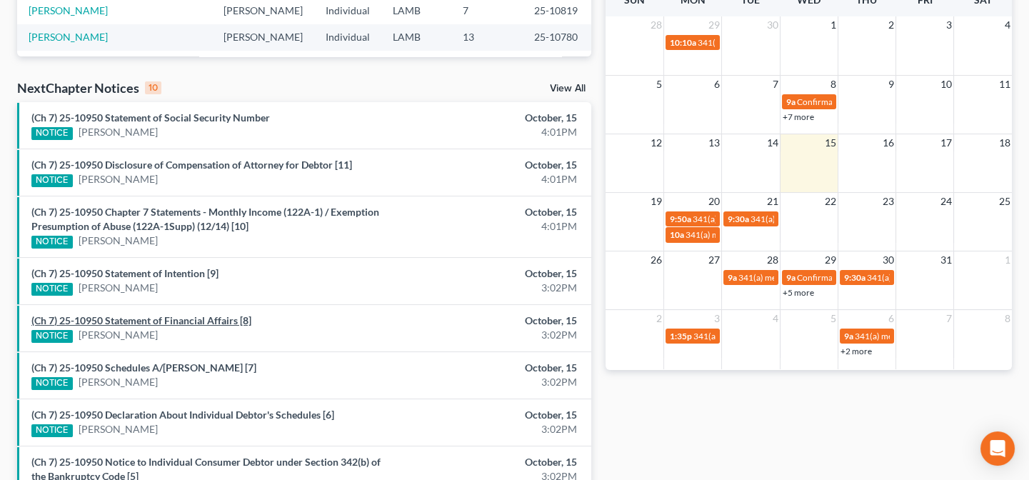
click at [144, 318] on link "(Ch 7) 25-10950 Statement of Financial Affairs [8]" at bounding box center [141, 320] width 220 height 12
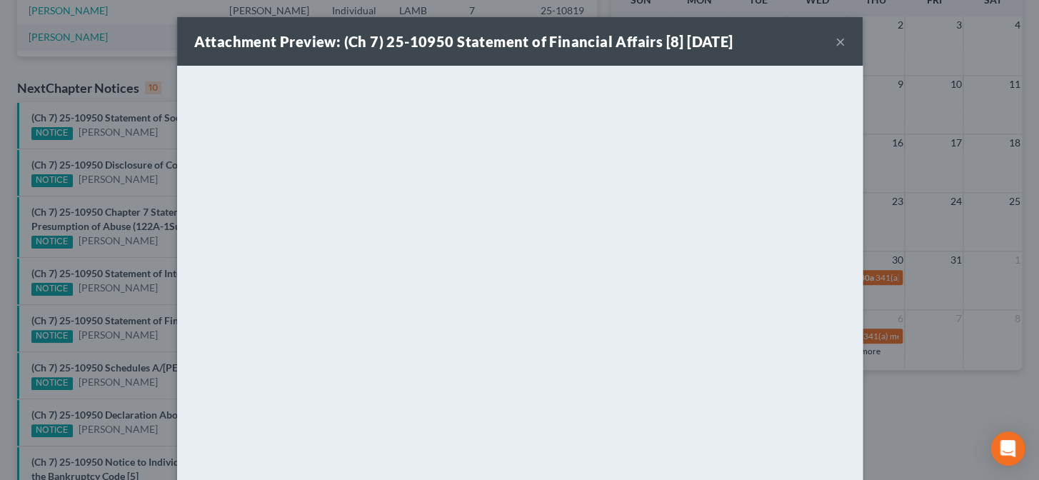
click at [113, 334] on div "Attachment Preview: (Ch 7) 25-10950 Statement of Financial Affairs [8] 10/15/20…" at bounding box center [519, 240] width 1039 height 480
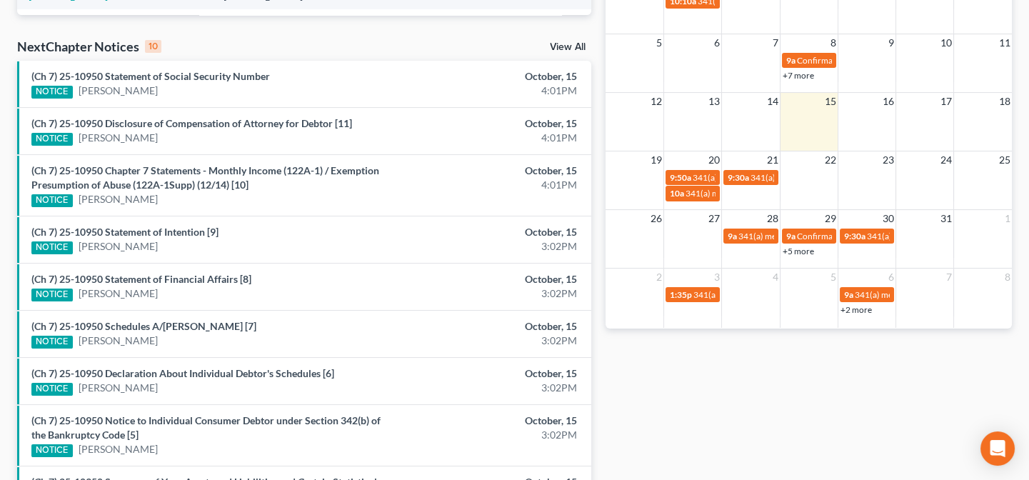
scroll to position [454, 0]
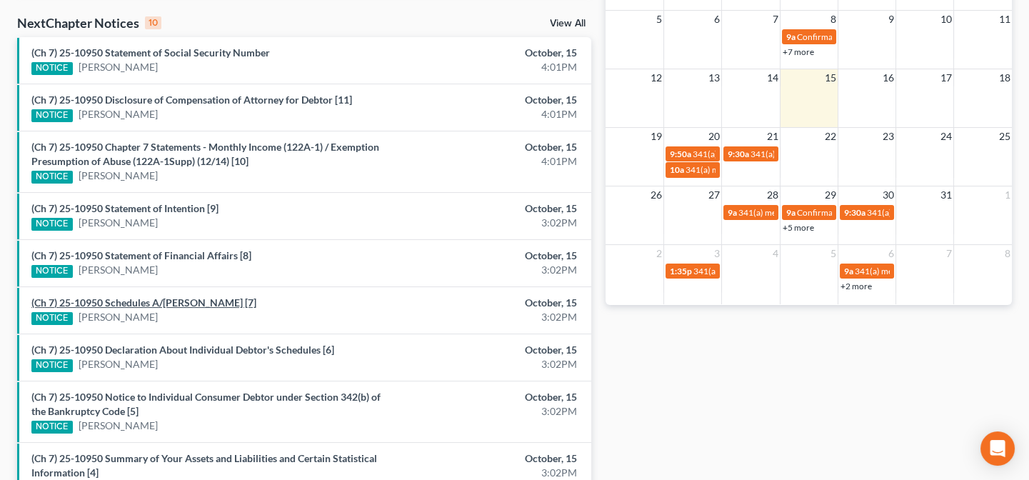
click at [135, 301] on link "(Ch 7) 25-10950 Schedules A/B-J [7]" at bounding box center [143, 302] width 225 height 12
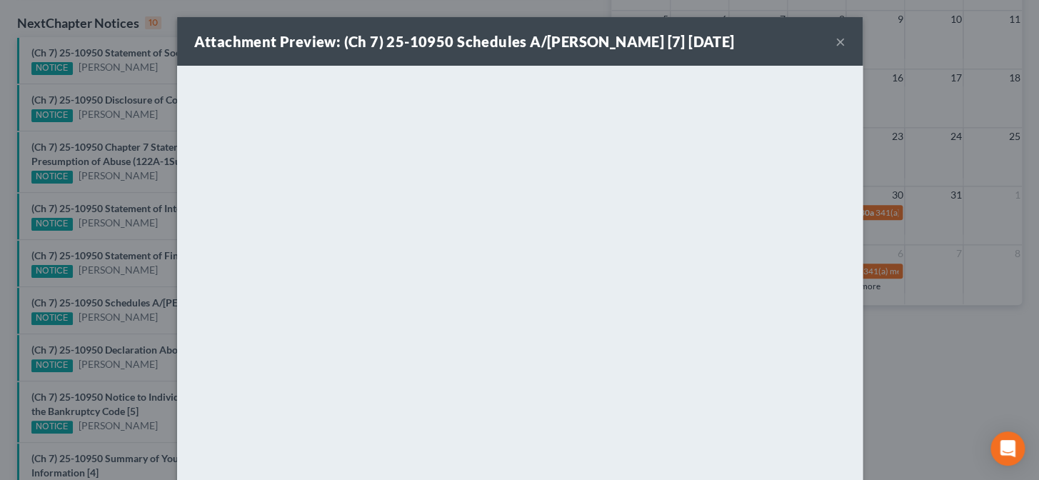
click at [93, 321] on div "Attachment Preview: (Ch 7) 25-10950 Schedules A/B-J [7] 10/15/2025 × <object ng…" at bounding box center [519, 240] width 1039 height 480
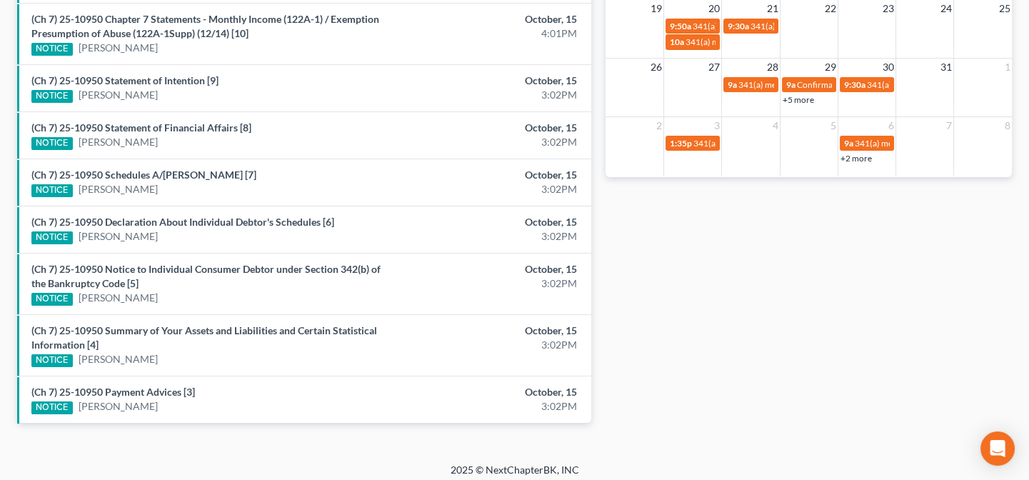
scroll to position [588, 0]
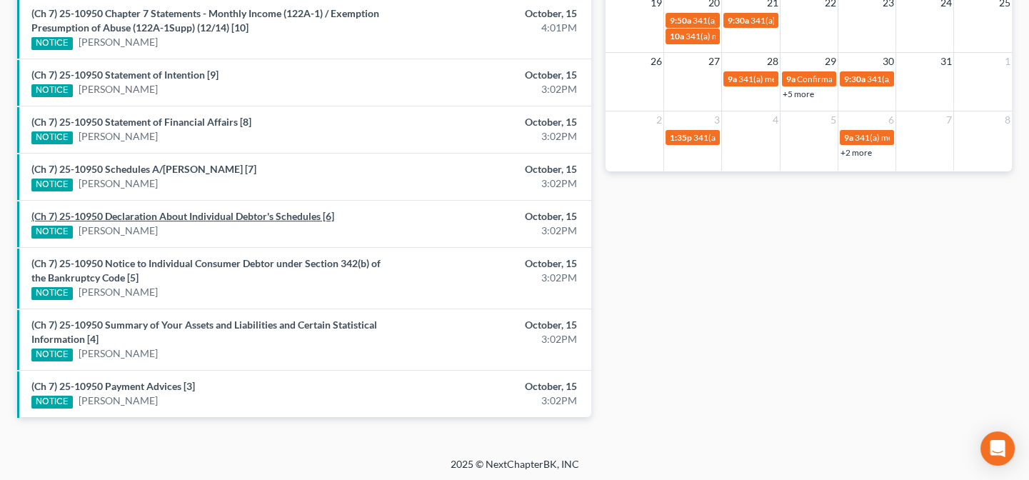
click at [255, 216] on link "(Ch 7) 25-10950 Declaration About Individual Debtor's Schedules [6]" at bounding box center [182, 216] width 303 height 12
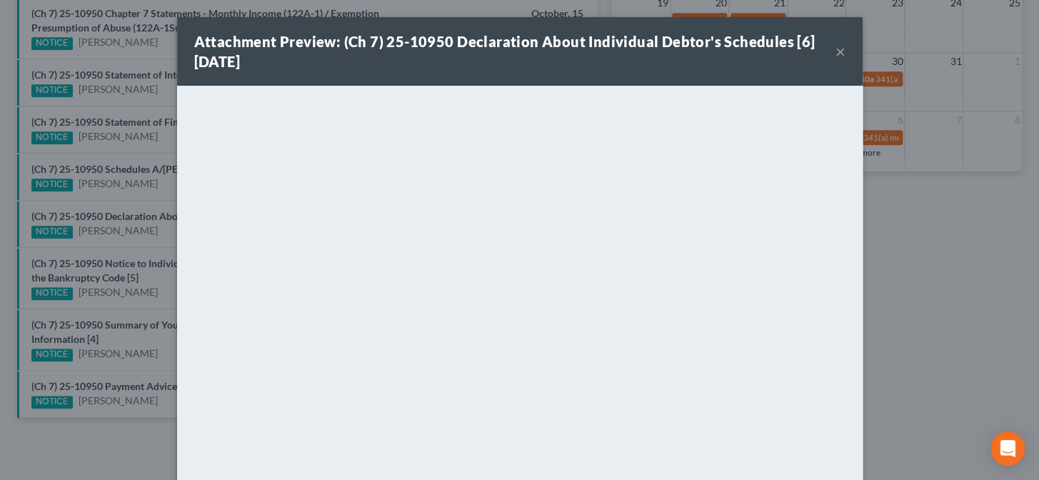
click at [132, 311] on div "Attachment Preview: (Ch 7) 25-10950 Declaration About Individual Debtor's Sched…" at bounding box center [519, 240] width 1039 height 480
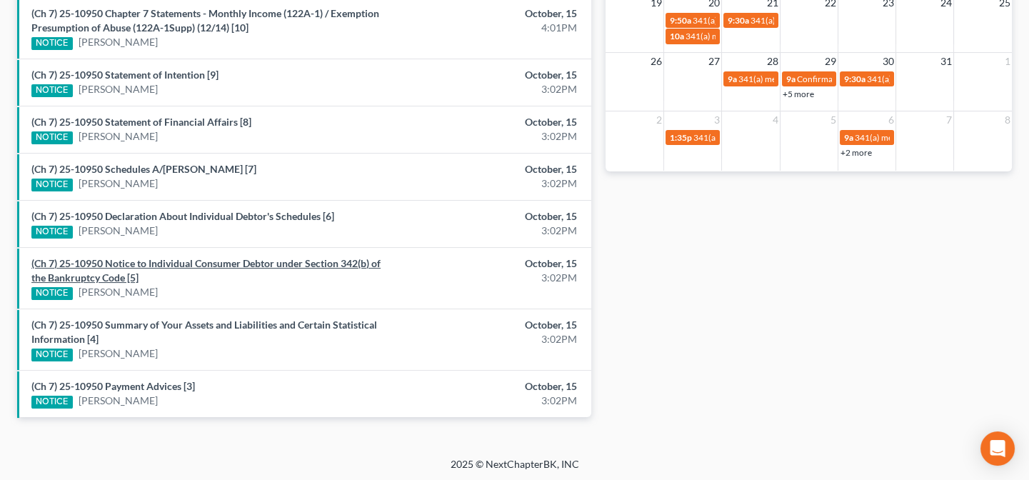
click at [164, 260] on link "(Ch 7) 25-10950 Notice to Individual Consumer Debtor under Section 342(b) of th…" at bounding box center [205, 270] width 349 height 26
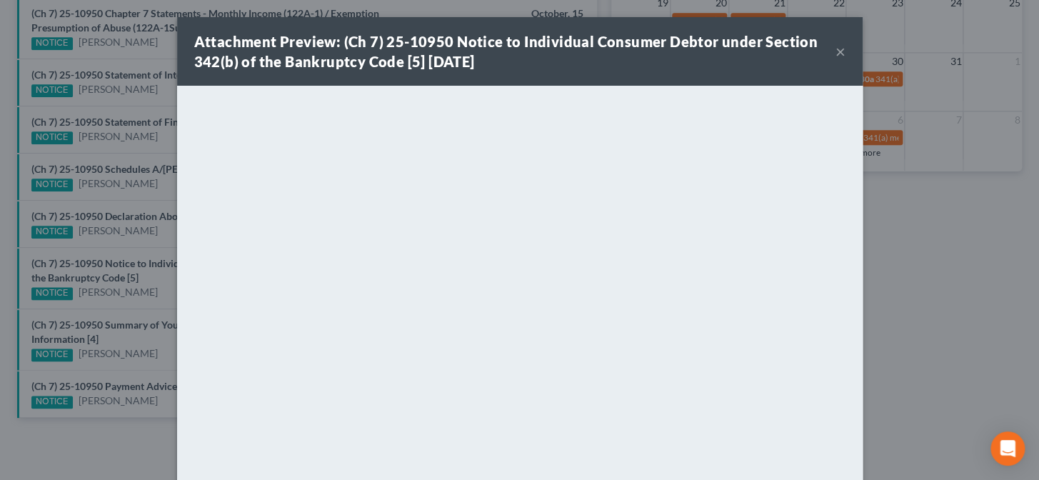
click at [140, 300] on div "Attachment Preview: (Ch 7) 25-10950 Notice to Individual Consumer Debtor under …" at bounding box center [519, 240] width 1039 height 480
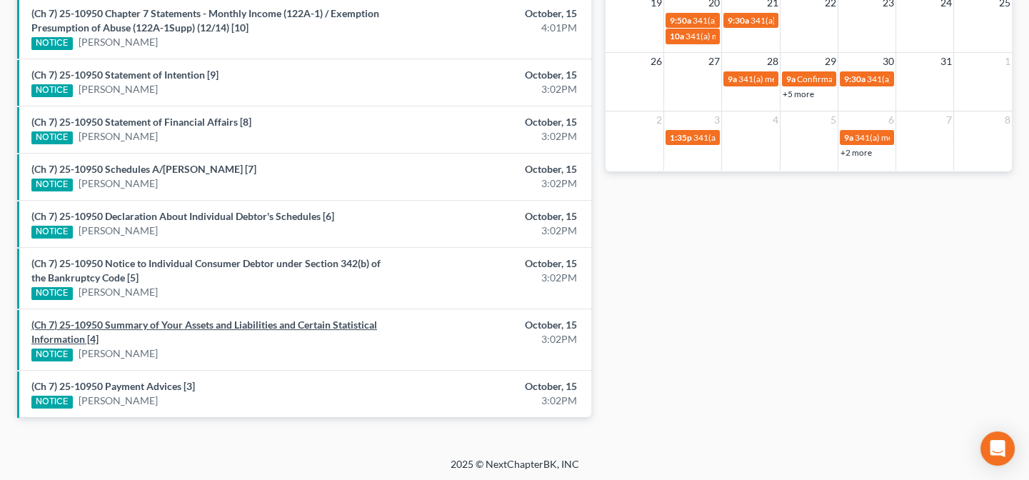
click at [150, 325] on link "(Ch 7) 25-10950 Summary of Your Assets and Liabilities and Certain Statistical …" at bounding box center [204, 332] width 346 height 26
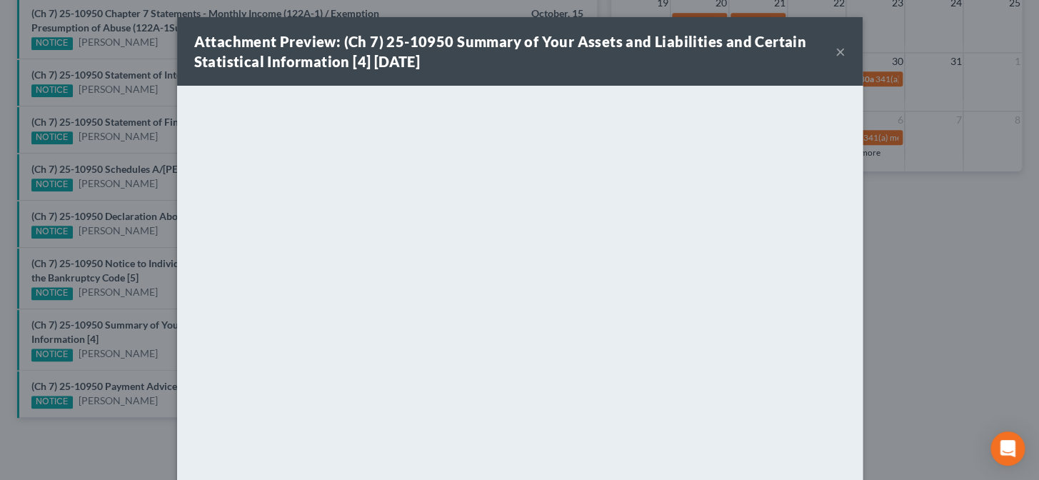
click at [134, 307] on div "Attachment Preview: (Ch 7) 25-10950 Summary of Your Assets and Liabilities and …" at bounding box center [519, 240] width 1039 height 480
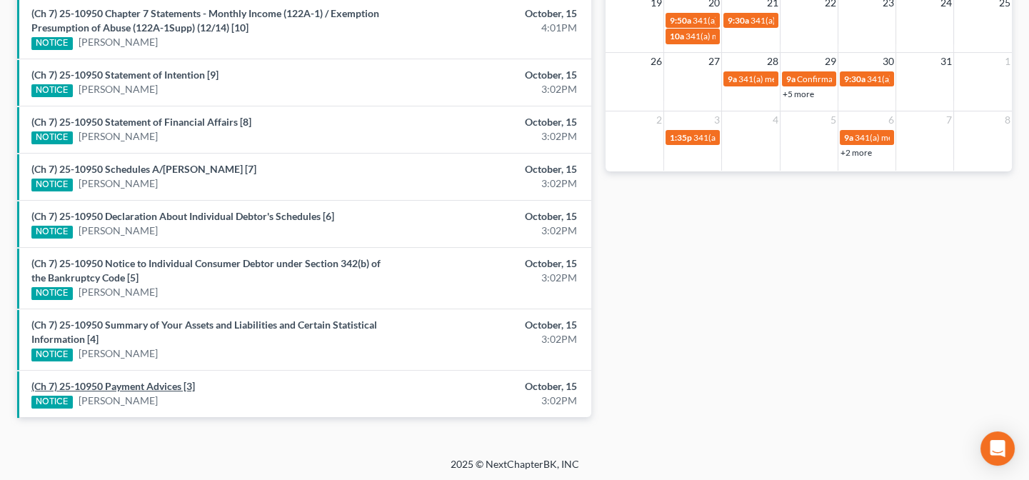
click at [154, 382] on link "(Ch 7) 25-10950 Payment Advices [3]" at bounding box center [113, 386] width 164 height 12
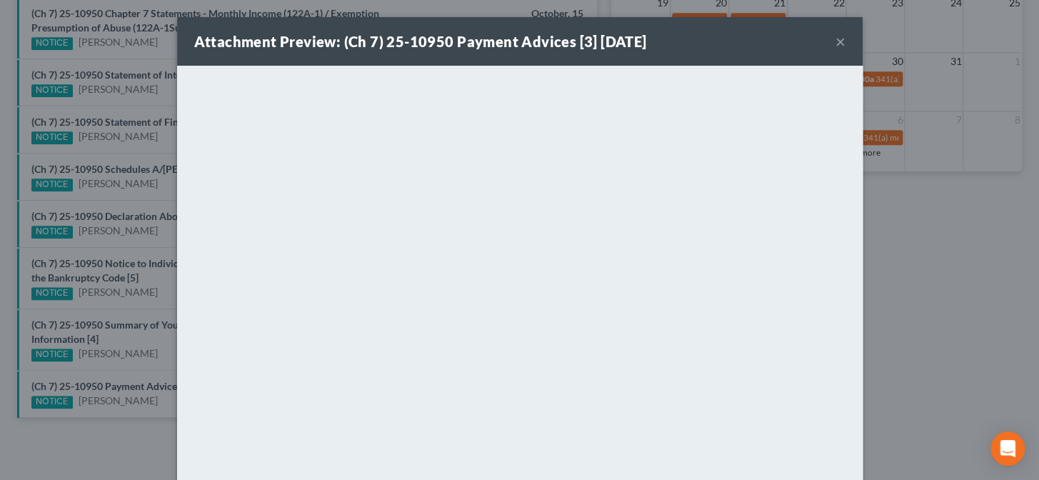
click at [119, 342] on div "Attachment Preview: (Ch 7) 25-10950 Payment Advices [3] 10/15/2025 × <object ng…" at bounding box center [519, 240] width 1039 height 480
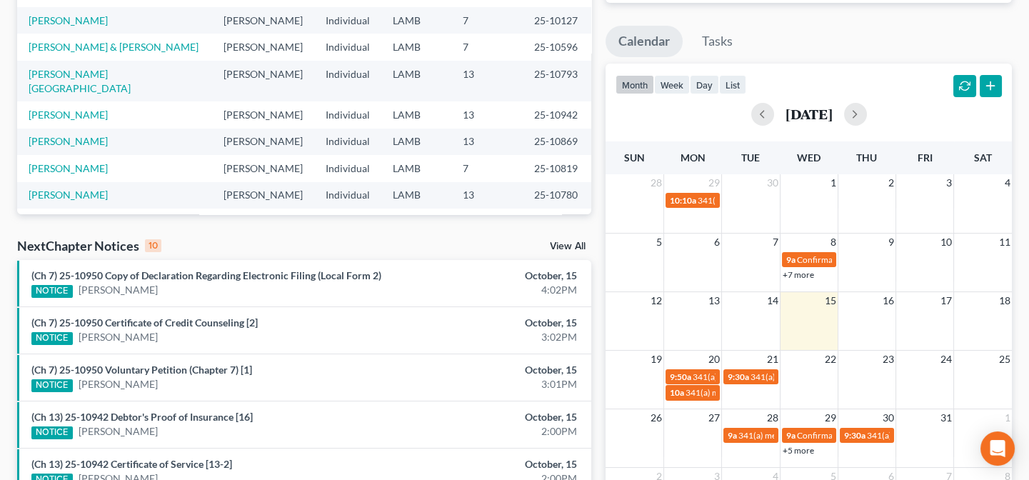
scroll to position [324, 0]
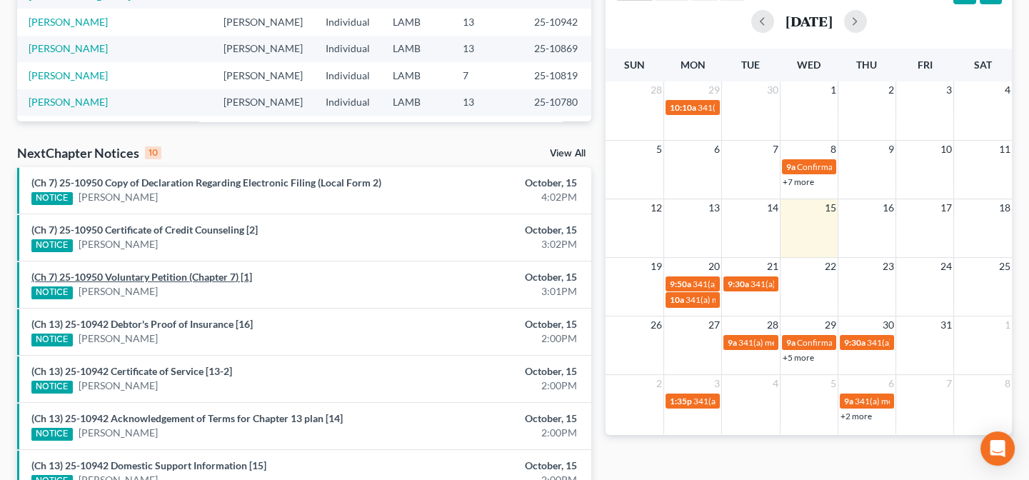
click at [114, 274] on link "(Ch 7) 25-10950 Voluntary Petition (Chapter 7) [1]" at bounding box center [141, 277] width 221 height 12
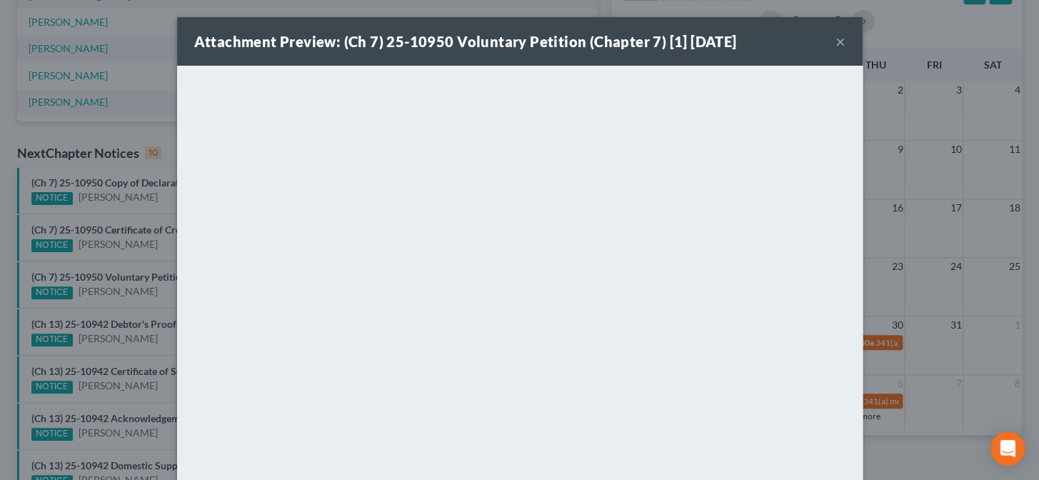
click at [113, 349] on div "Attachment Preview: (Ch 7) 25-10950 Voluntary Petition (Chapter 7) [1] [DATE] ×…" at bounding box center [519, 240] width 1039 height 480
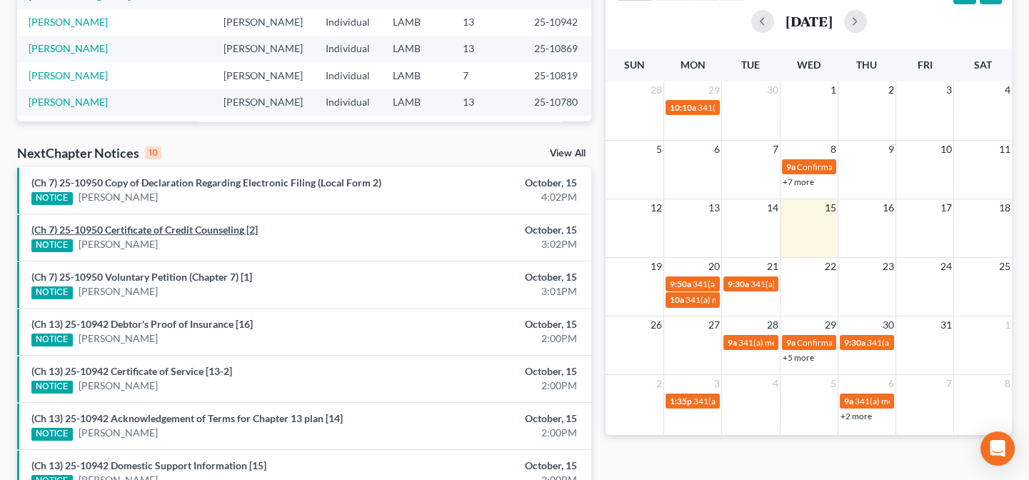
click at [126, 230] on link "(Ch 7) 25-10950 Certificate of Credit Counseling [2]" at bounding box center [144, 230] width 226 height 12
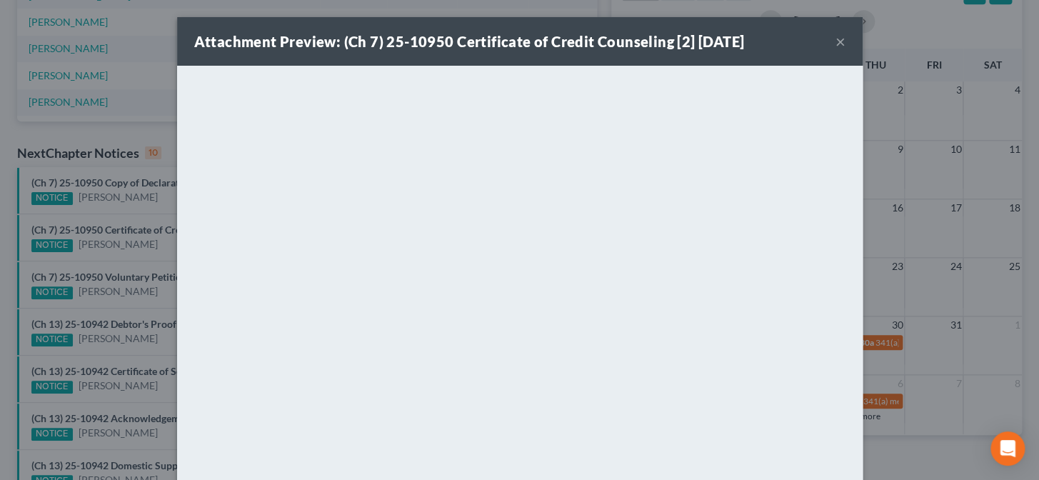
click at [124, 228] on div "Attachment Preview: (Ch 7) 25-10950 Certificate of Credit Counseling [2] [DATE]…" at bounding box center [519, 240] width 1039 height 480
